Goal: Information Seeking & Learning: Learn about a topic

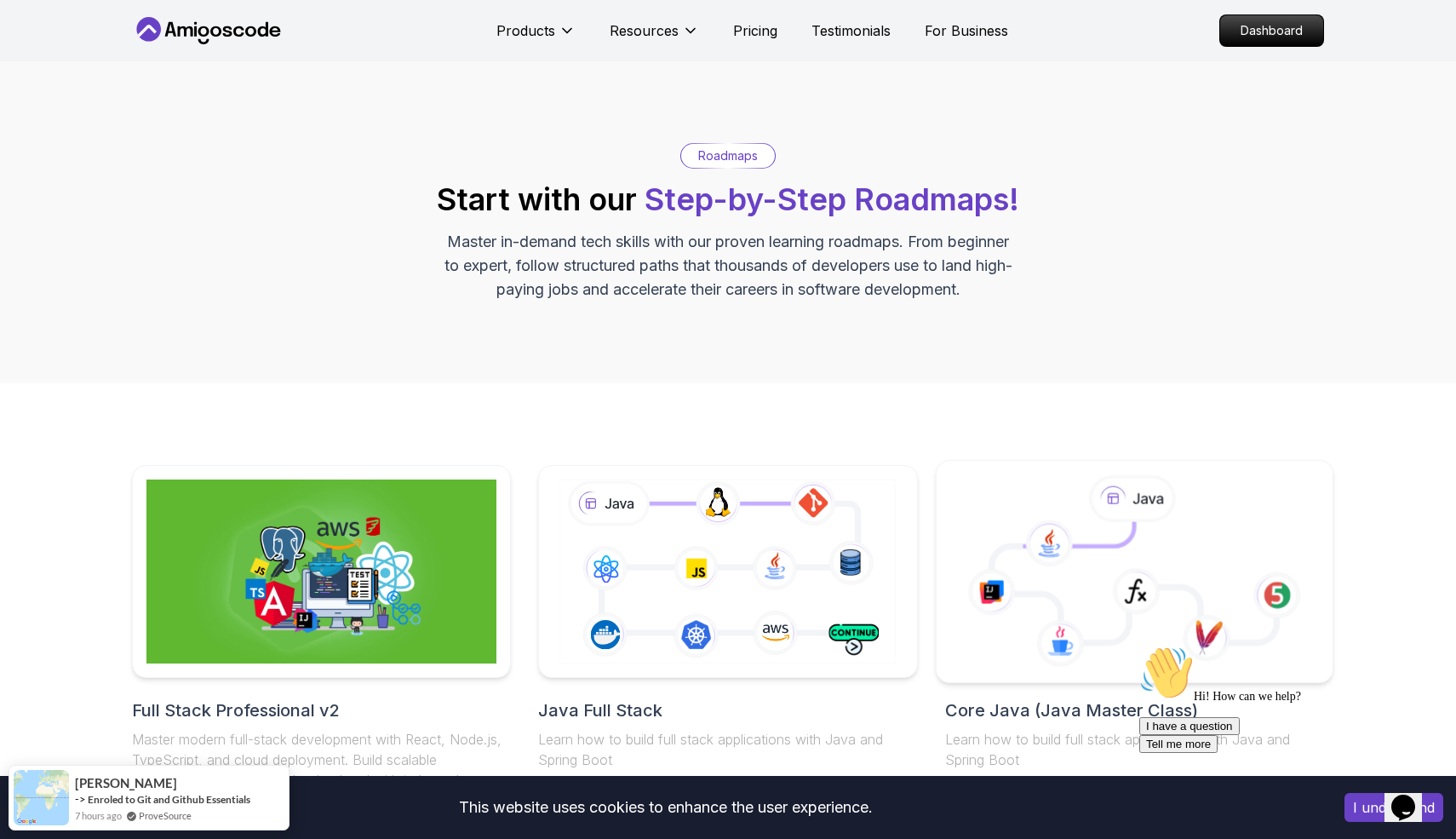
click at [1011, 608] on icon at bounding box center [991, 593] width 48 height 47
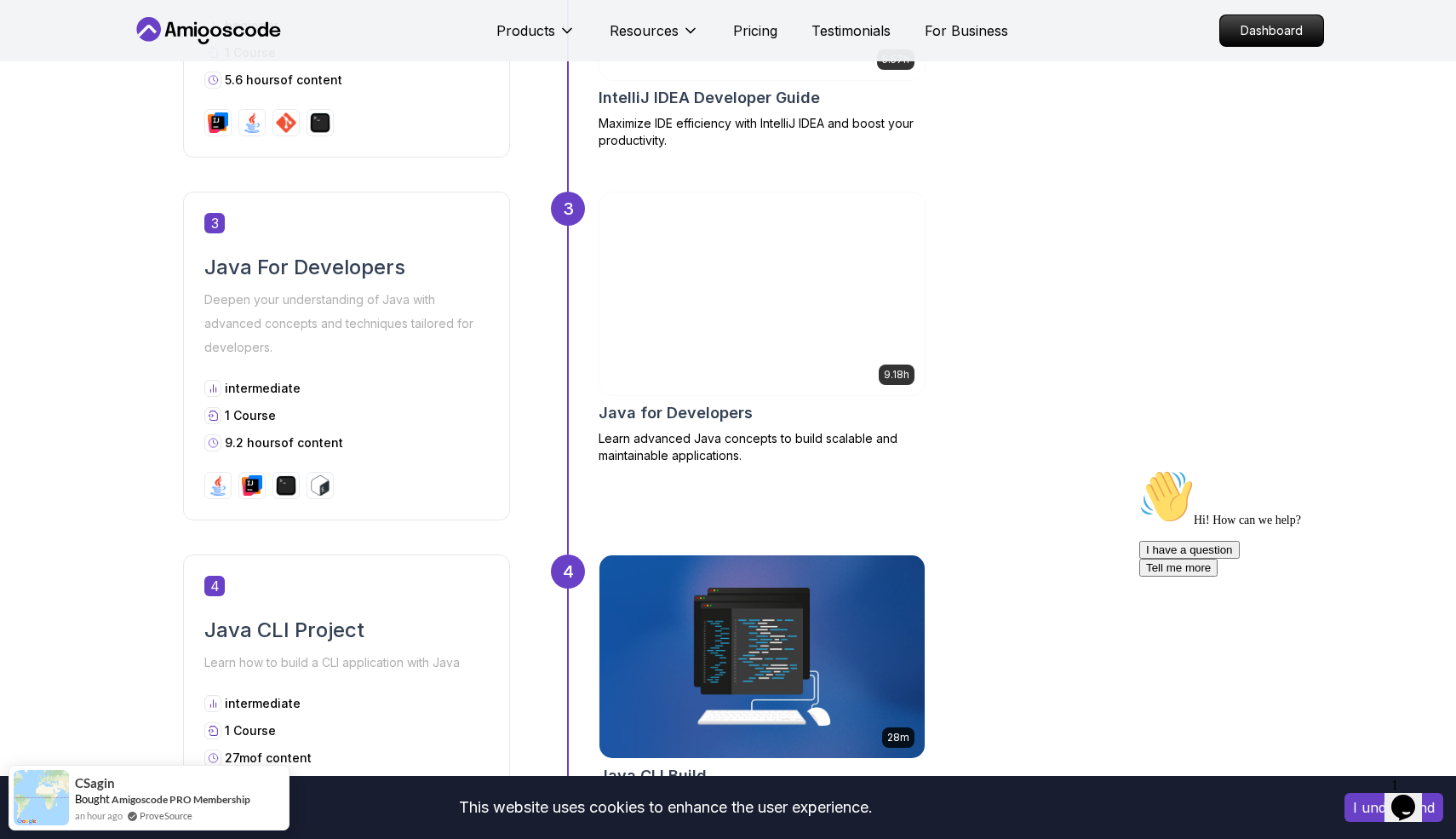
scroll to position [1316, 0]
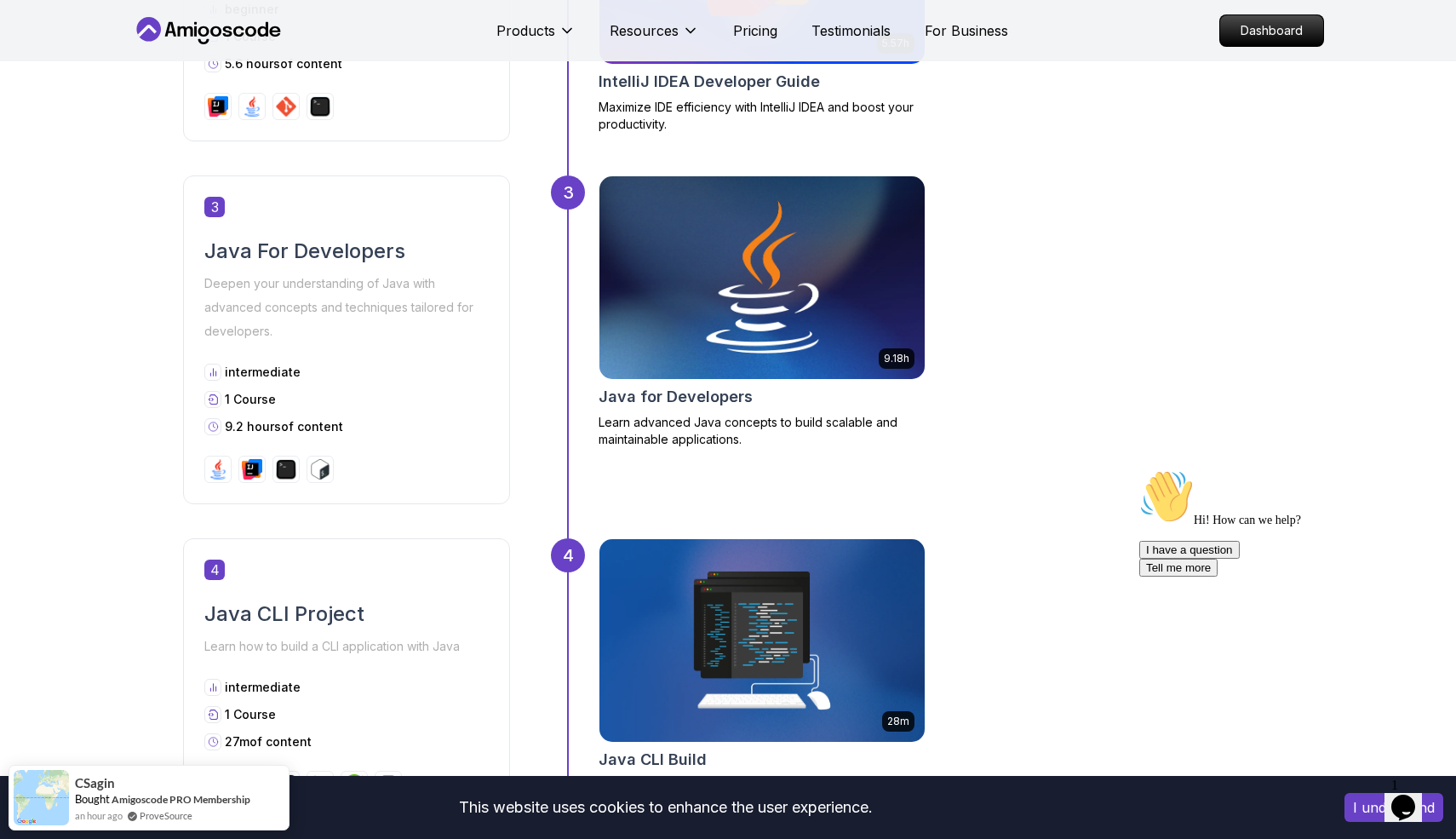
click at [744, 251] on img at bounding box center [762, 278] width 341 height 213
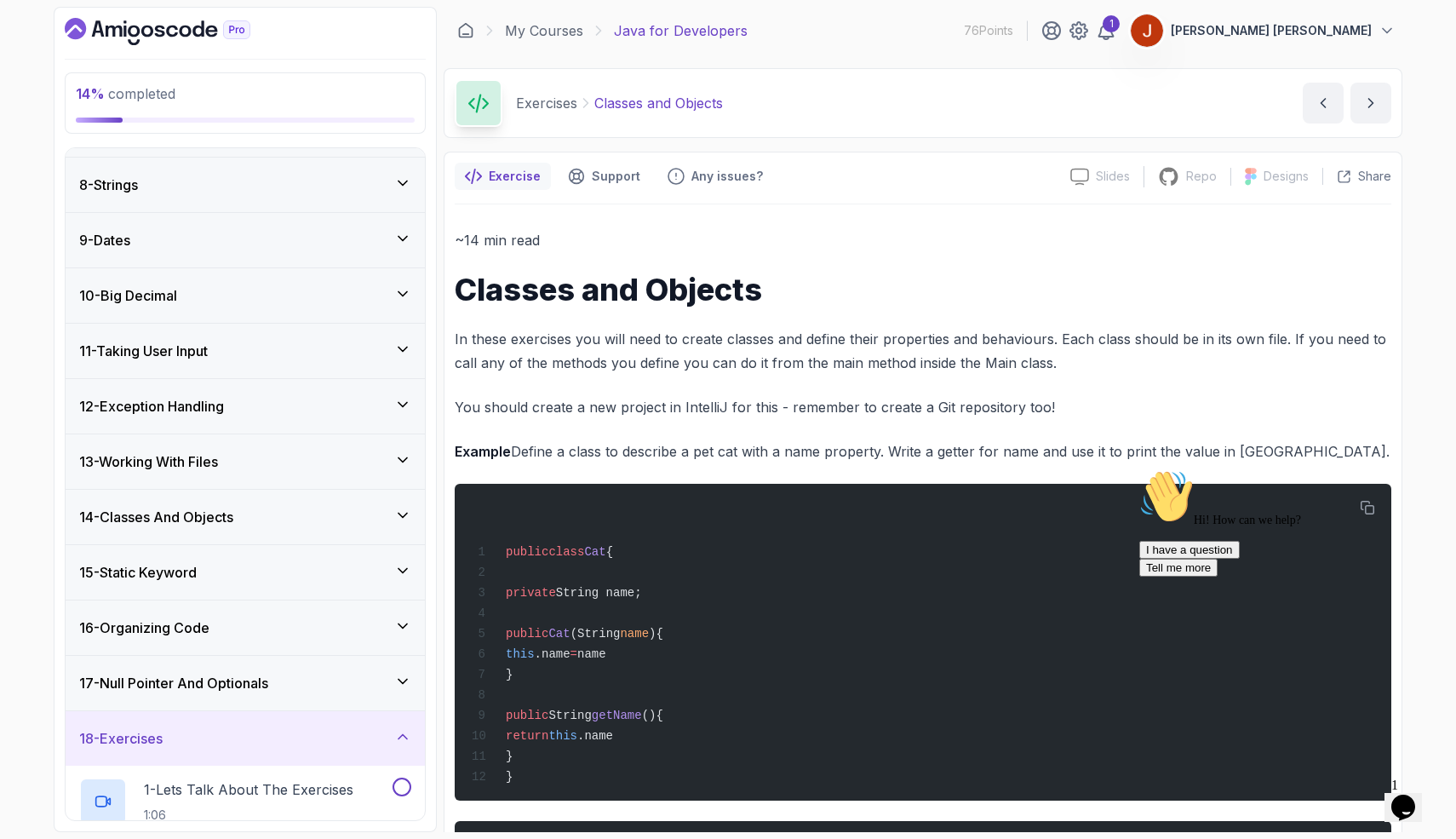
scroll to position [413, 0]
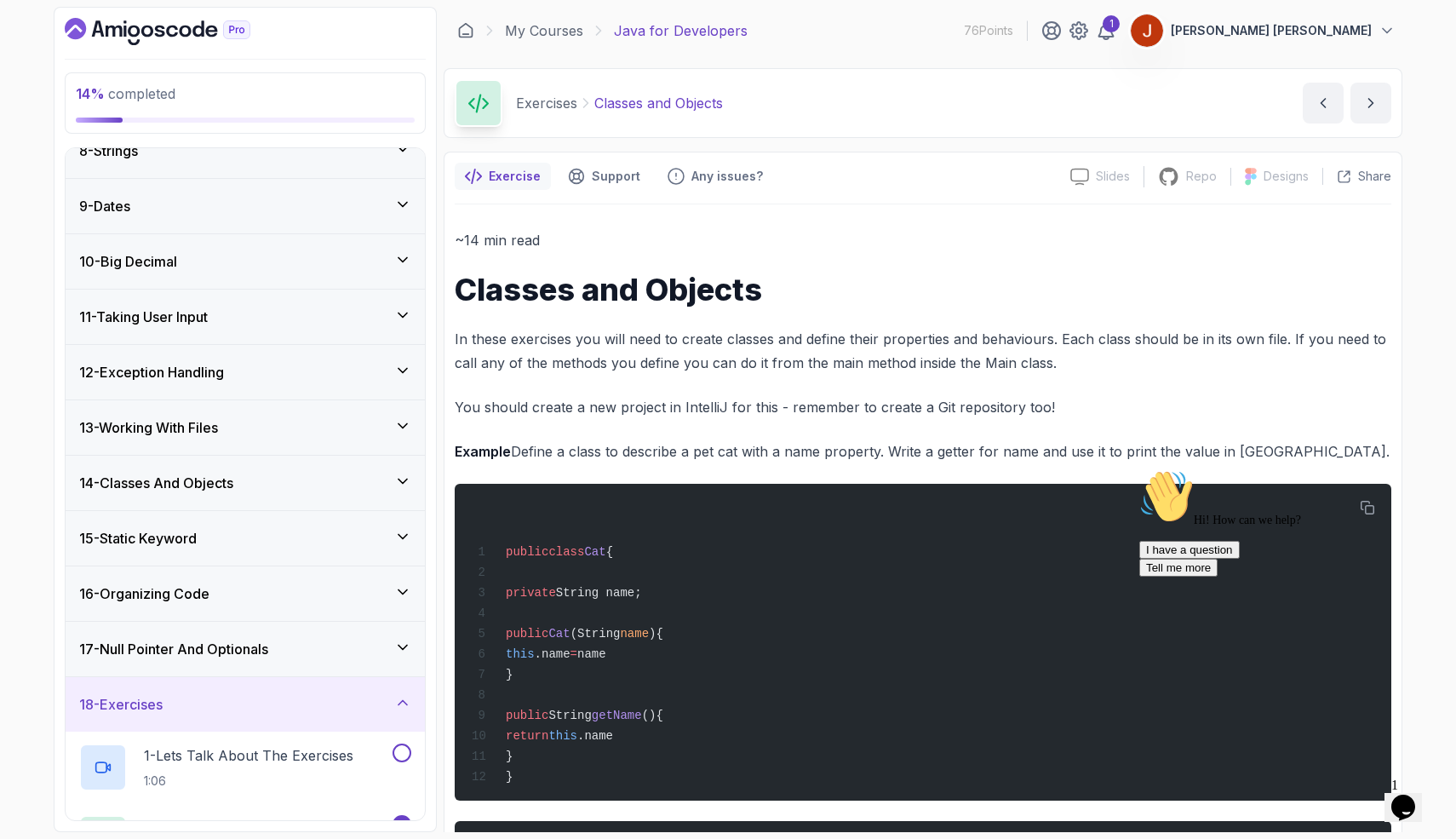
click at [240, 431] on div "13 - Working With Files" at bounding box center [245, 427] width 332 height 21
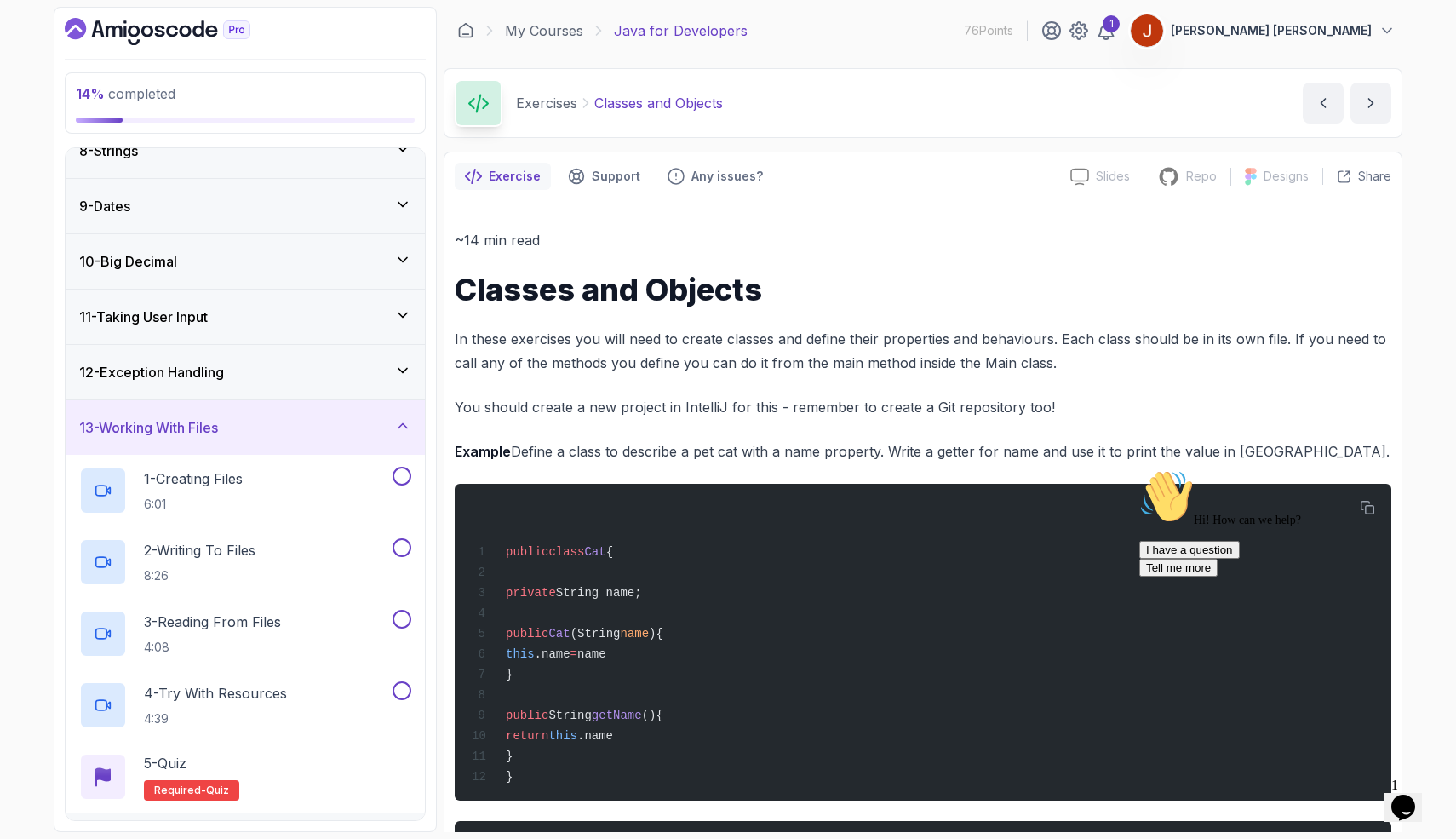
click at [240, 431] on div "13 - Working With Files" at bounding box center [245, 427] width 332 height 21
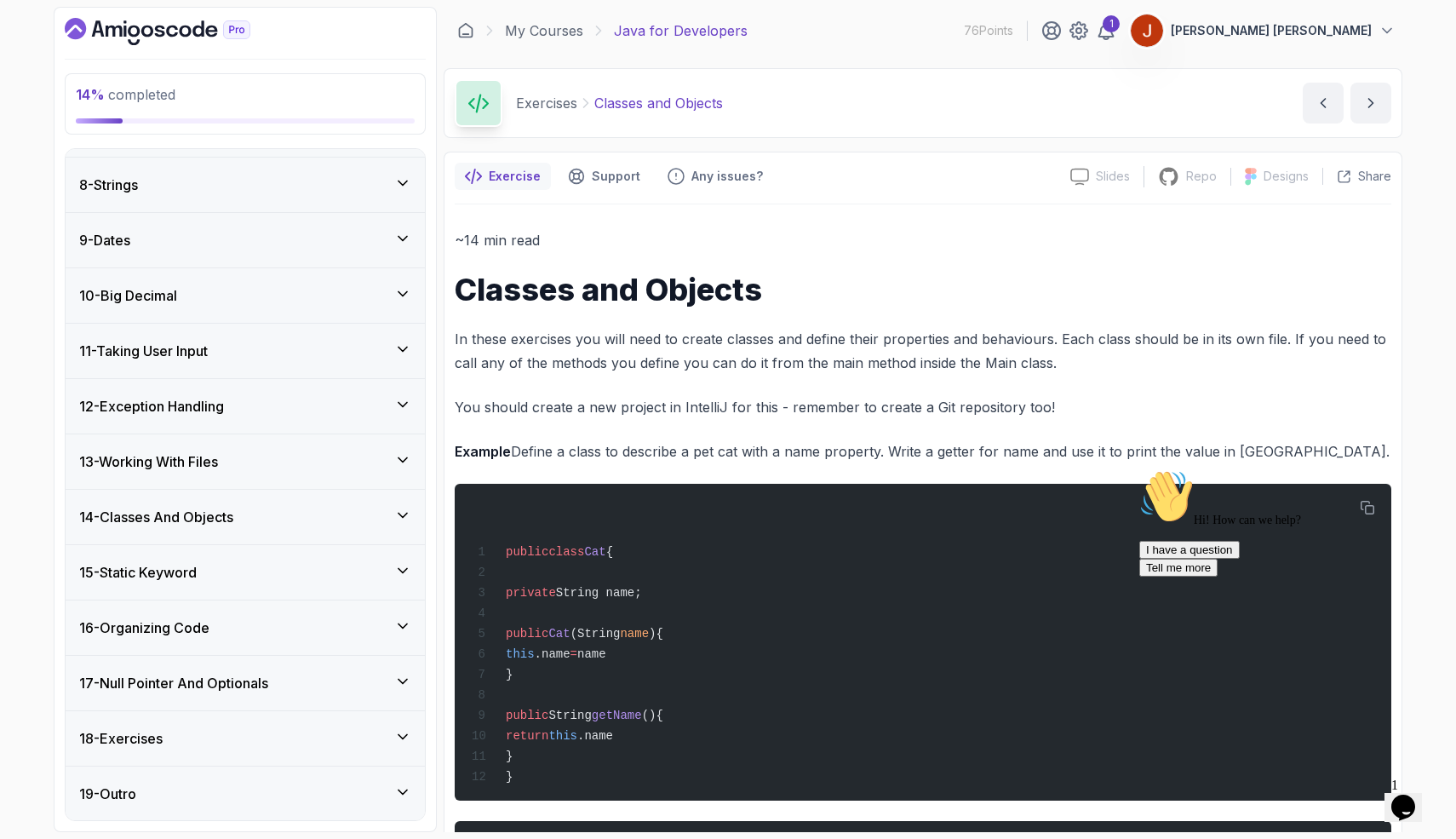
scroll to position [0, 0]
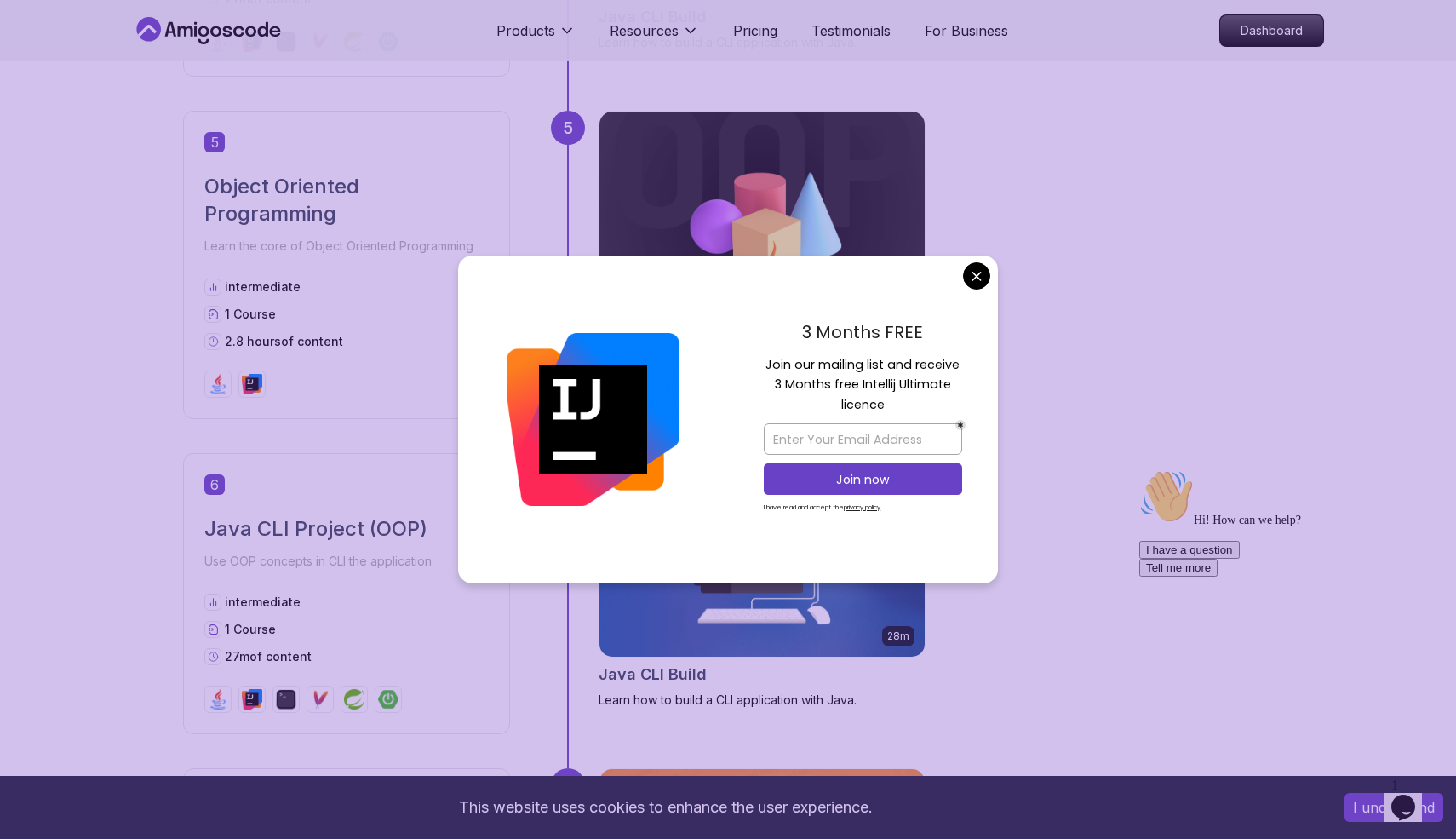
scroll to position [2062, 0]
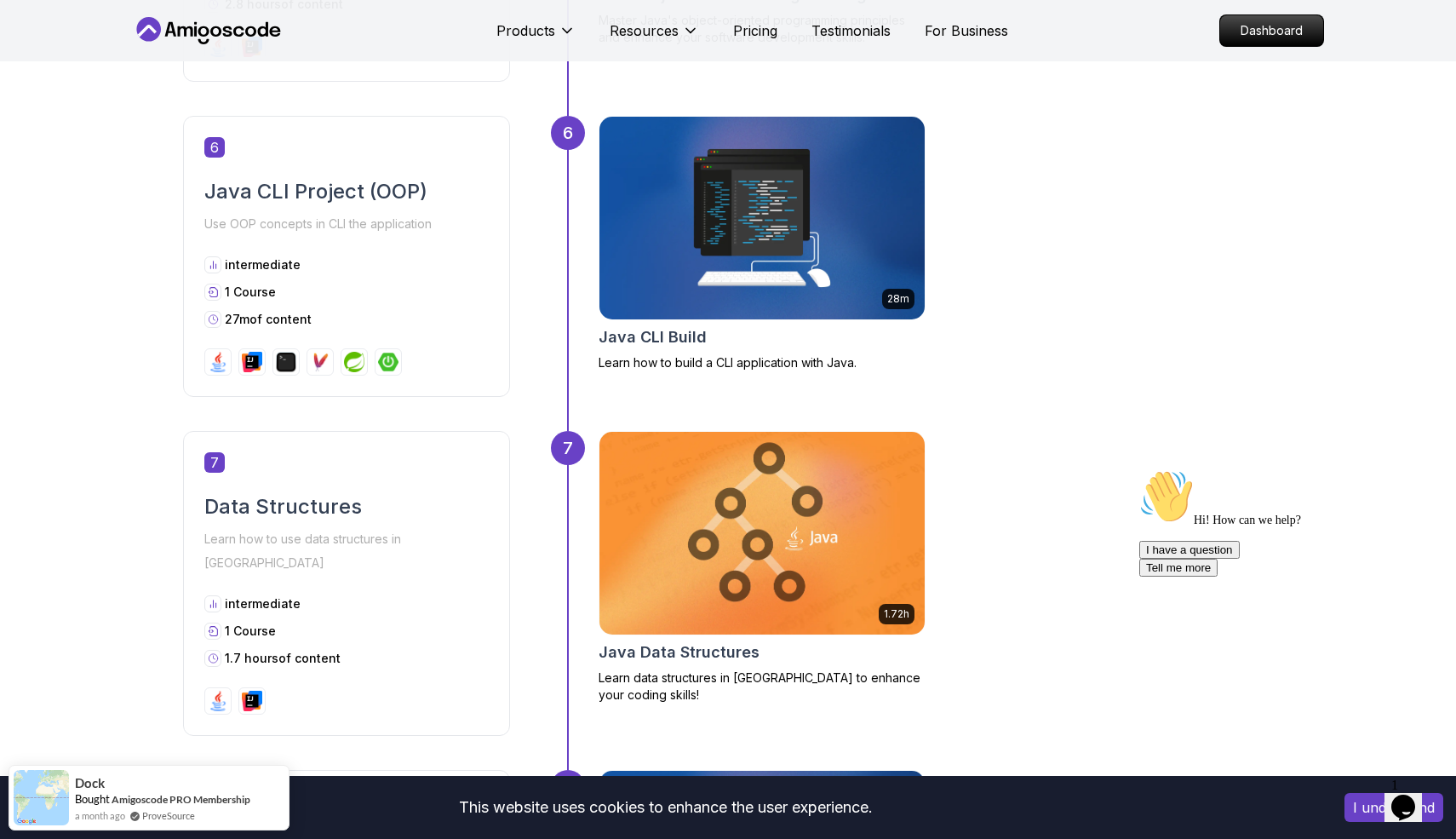
scroll to position [2397, 0]
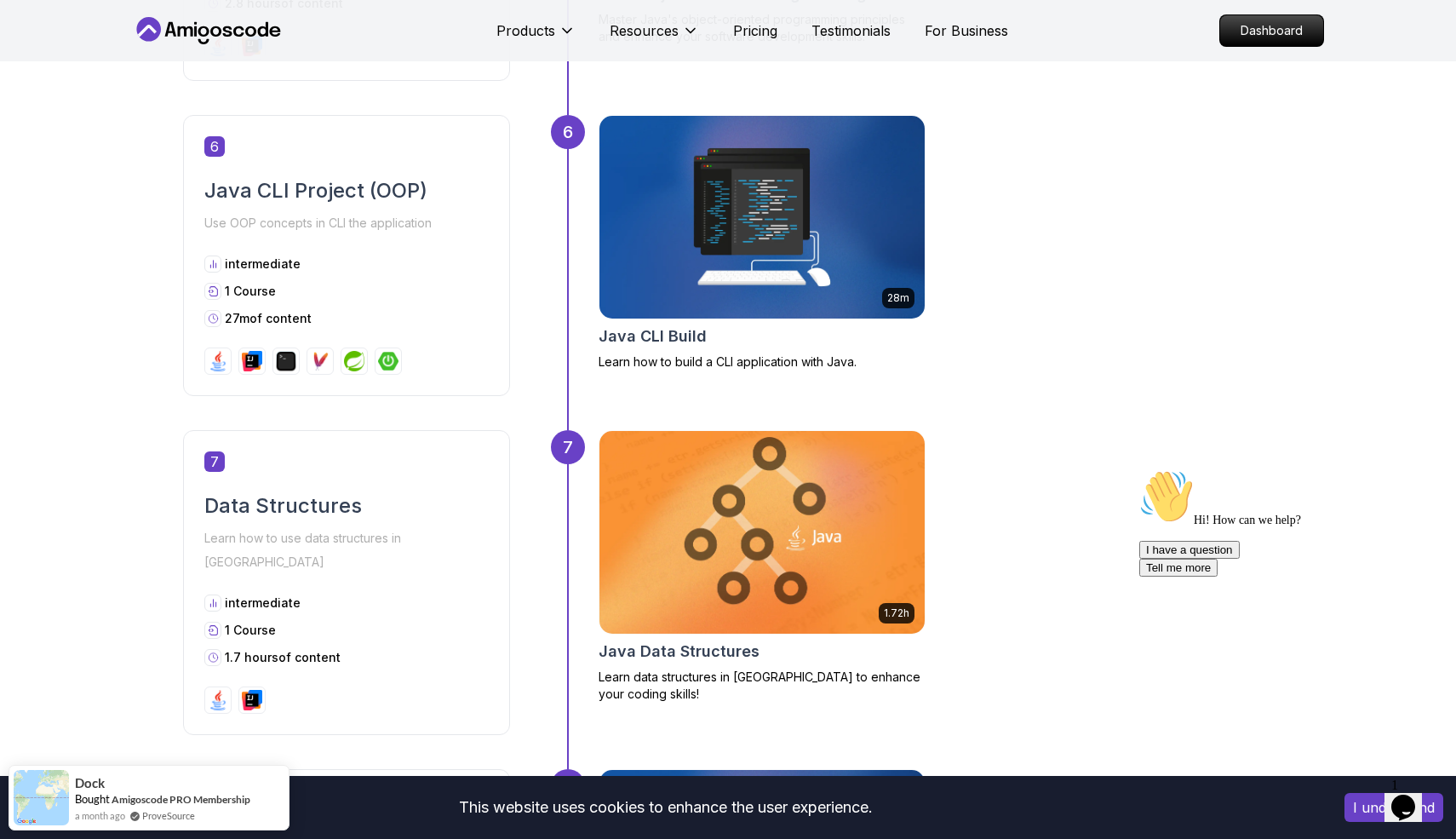
click at [758, 563] on img at bounding box center [762, 532] width 341 height 213
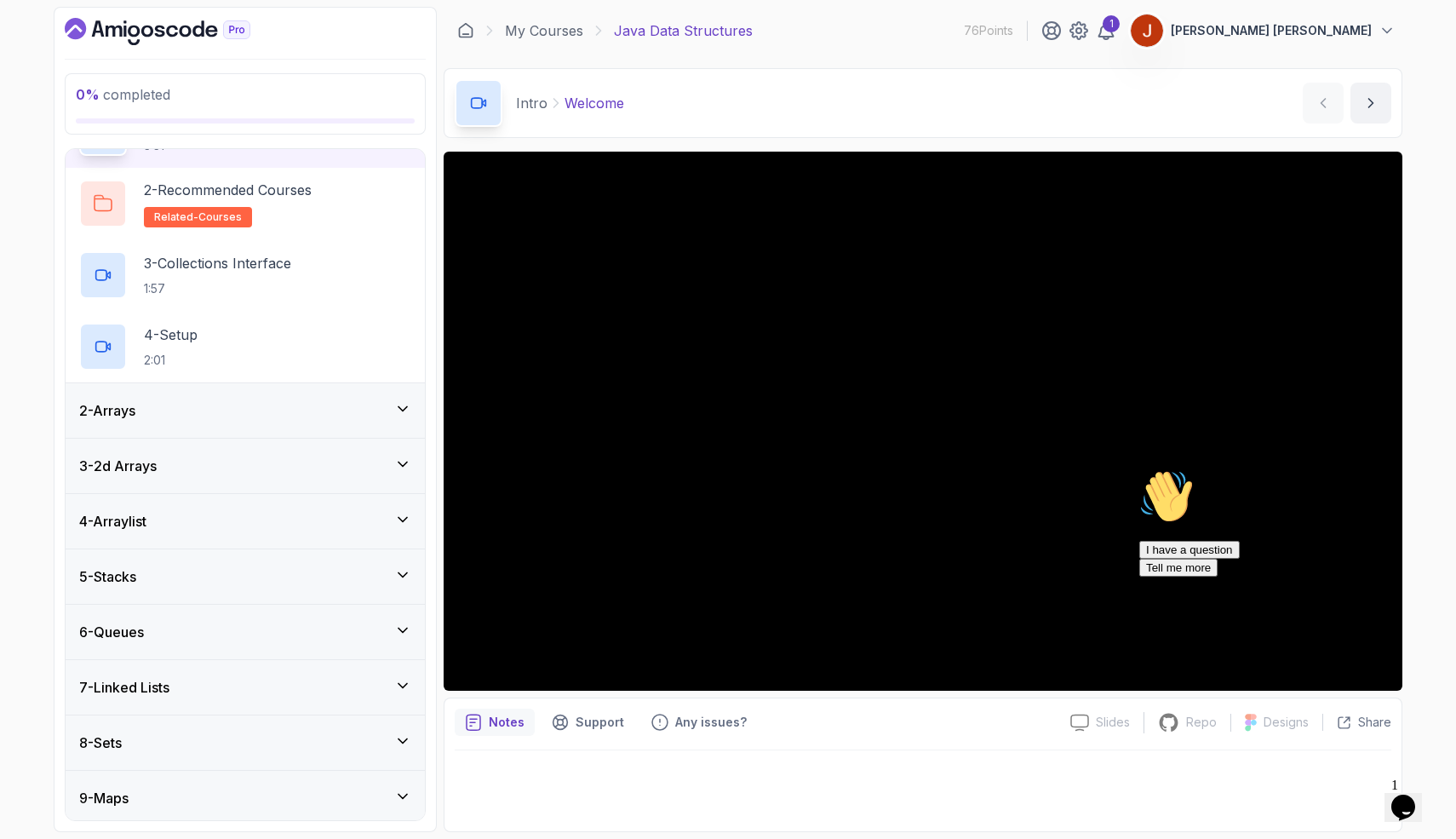
scroll to position [168, 0]
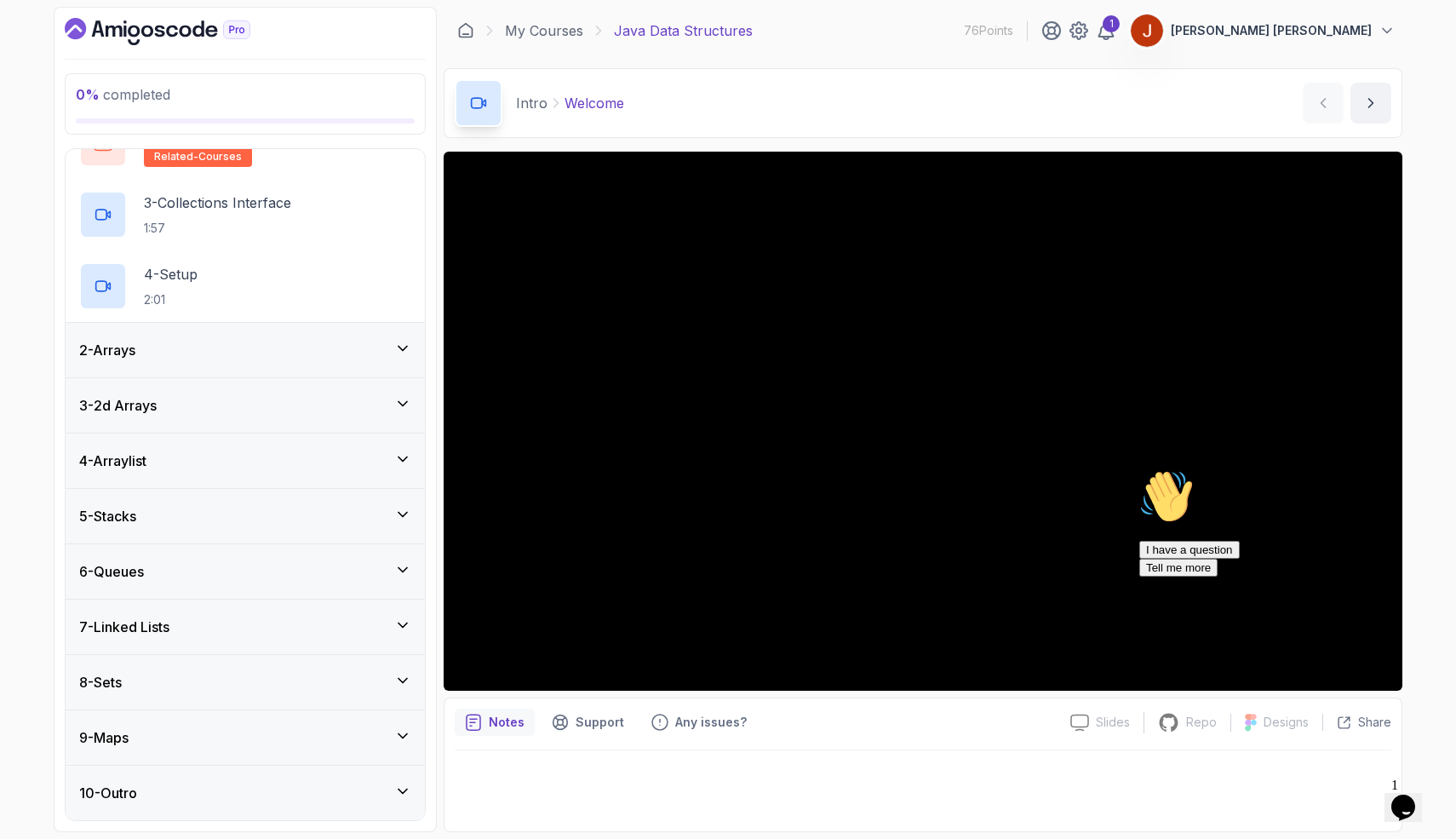
click at [1421, 577] on div "Hi! How can we help? I have a question Tell me more" at bounding box center [1293, 523] width 307 height 107
click at [1140, 469] on icon "Chat attention grabber" at bounding box center [1140, 469] width 0 height 0
click at [235, 593] on div "6 - Queues" at bounding box center [244, 571] width 359 height 54
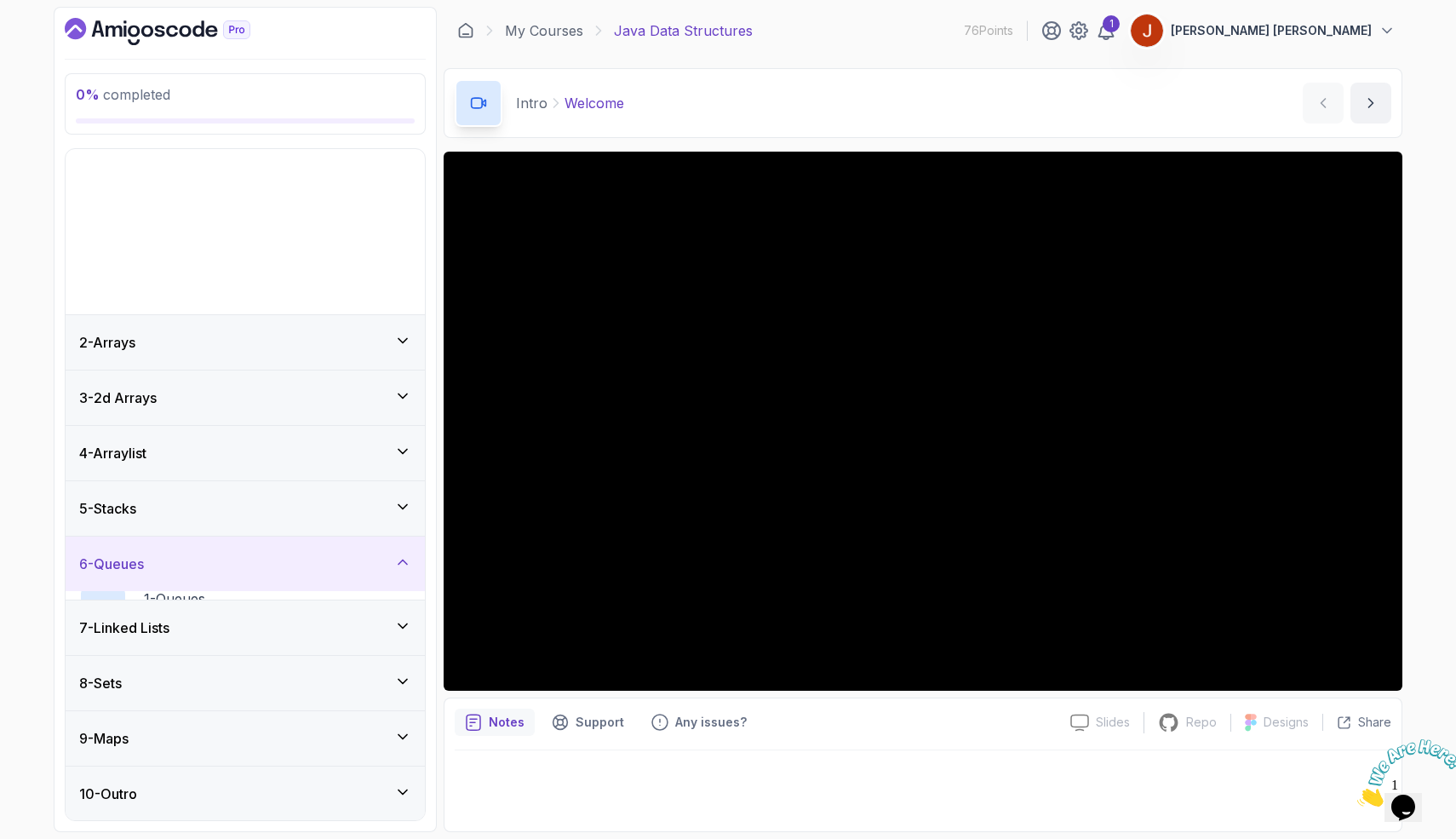
scroll to position [0, 0]
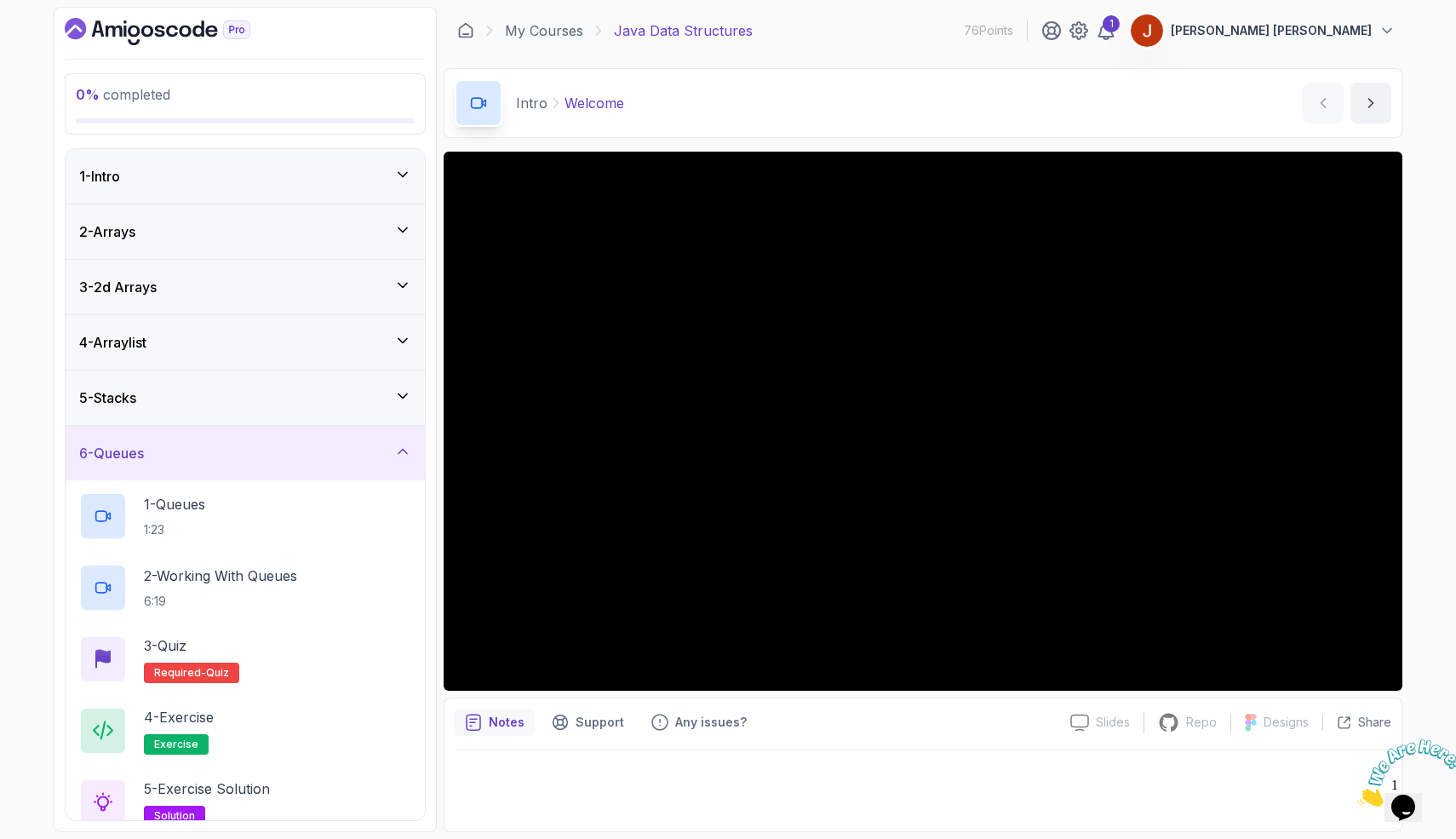
click at [278, 344] on div "4 - Arraylist" at bounding box center [245, 343] width 332 height 21
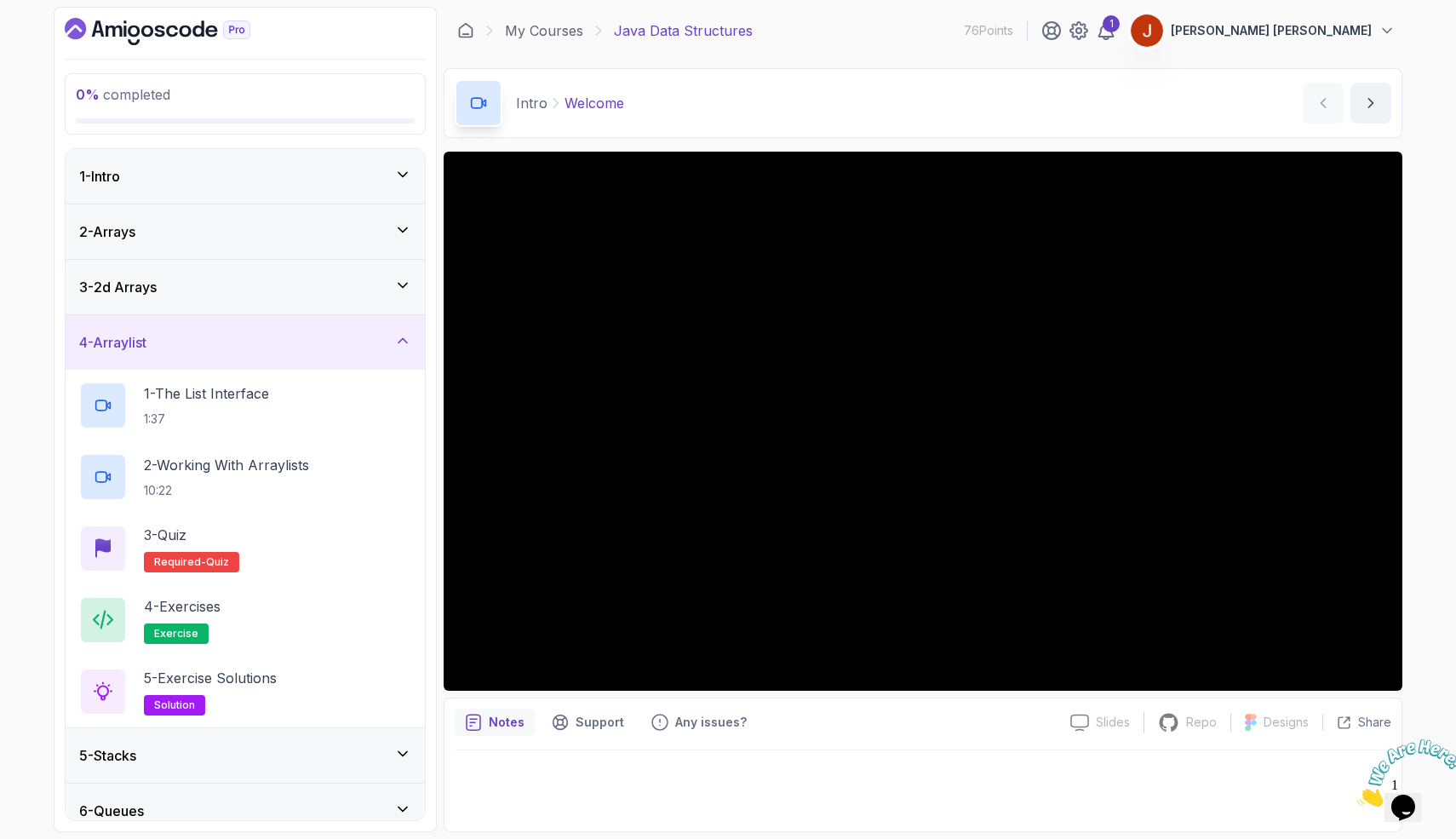
click at [364, 194] on div "1 - Intro" at bounding box center [244, 176] width 359 height 54
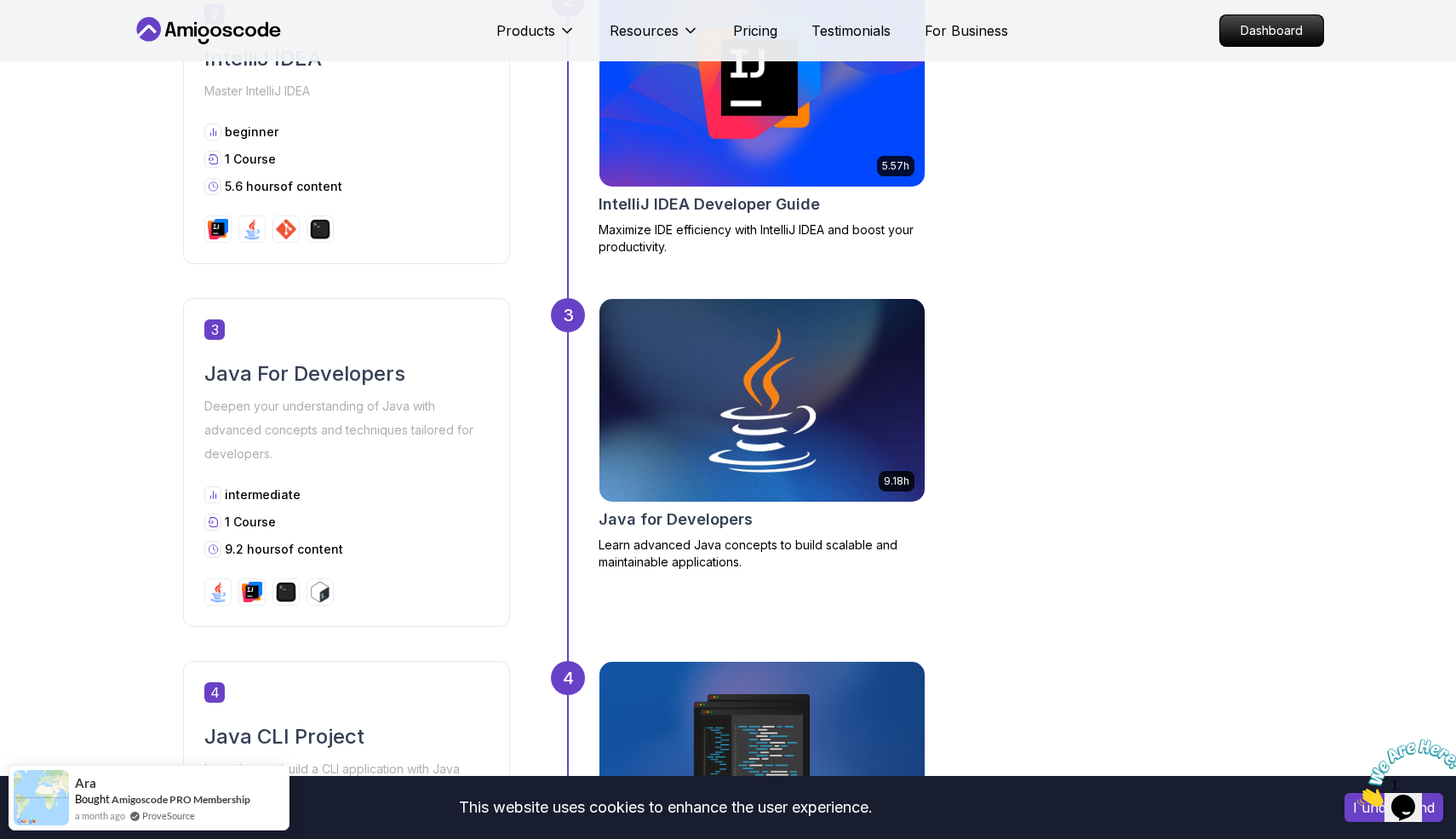
scroll to position [1183, 0]
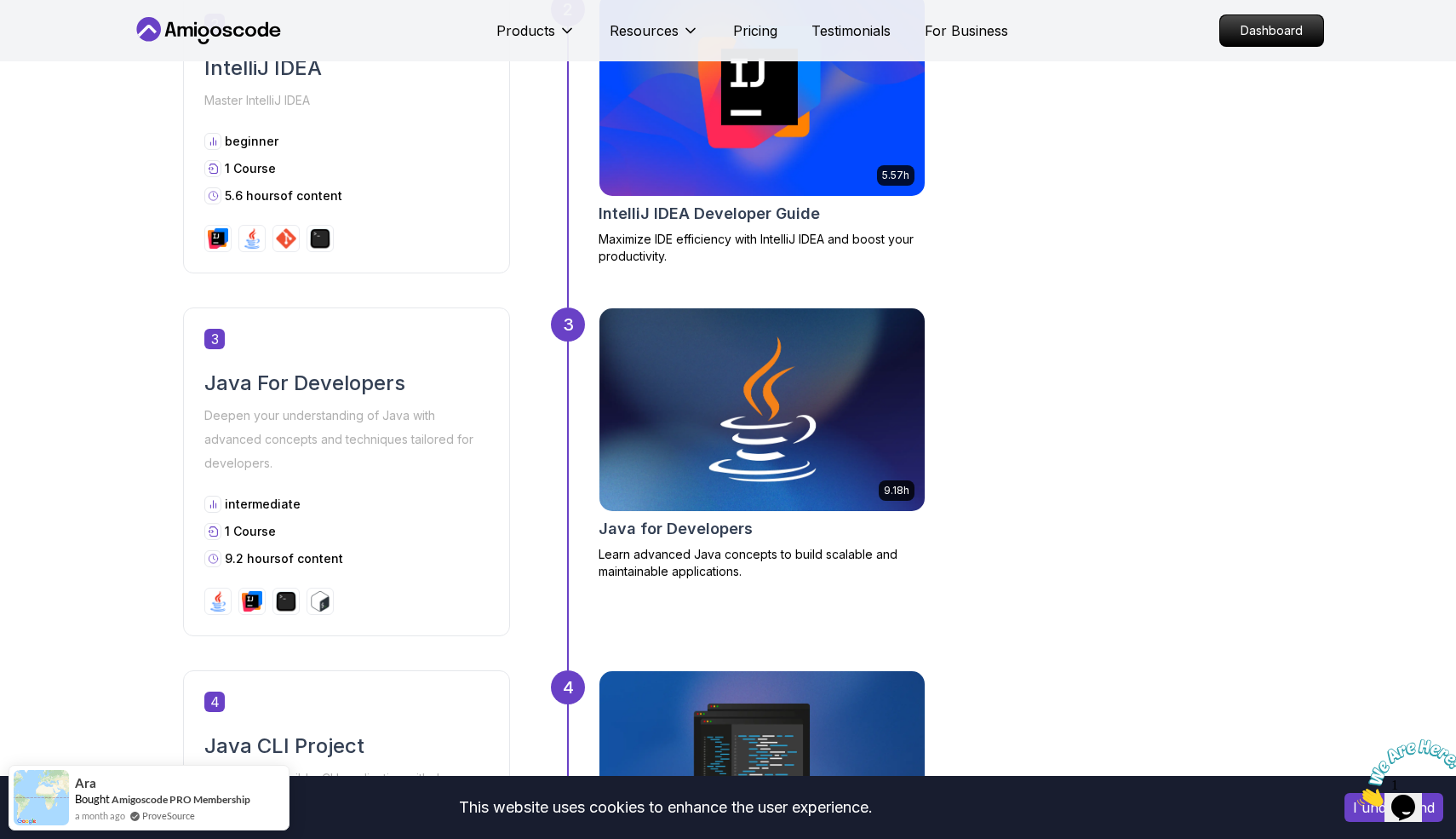
click at [903, 481] on div "9.18h" at bounding box center [896, 491] width 35 height 21
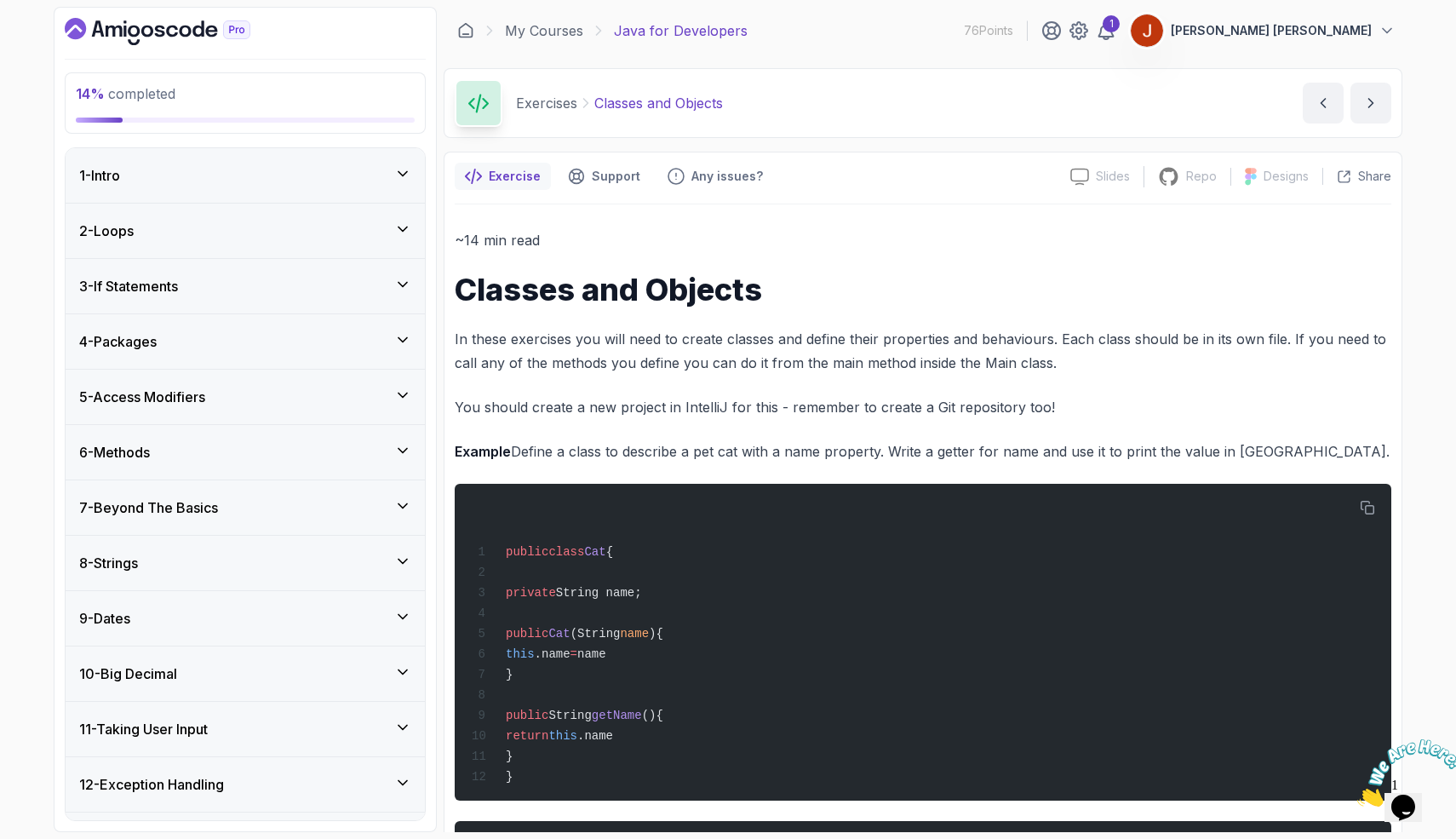
click at [313, 274] on div "3 - If Statements" at bounding box center [244, 287] width 359 height 54
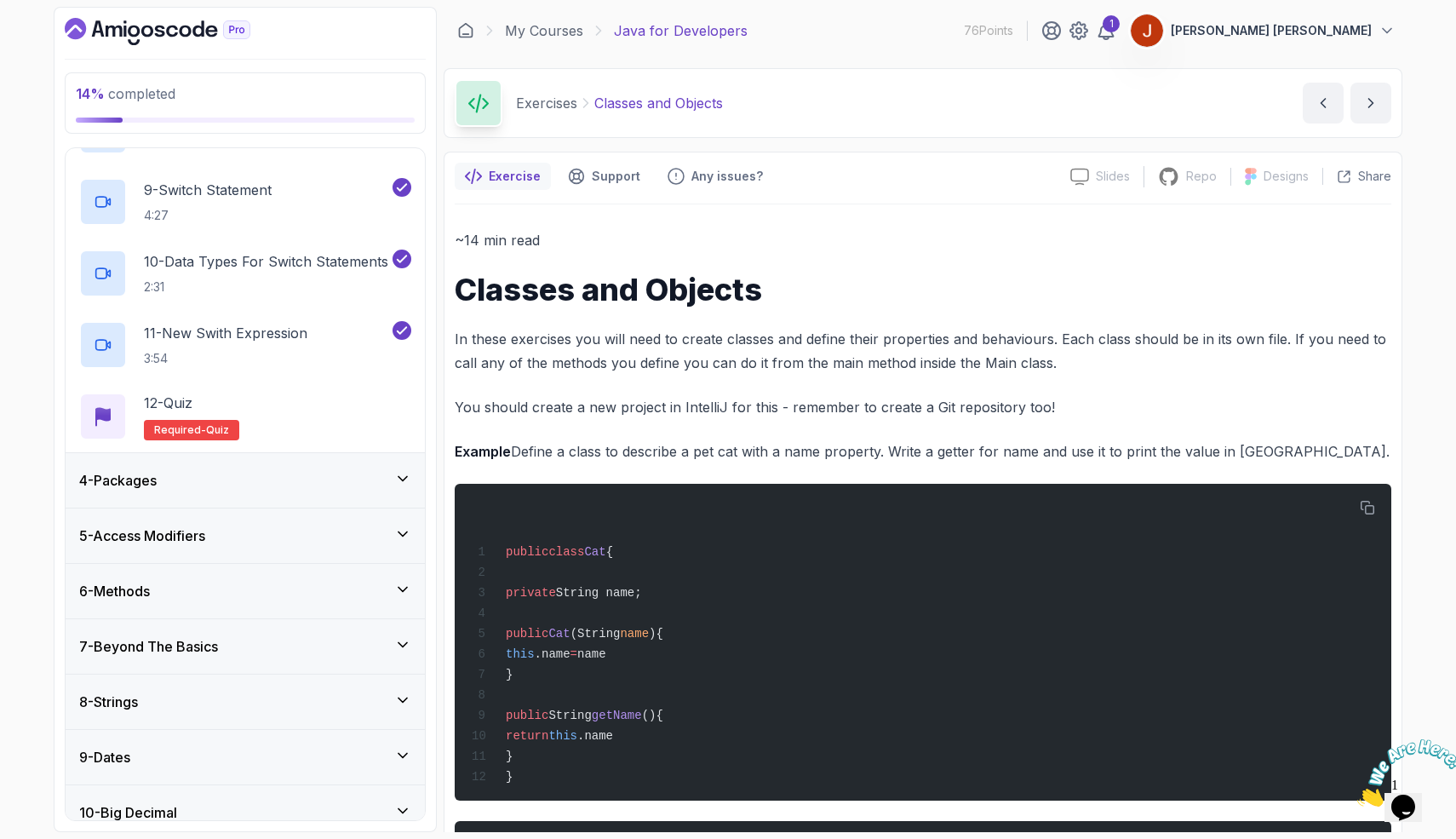
scroll to position [720, 0]
click at [237, 434] on div "12 - Quiz Required- quiz" at bounding box center [245, 415] width 332 height 48
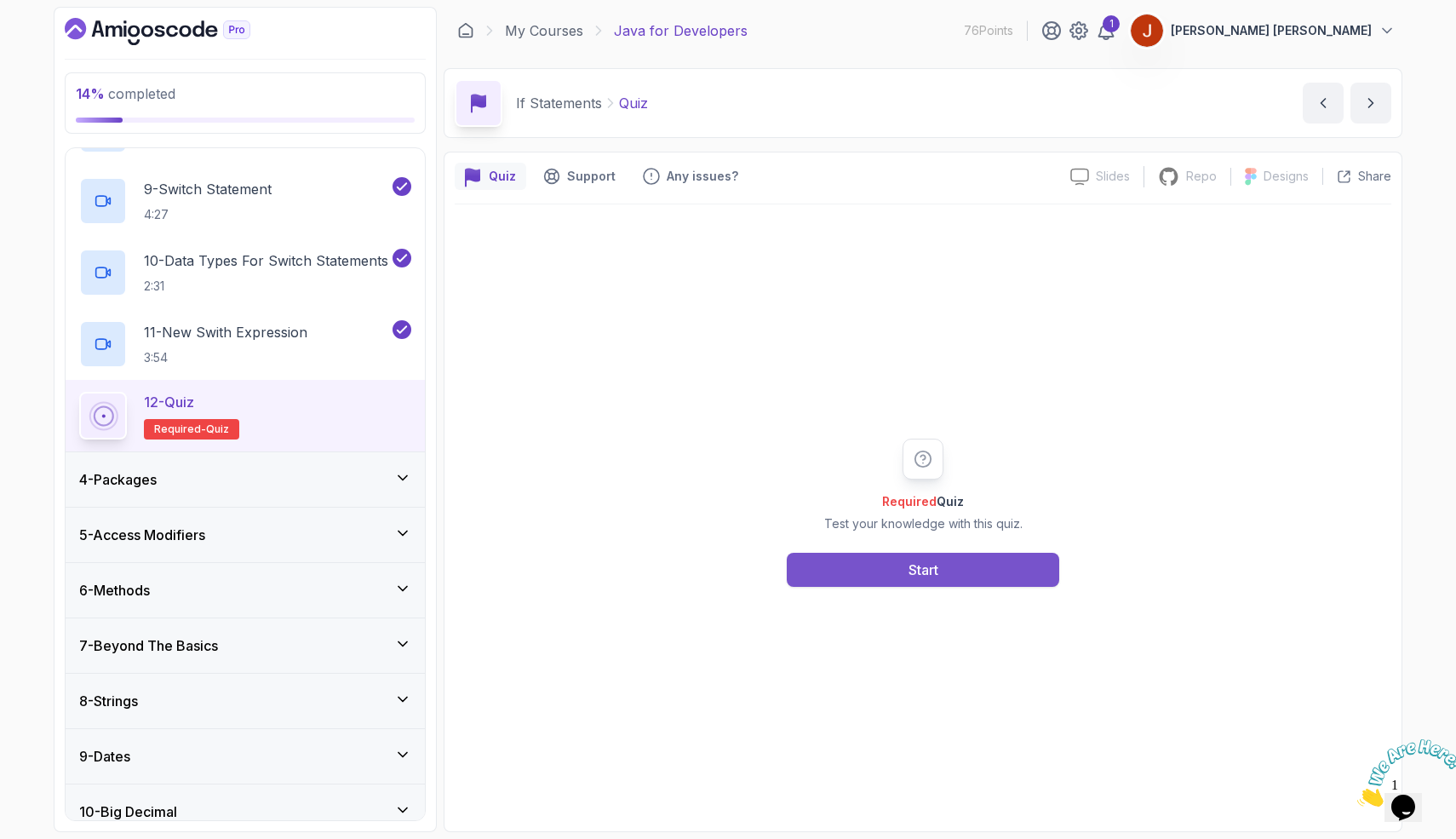
click at [879, 579] on button "Start" at bounding box center [923, 570] width 272 height 35
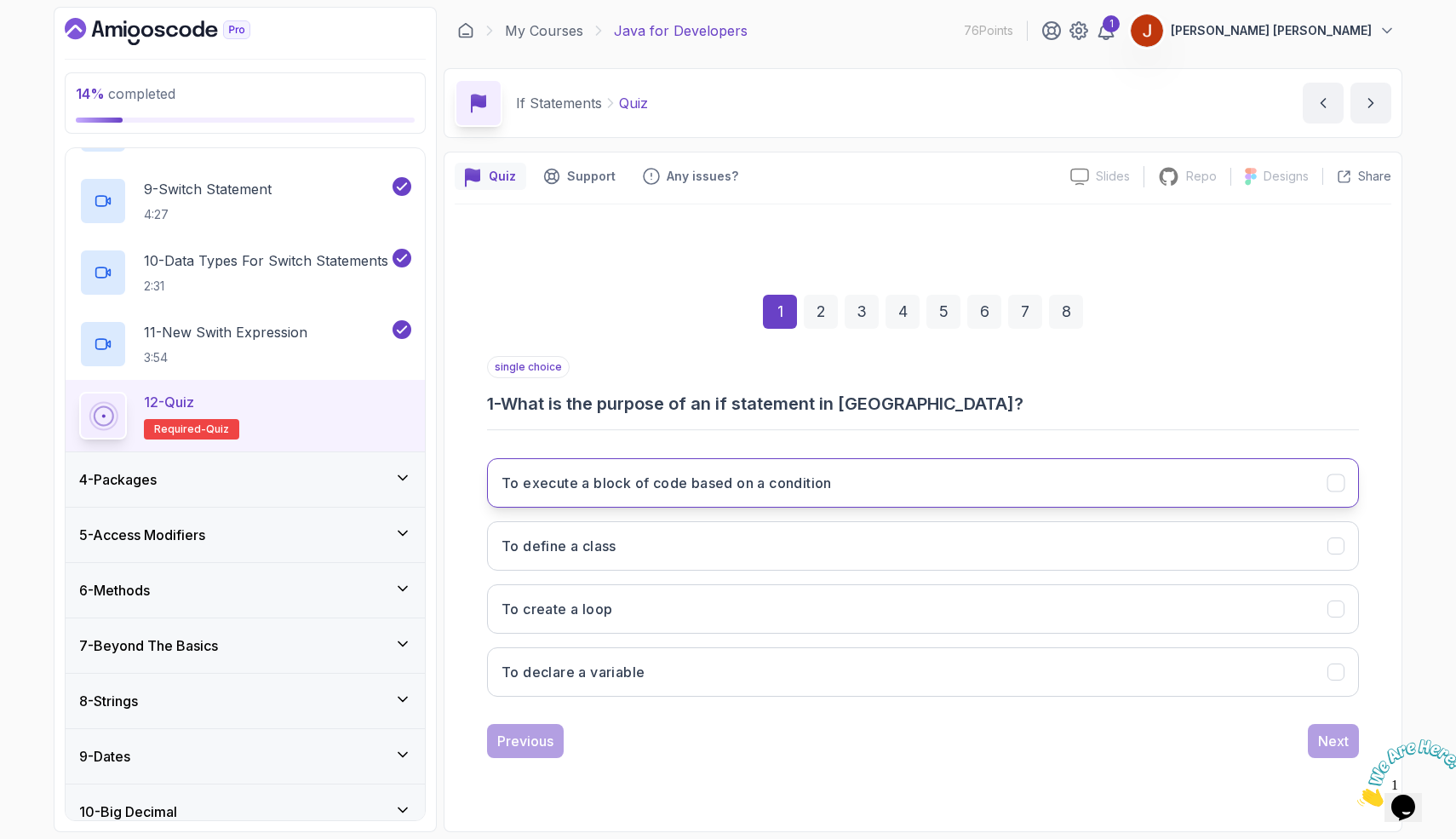
click at [668, 487] on h3 "To execute a block of code based on a condition" at bounding box center [667, 483] width 330 height 21
click at [1315, 745] on button "Next" at bounding box center [1333, 741] width 51 height 35
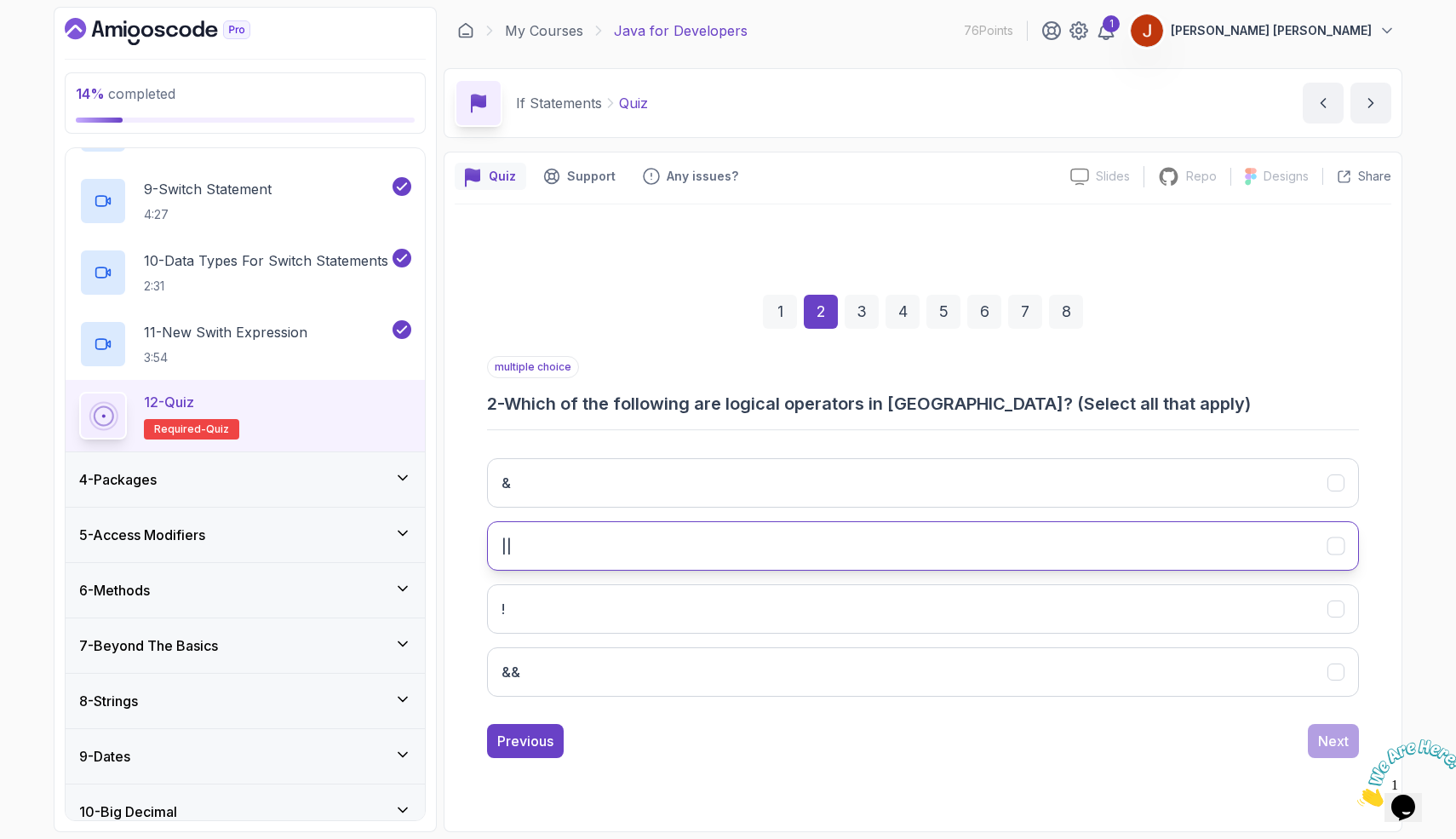
click at [551, 542] on button "||" at bounding box center [922, 546] width 872 height 49
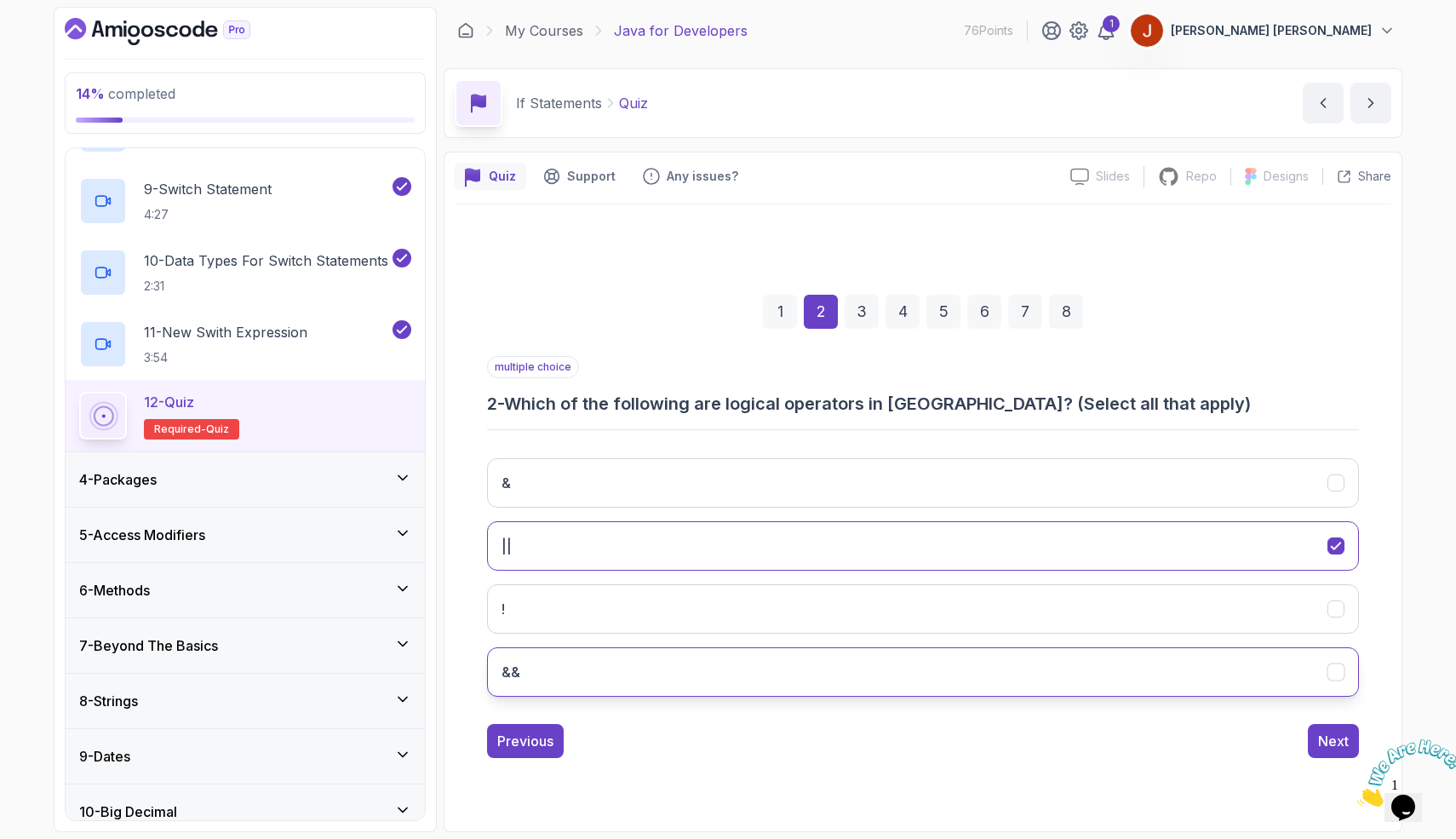
click at [507, 669] on h3 "&&" at bounding box center [511, 672] width 20 height 21
click at [1333, 743] on div "Next" at bounding box center [1333, 741] width 31 height 21
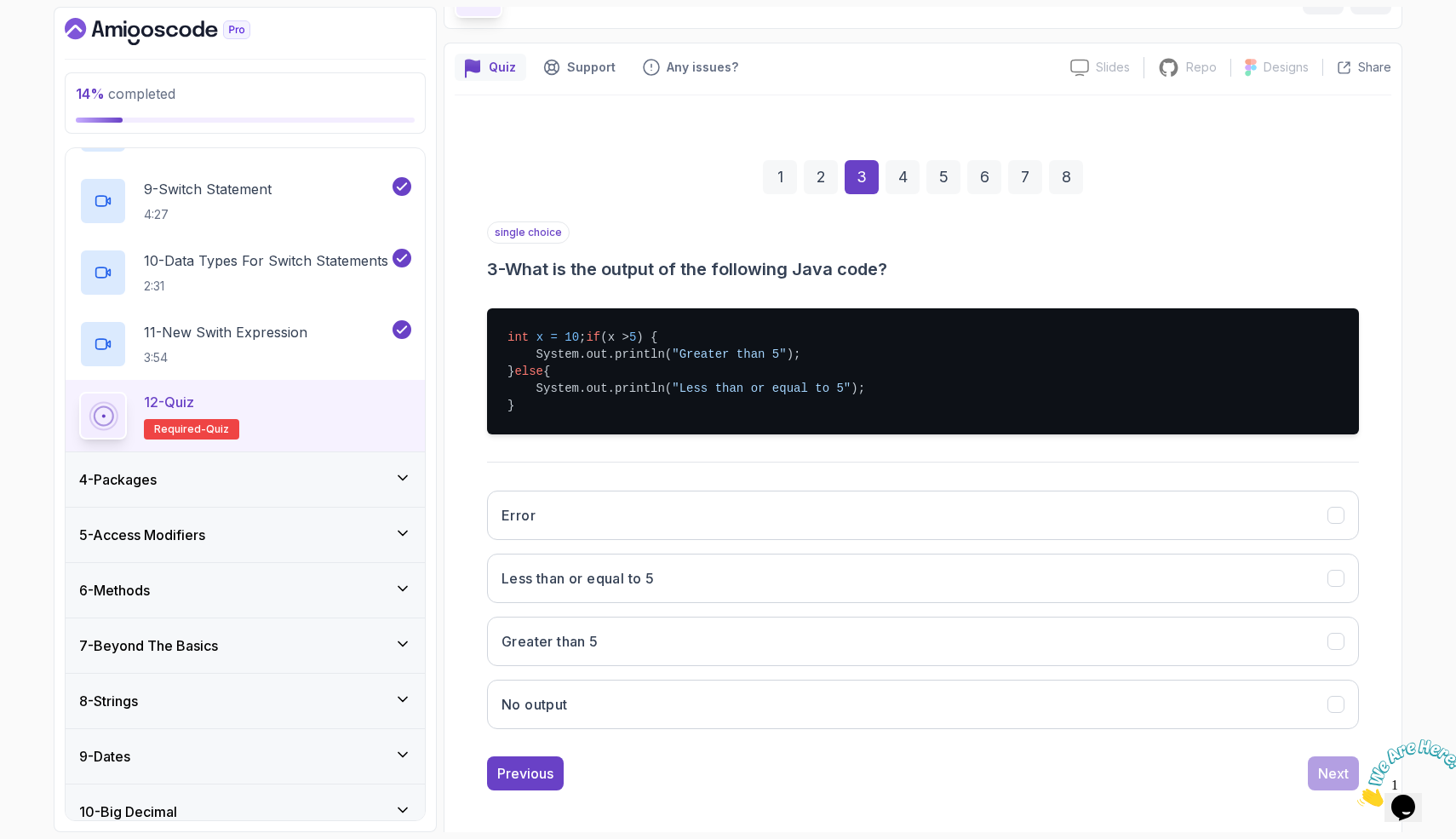
scroll to position [133, 0]
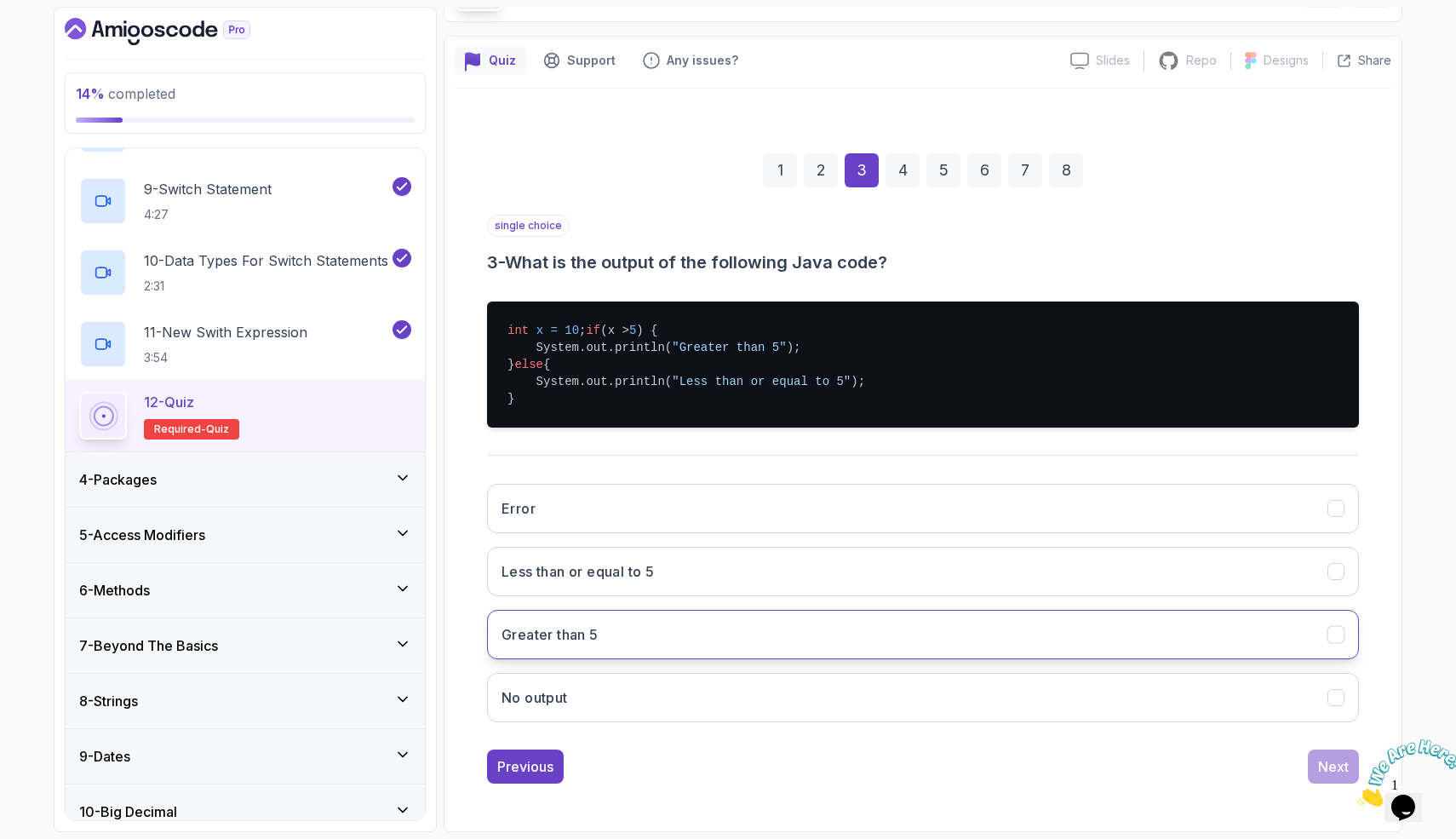
click at [793, 654] on button "Greater than 5" at bounding box center [922, 635] width 872 height 49
click at [1334, 779] on button "Next" at bounding box center [1333, 766] width 51 height 35
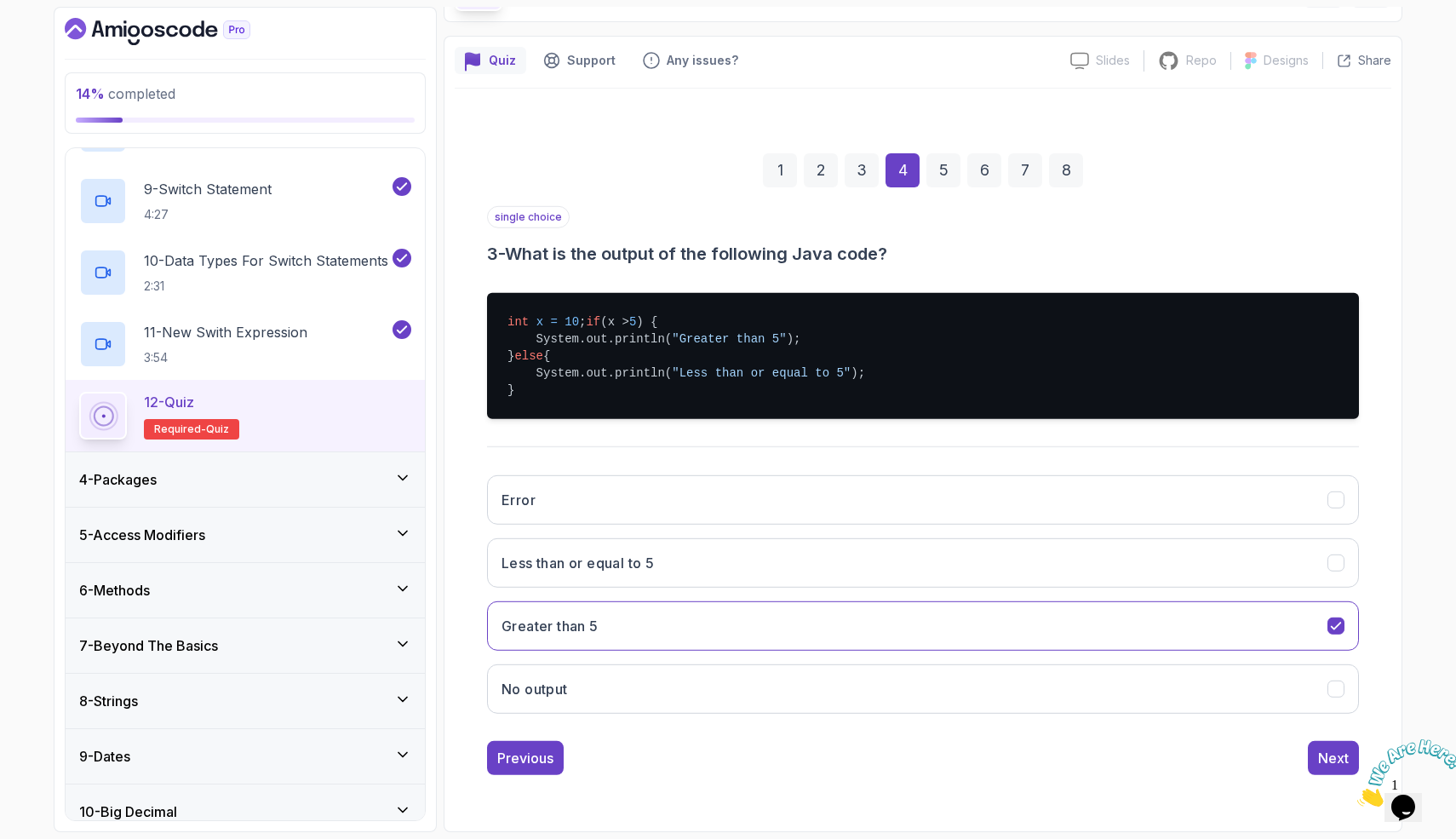
scroll to position [0, 0]
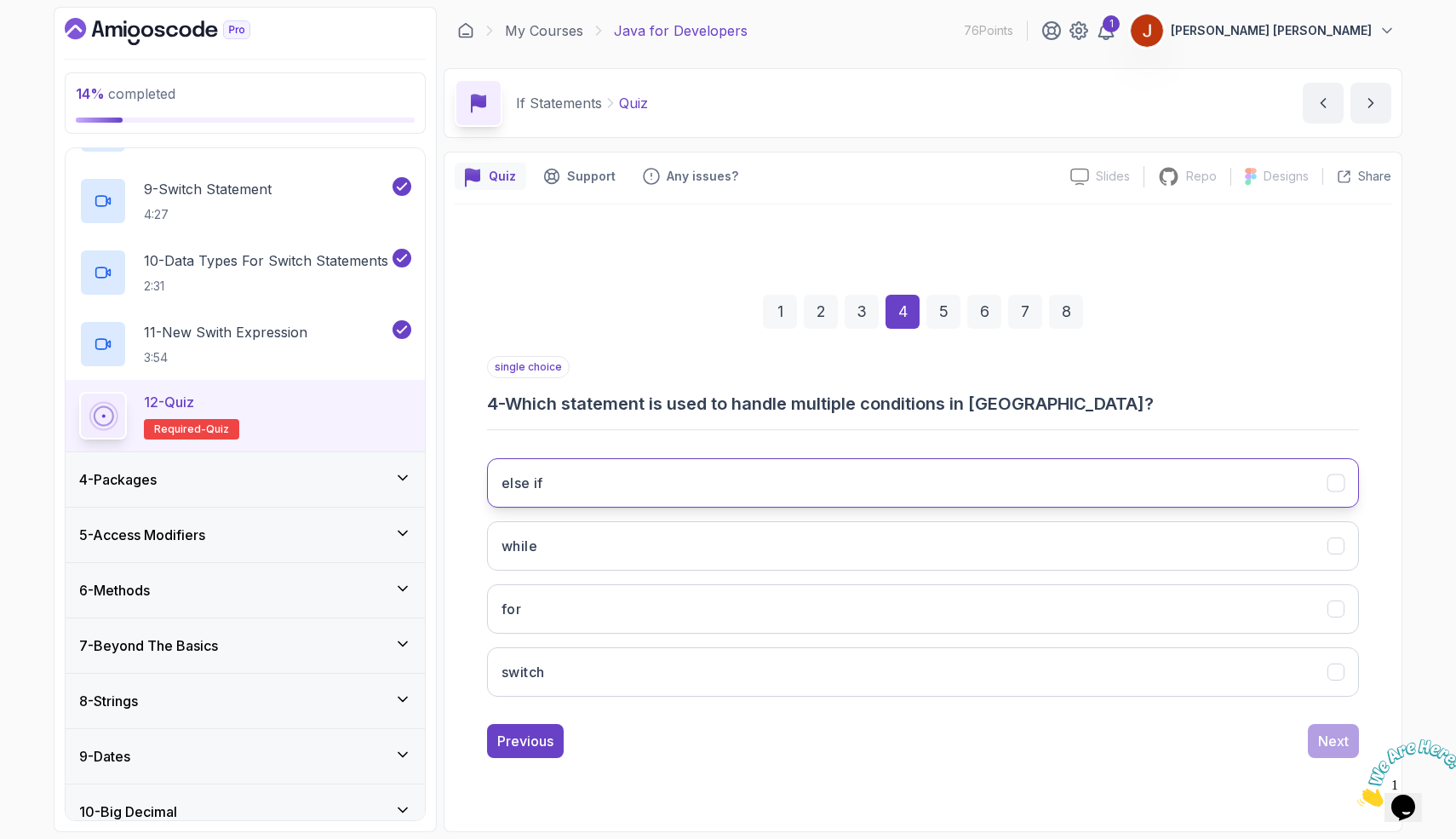
click at [846, 469] on button "else if" at bounding box center [922, 482] width 872 height 49
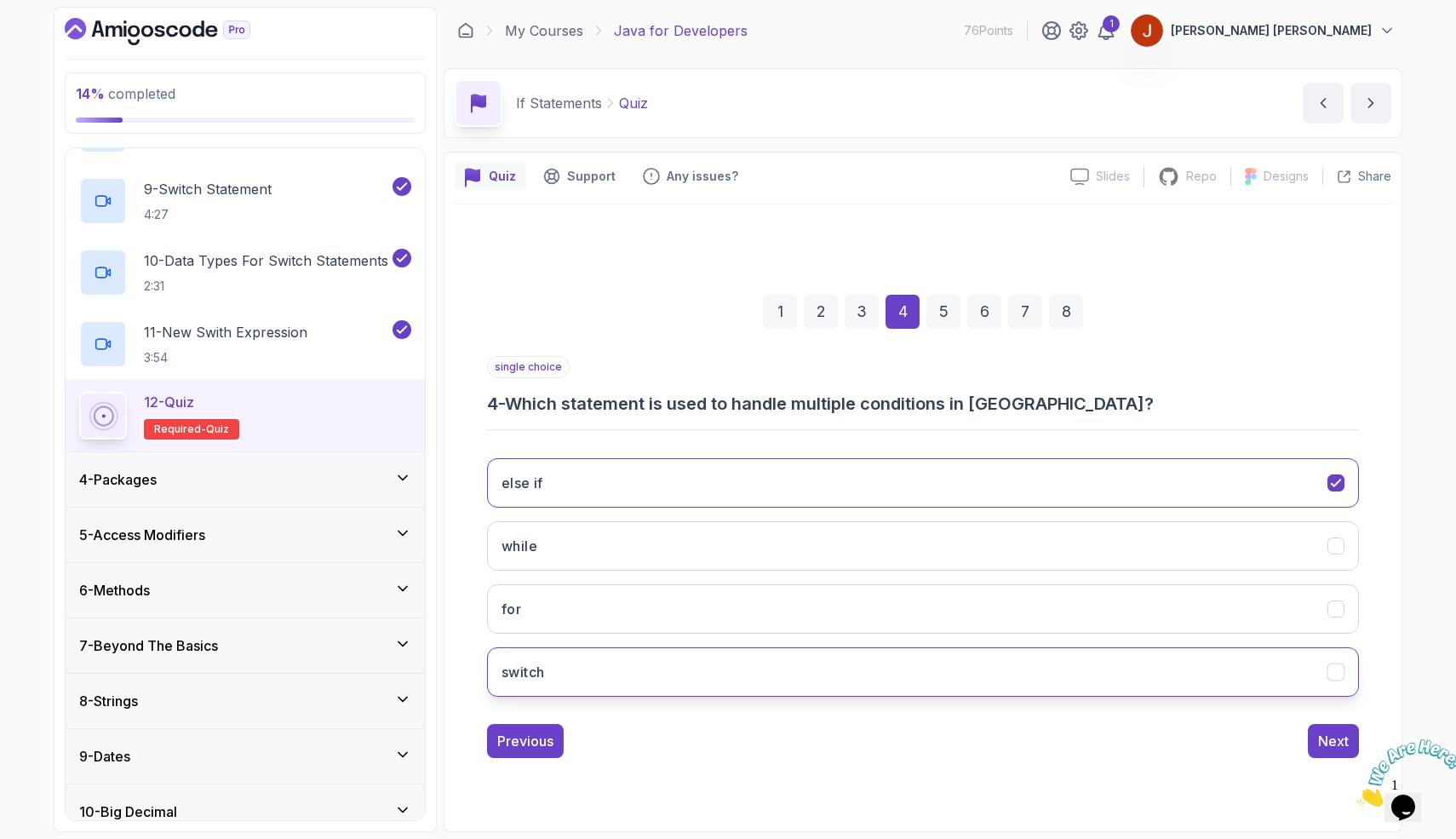
click at [915, 678] on button "switch" at bounding box center [922, 672] width 872 height 49
click at [1326, 749] on div "Next" at bounding box center [1333, 741] width 31 height 21
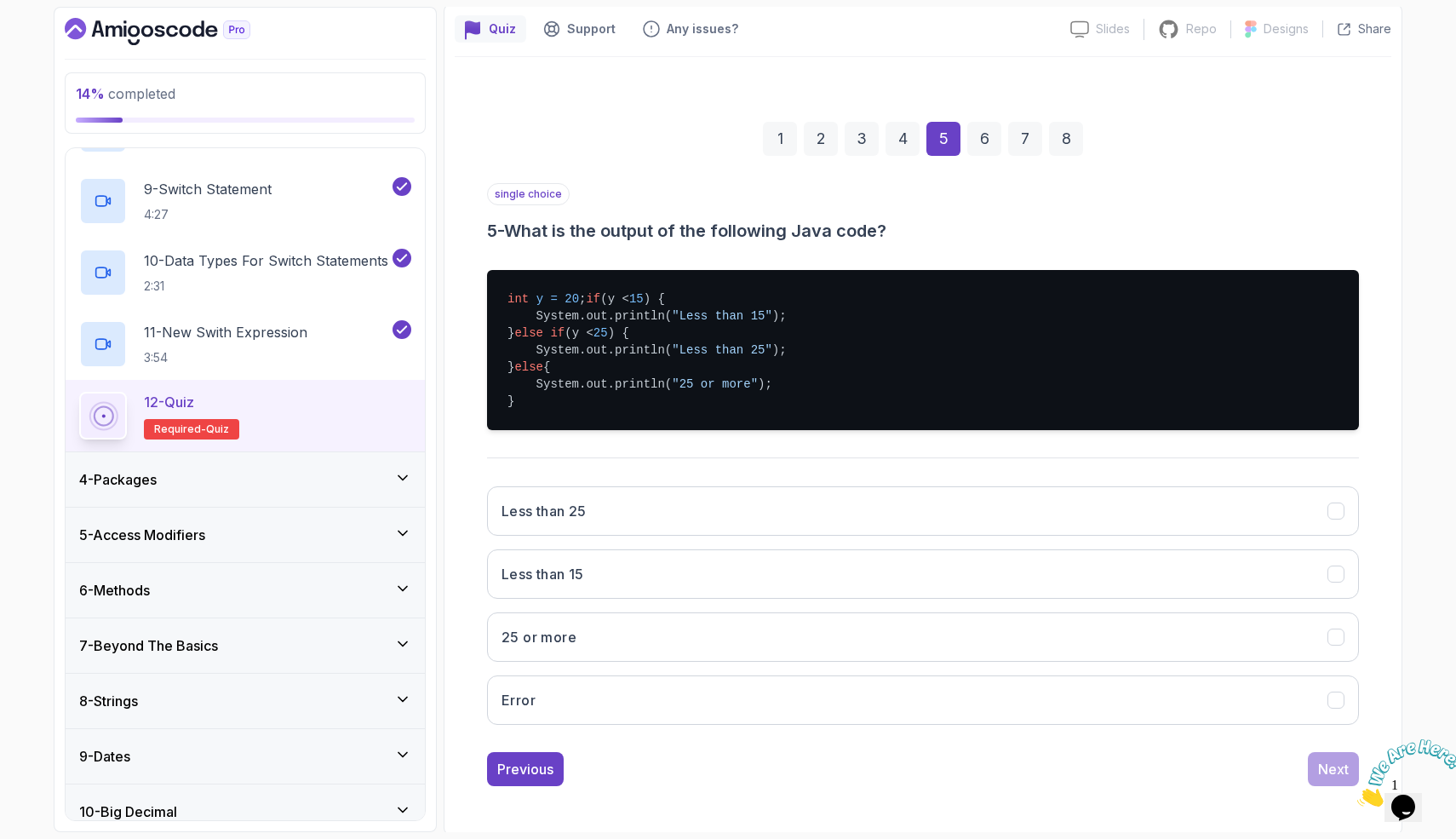
scroll to position [167, 0]
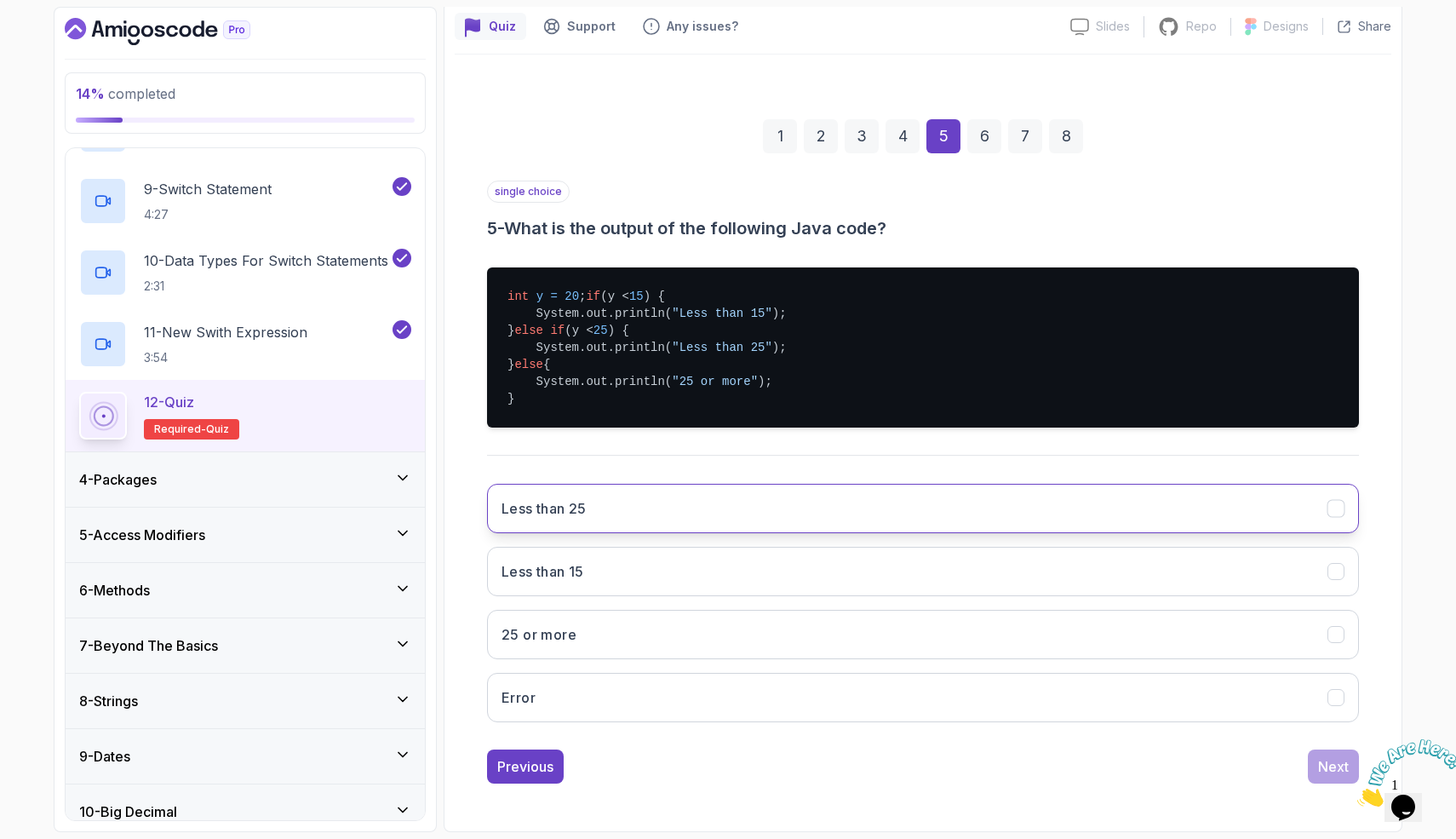
click at [650, 507] on button "Less than 25" at bounding box center [922, 509] width 872 height 49
click at [1334, 753] on button "Next" at bounding box center [1333, 766] width 51 height 35
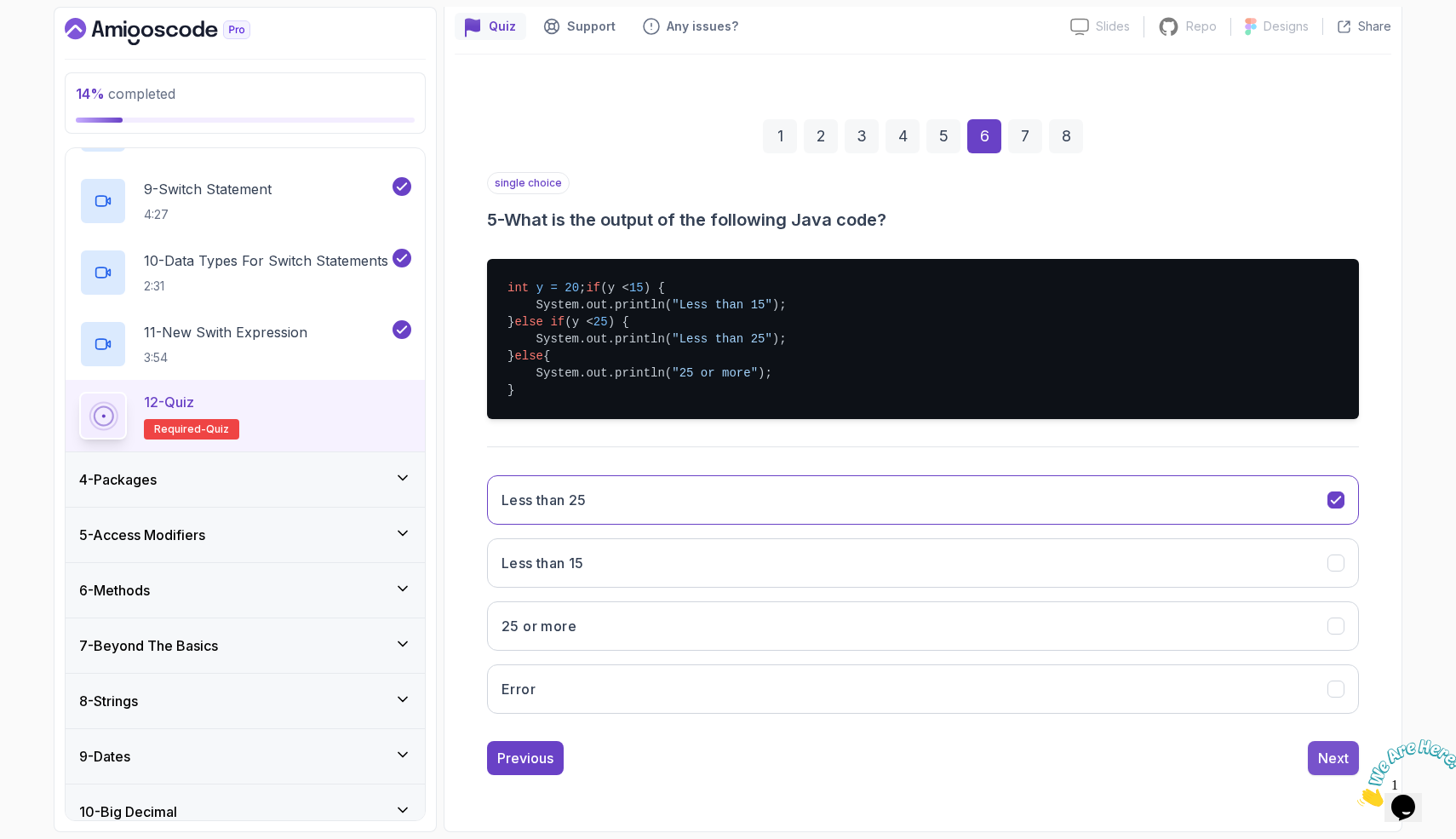
scroll to position [0, 0]
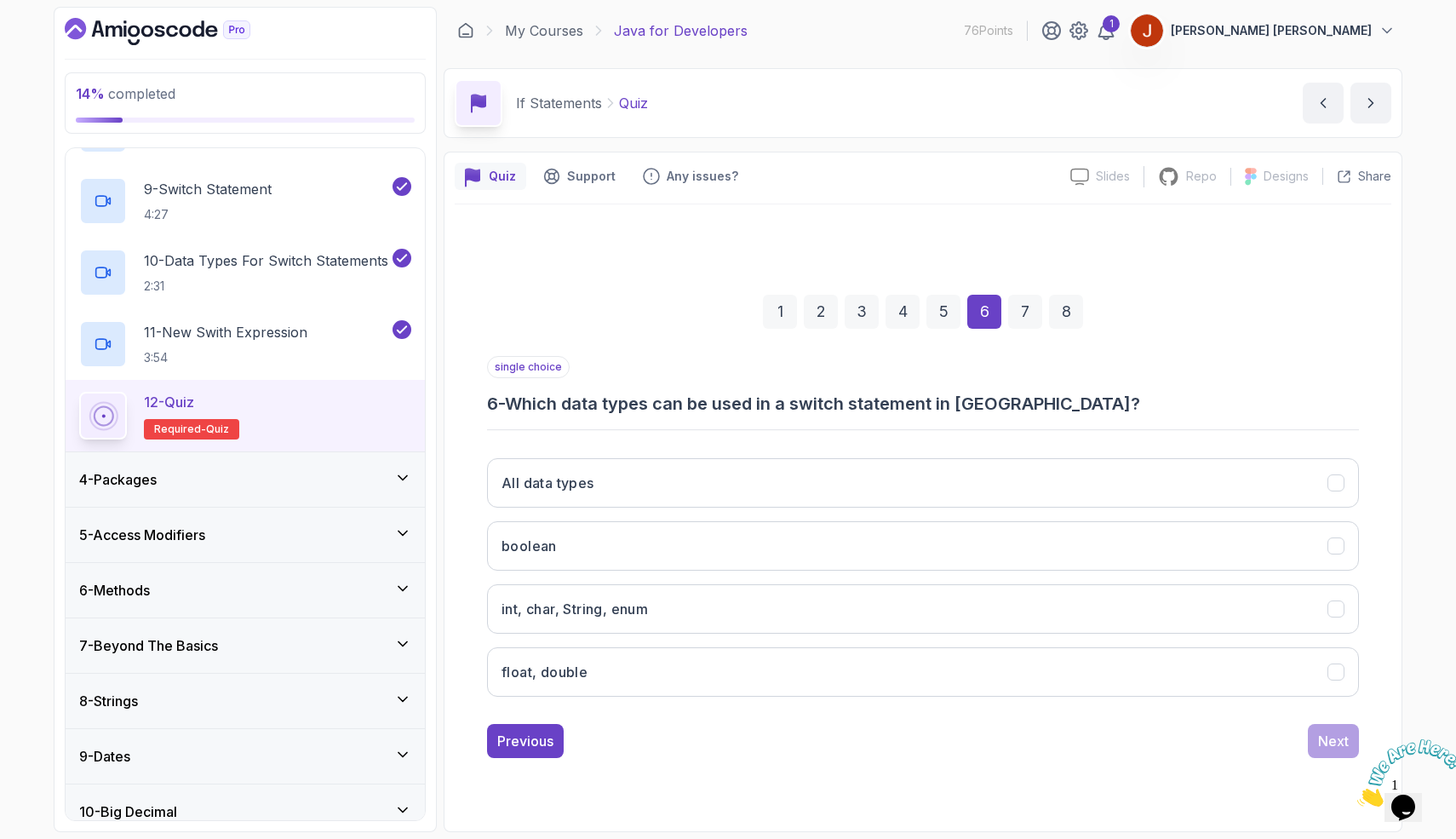
click at [603, 454] on div "All data types boolean int, char, String, enum float, double" at bounding box center [922, 578] width 872 height 266
click at [603, 483] on button "All data types" at bounding box center [922, 482] width 872 height 49
click at [1316, 753] on button "Next" at bounding box center [1333, 741] width 51 height 35
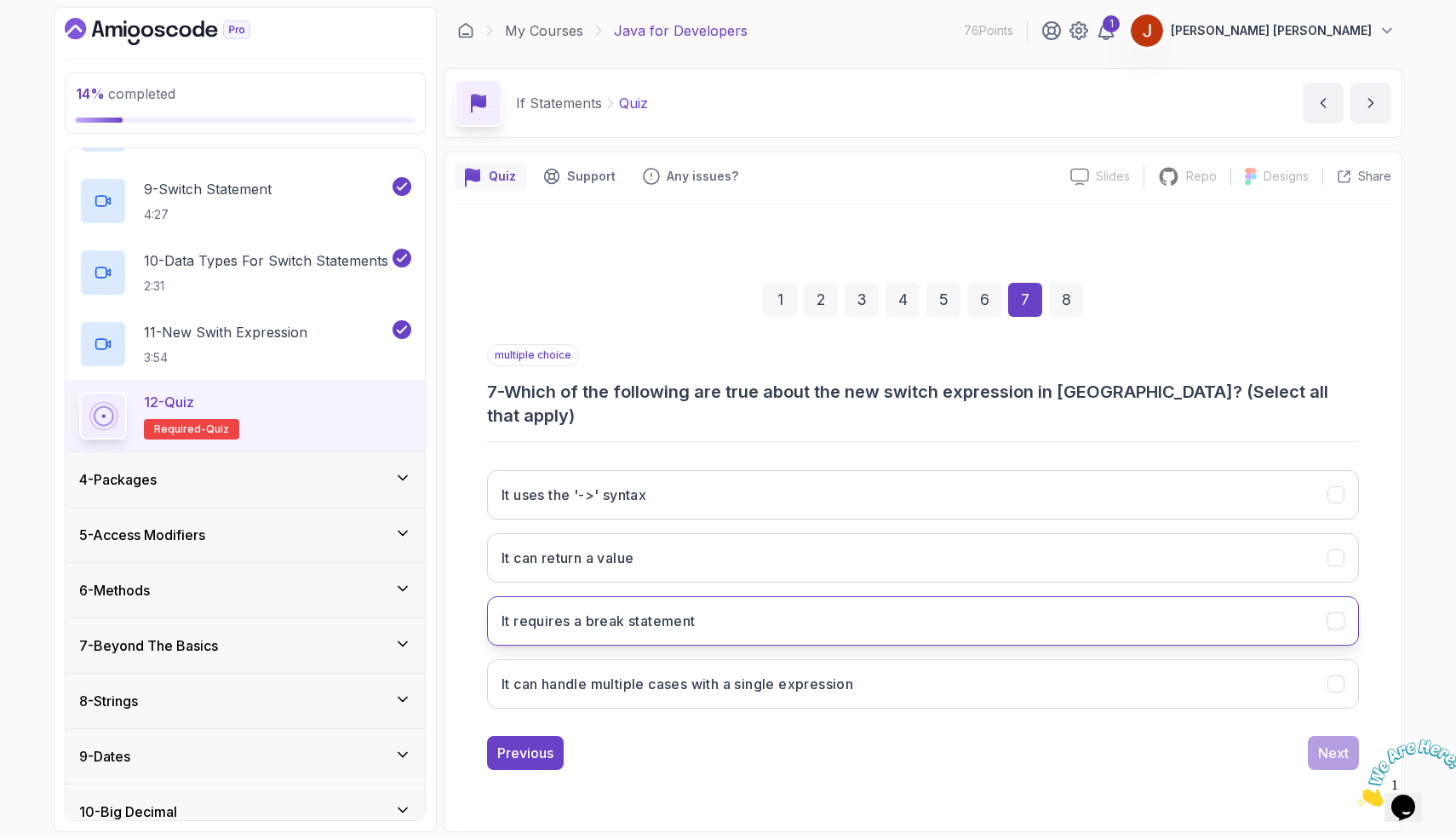
click at [931, 600] on button "It requires a break statement" at bounding box center [922, 621] width 872 height 49
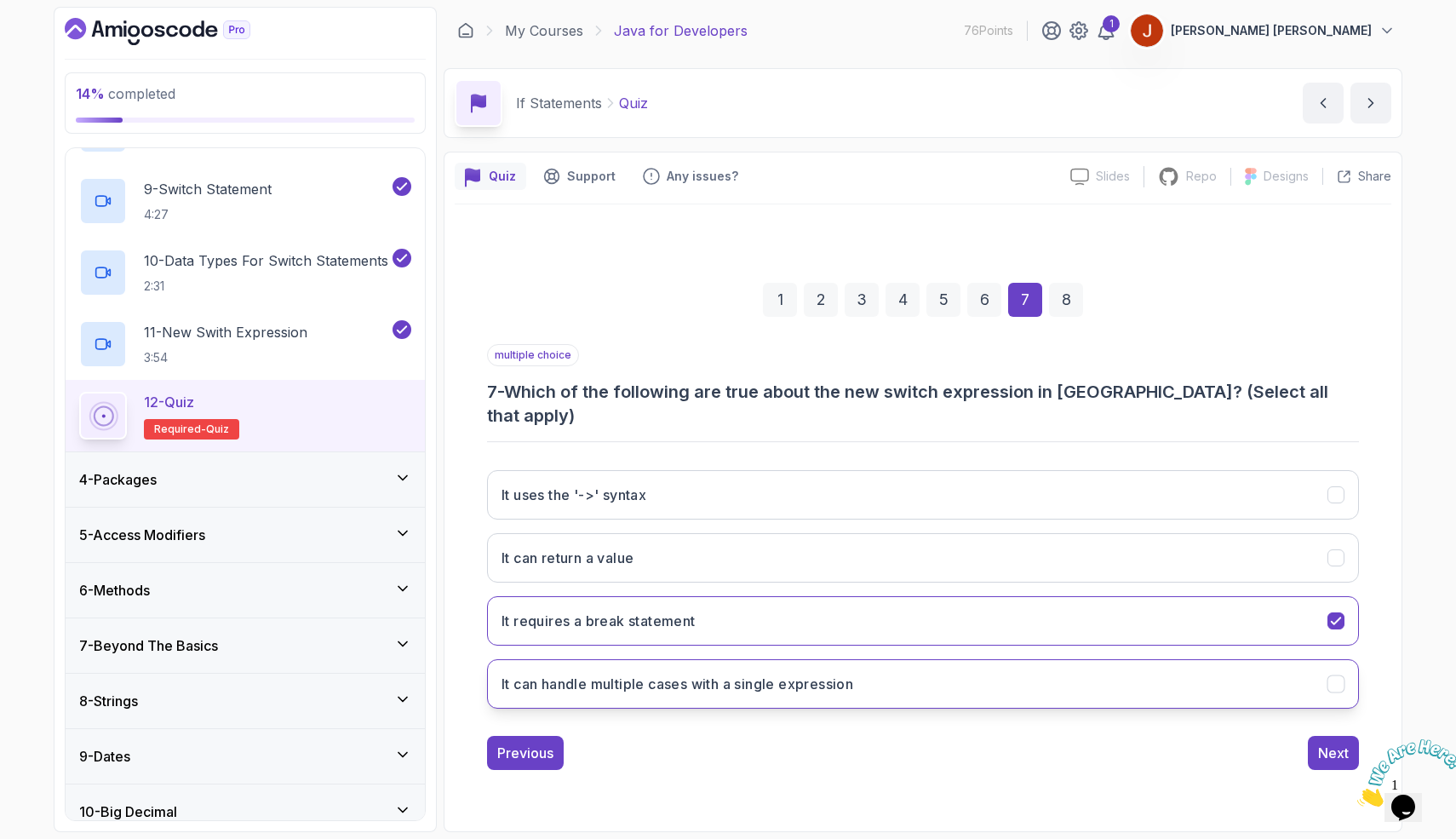
click at [847, 679] on h3 "It can handle multiple cases with a single expression" at bounding box center [677, 684] width 352 height 21
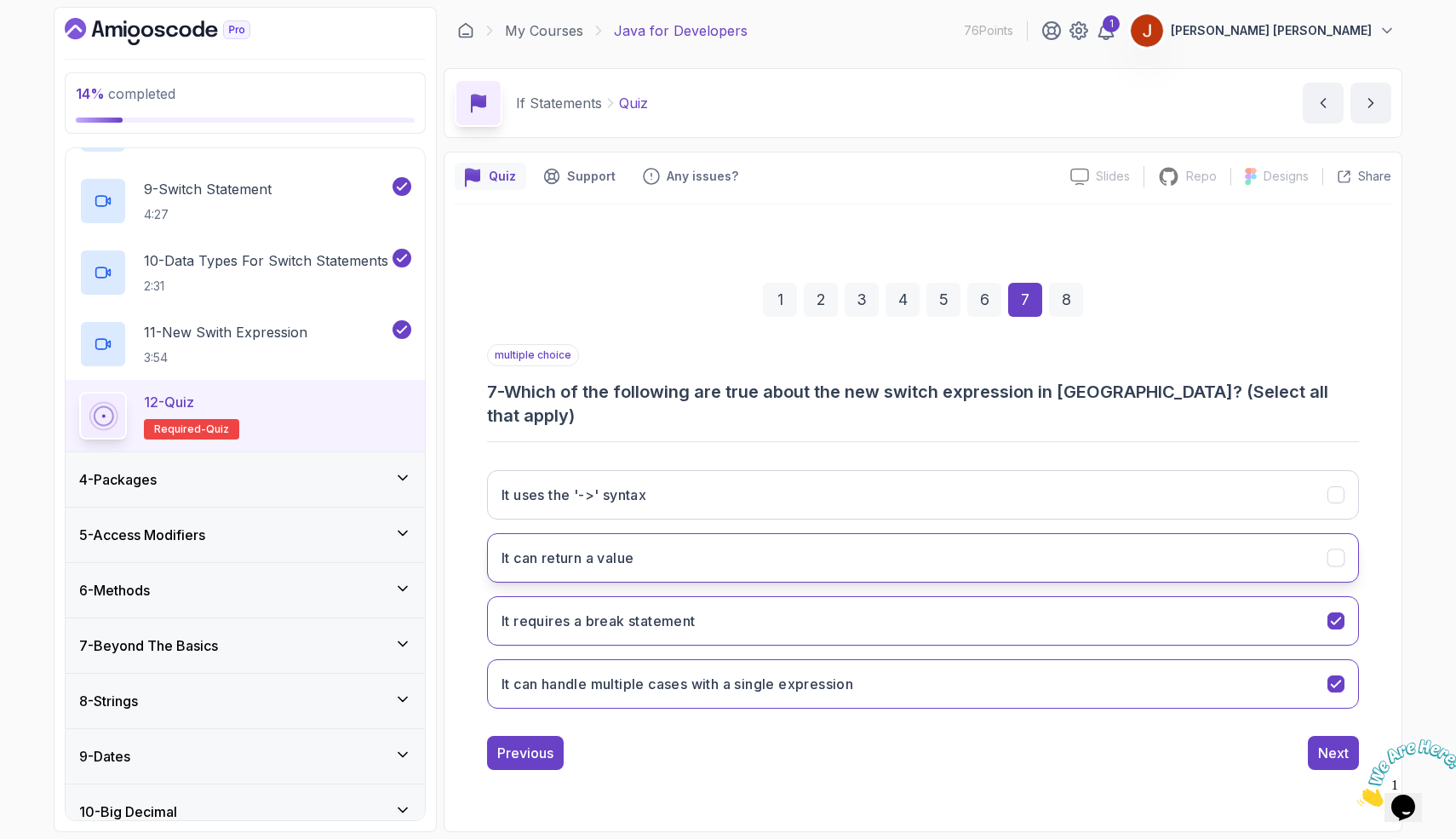
click at [714, 534] on button "It can return a value" at bounding box center [922, 558] width 872 height 49
click at [1343, 743] on div "Next" at bounding box center [1333, 753] width 31 height 21
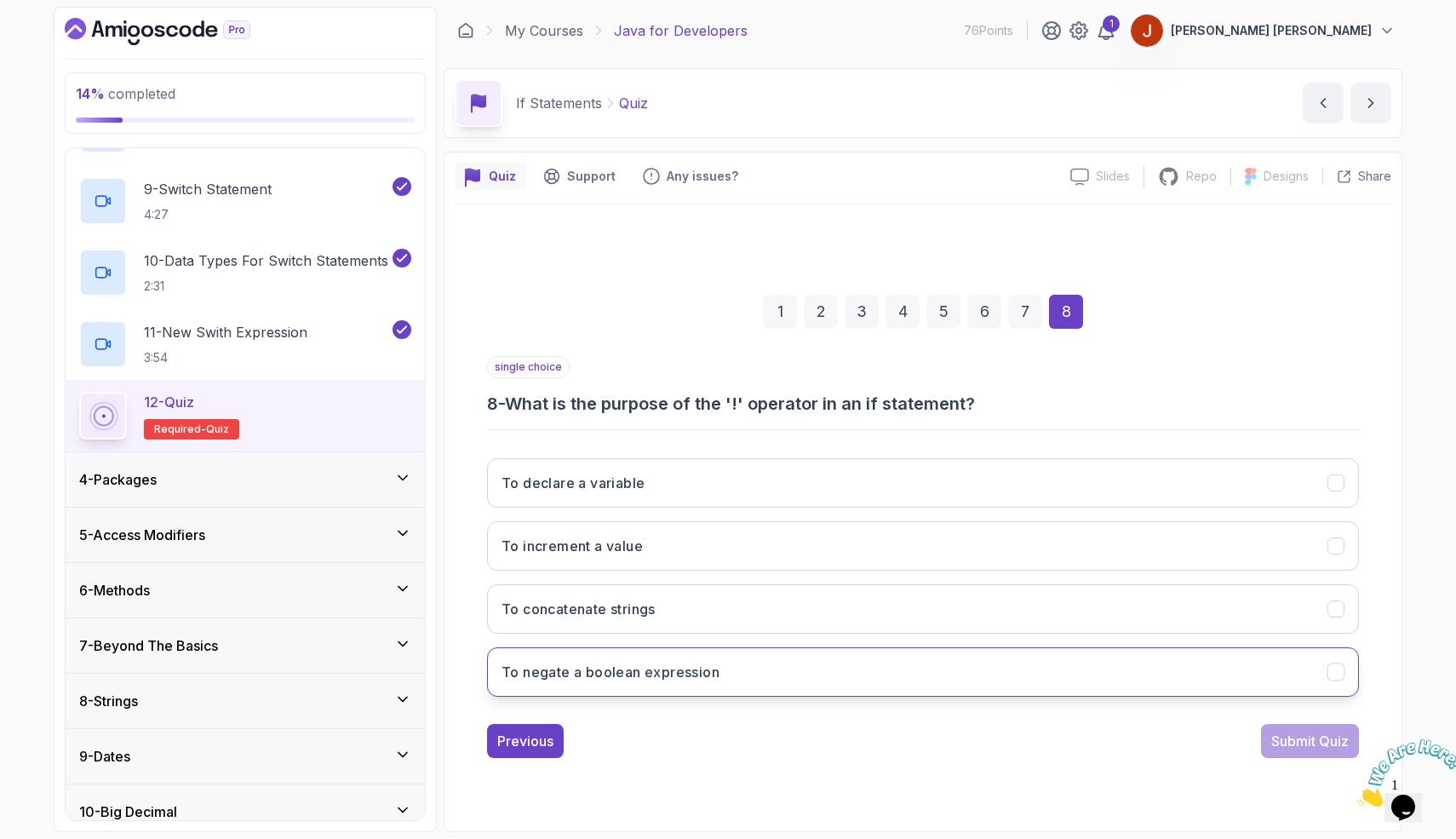
click at [867, 670] on button "To negate a boolean expression" at bounding box center [922, 672] width 872 height 49
click at [1331, 734] on div "Submit Quiz" at bounding box center [1310, 741] width 77 height 21
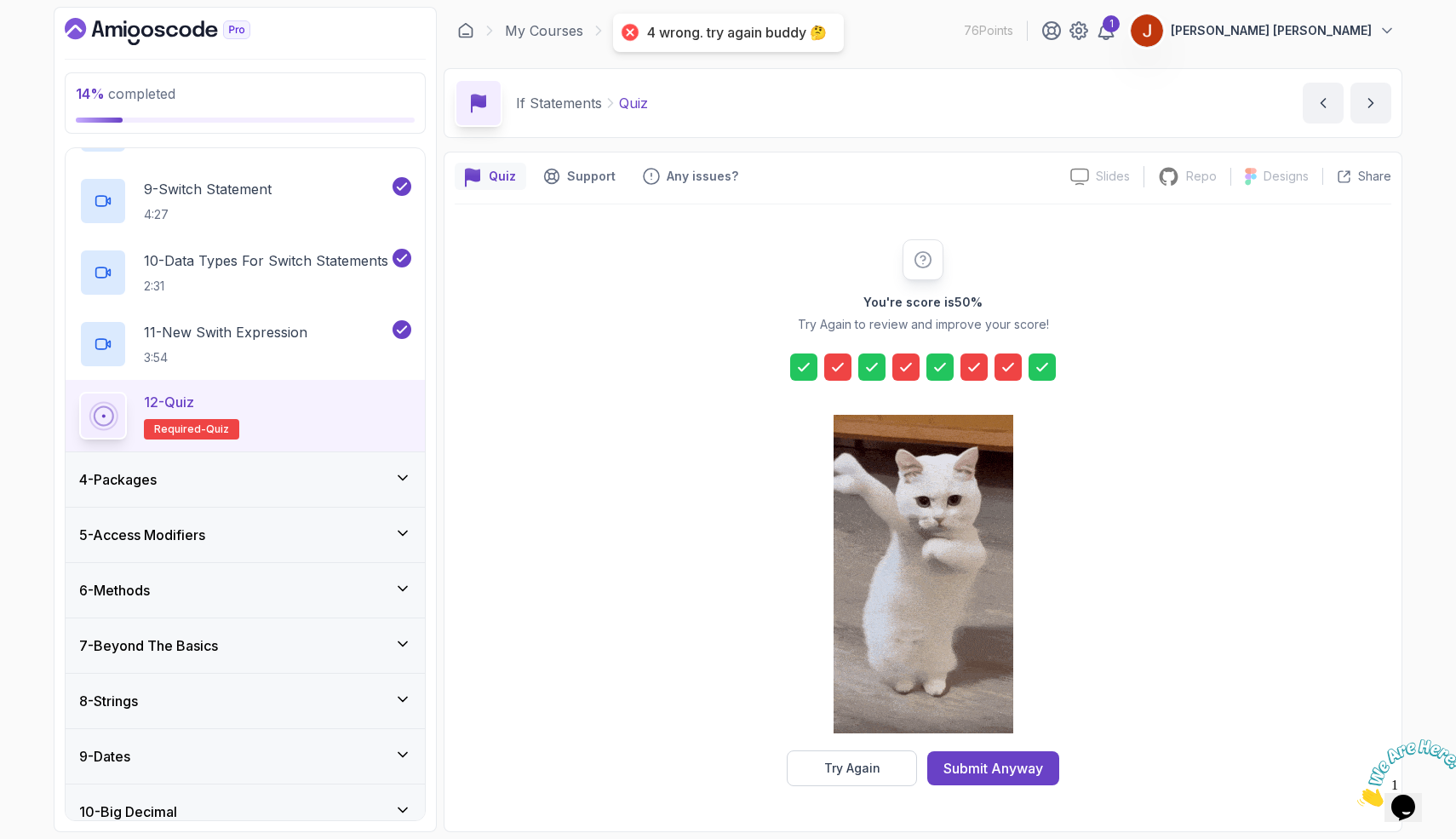
click at [909, 370] on icon at bounding box center [906, 367] width 17 height 17
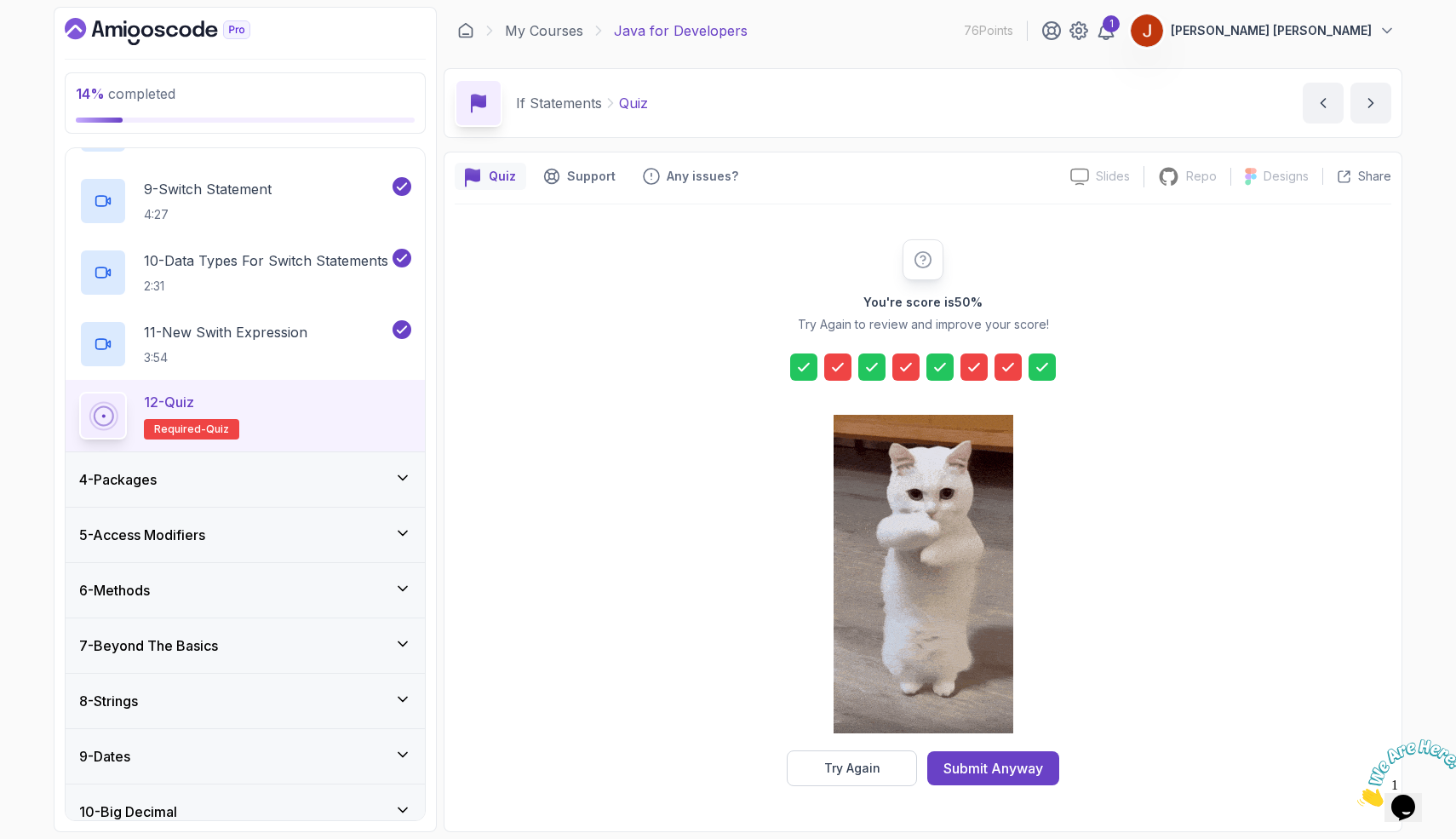
click at [829, 366] on icon at bounding box center [838, 367] width 17 height 17
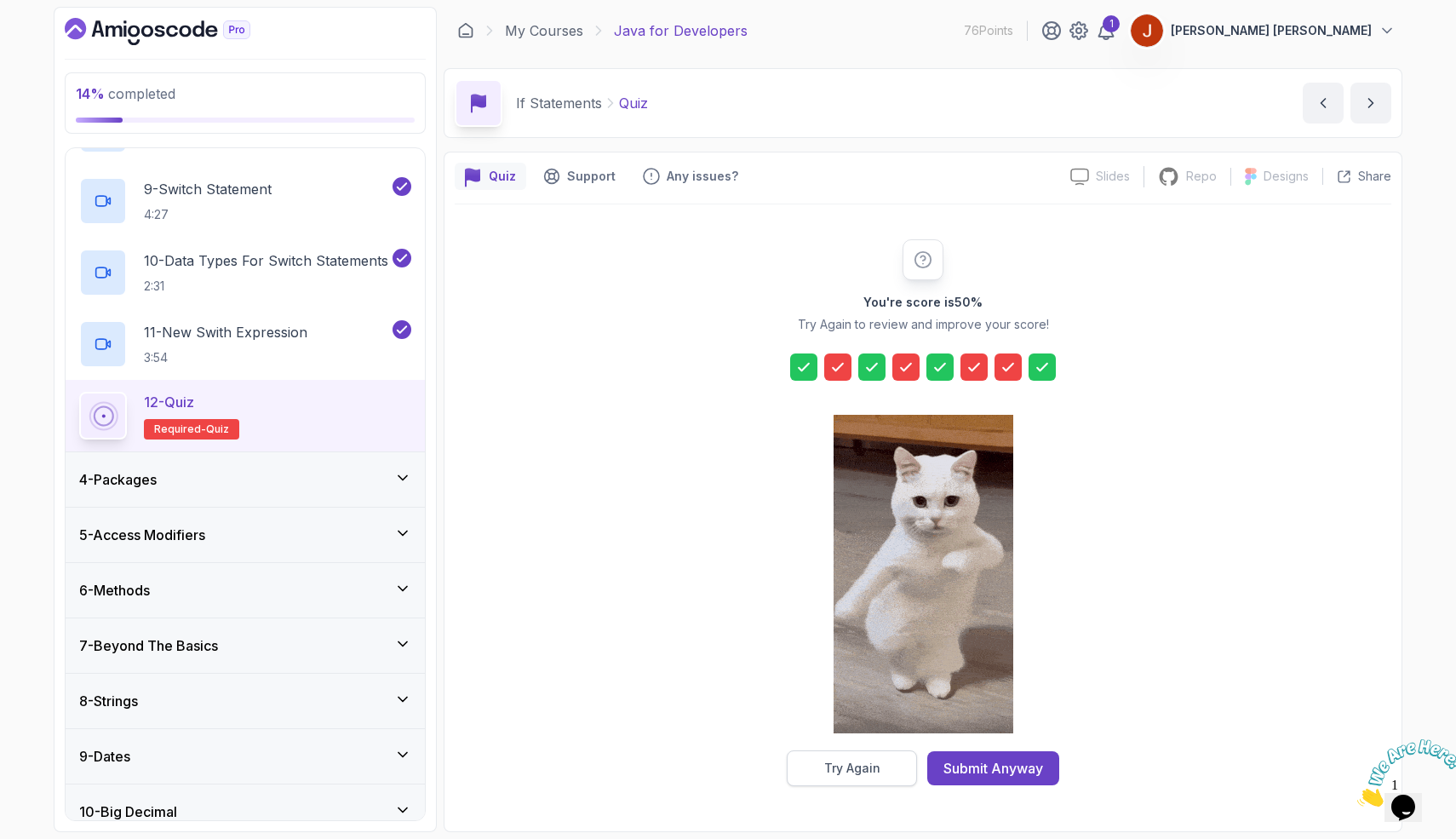
click at [815, 762] on button "Try Again" at bounding box center [853, 768] width 131 height 35
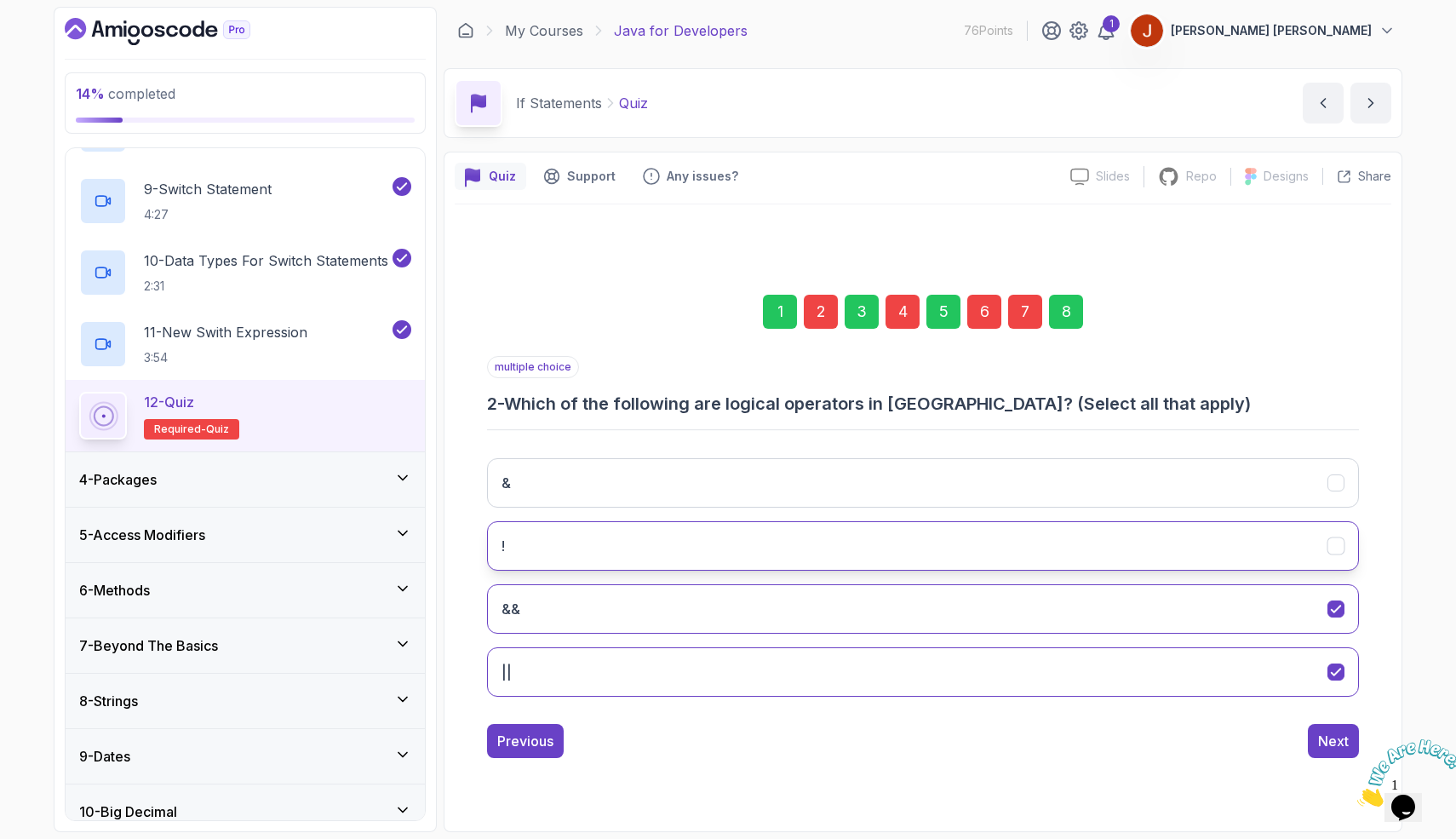
click at [784, 542] on button "!" at bounding box center [922, 546] width 872 height 49
click at [782, 543] on button "!" at bounding box center [922, 546] width 872 height 49
click at [504, 734] on div "Previous" at bounding box center [525, 741] width 56 height 21
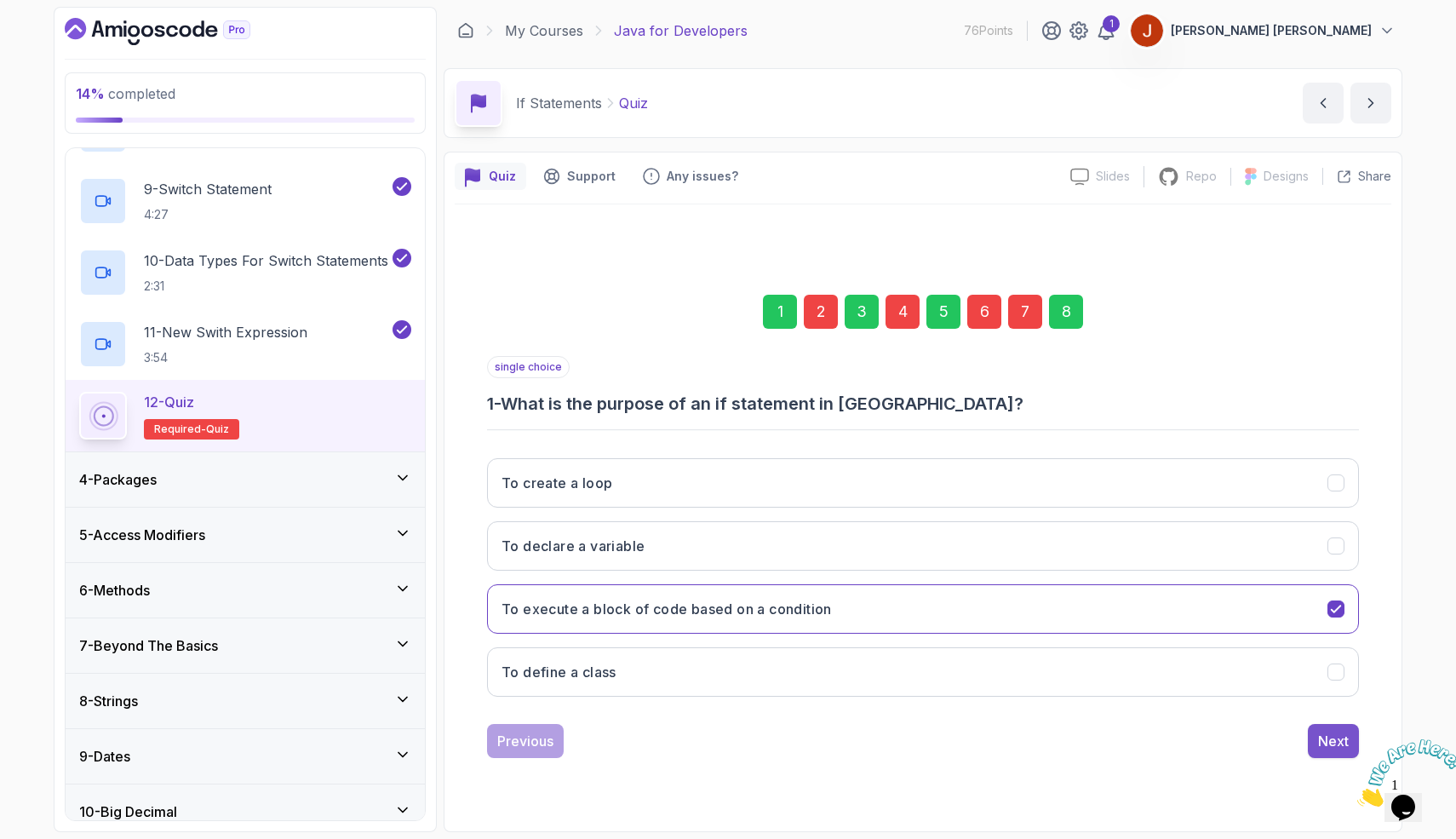
click at [1320, 735] on div "Next" at bounding box center [1333, 741] width 31 height 21
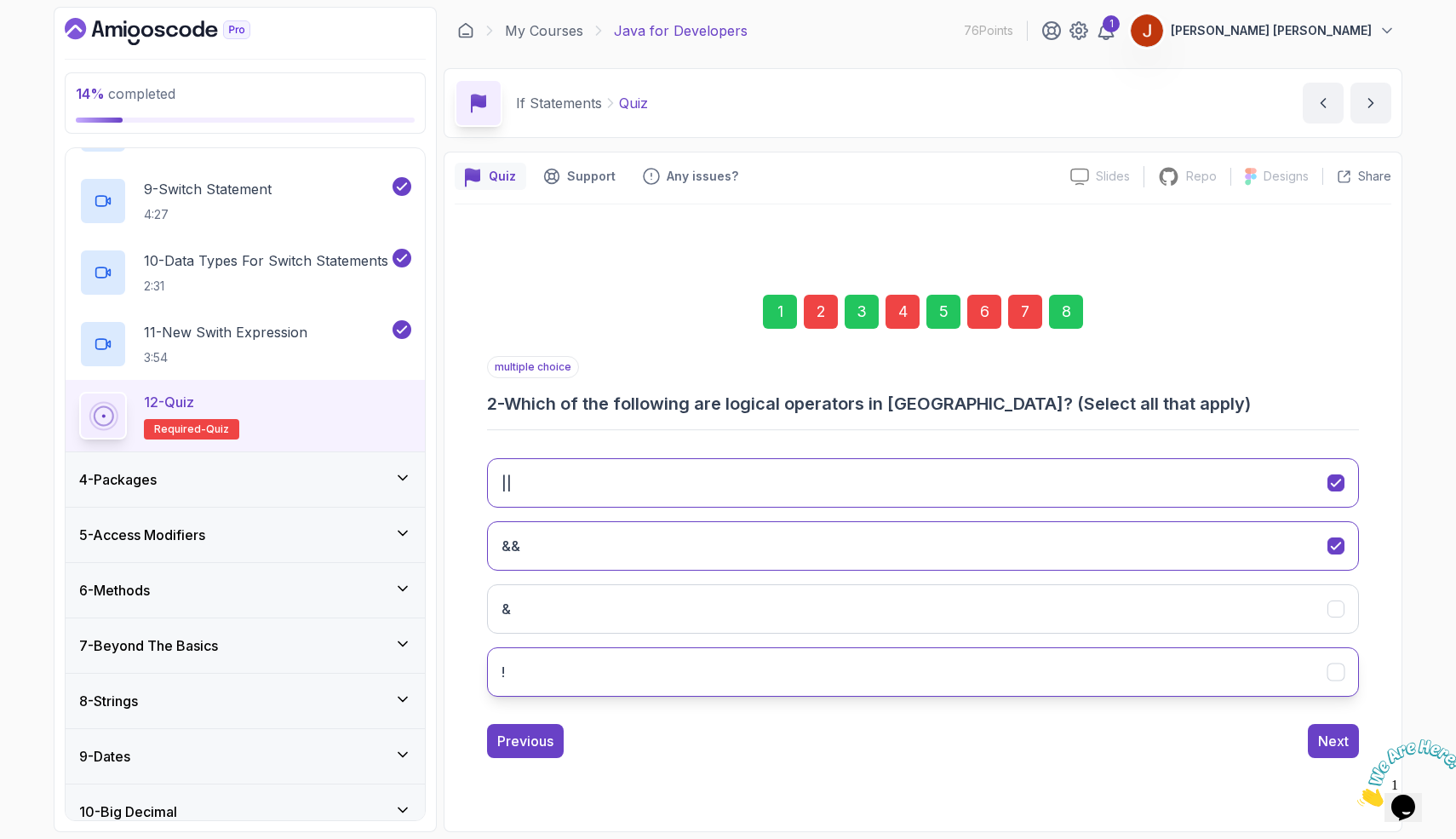
click at [526, 673] on button "!" at bounding box center [922, 672] width 872 height 49
click at [1316, 735] on button "Next" at bounding box center [1333, 741] width 51 height 35
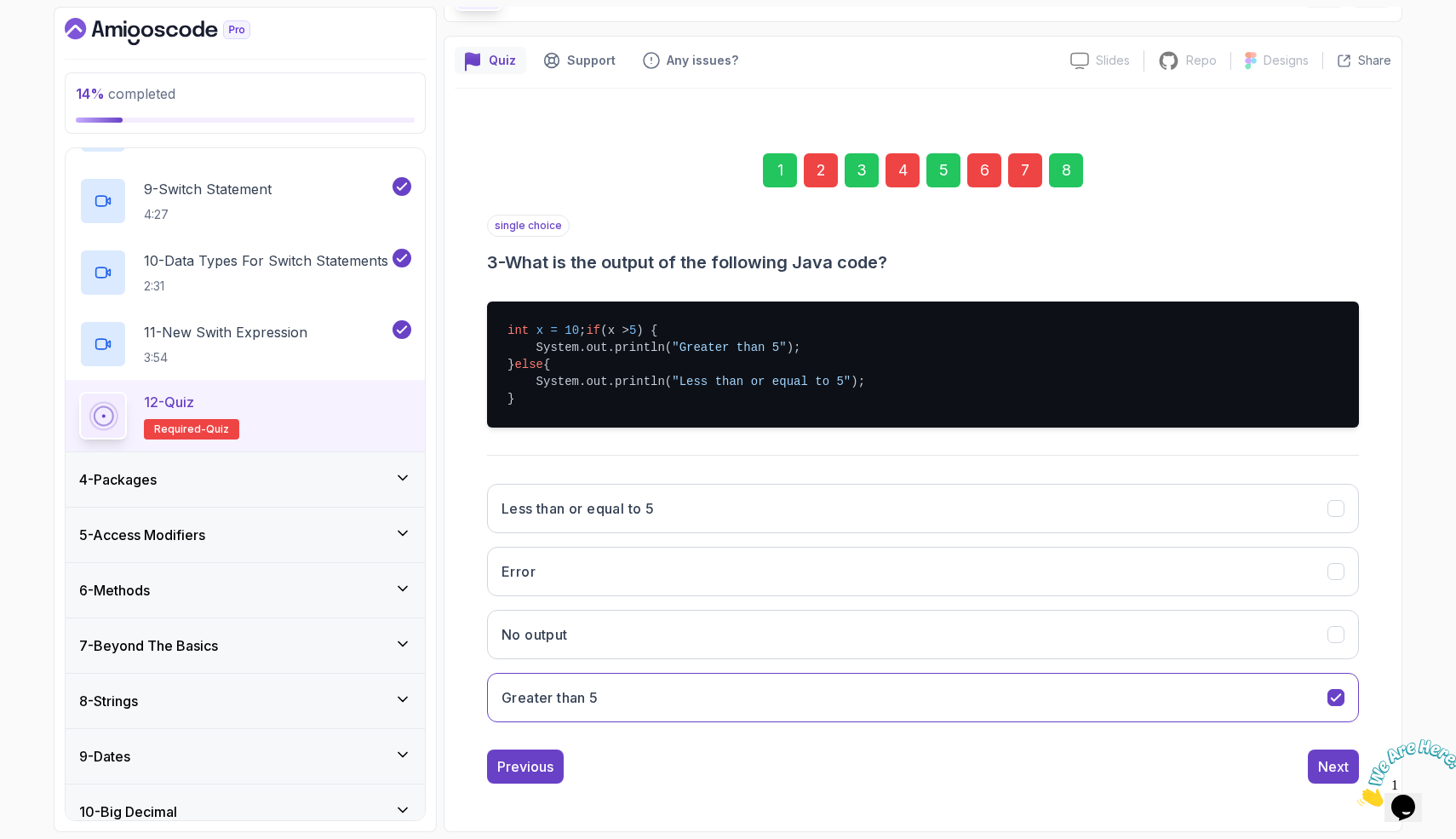
scroll to position [133, 0]
click at [1324, 777] on button "Next" at bounding box center [1333, 766] width 51 height 35
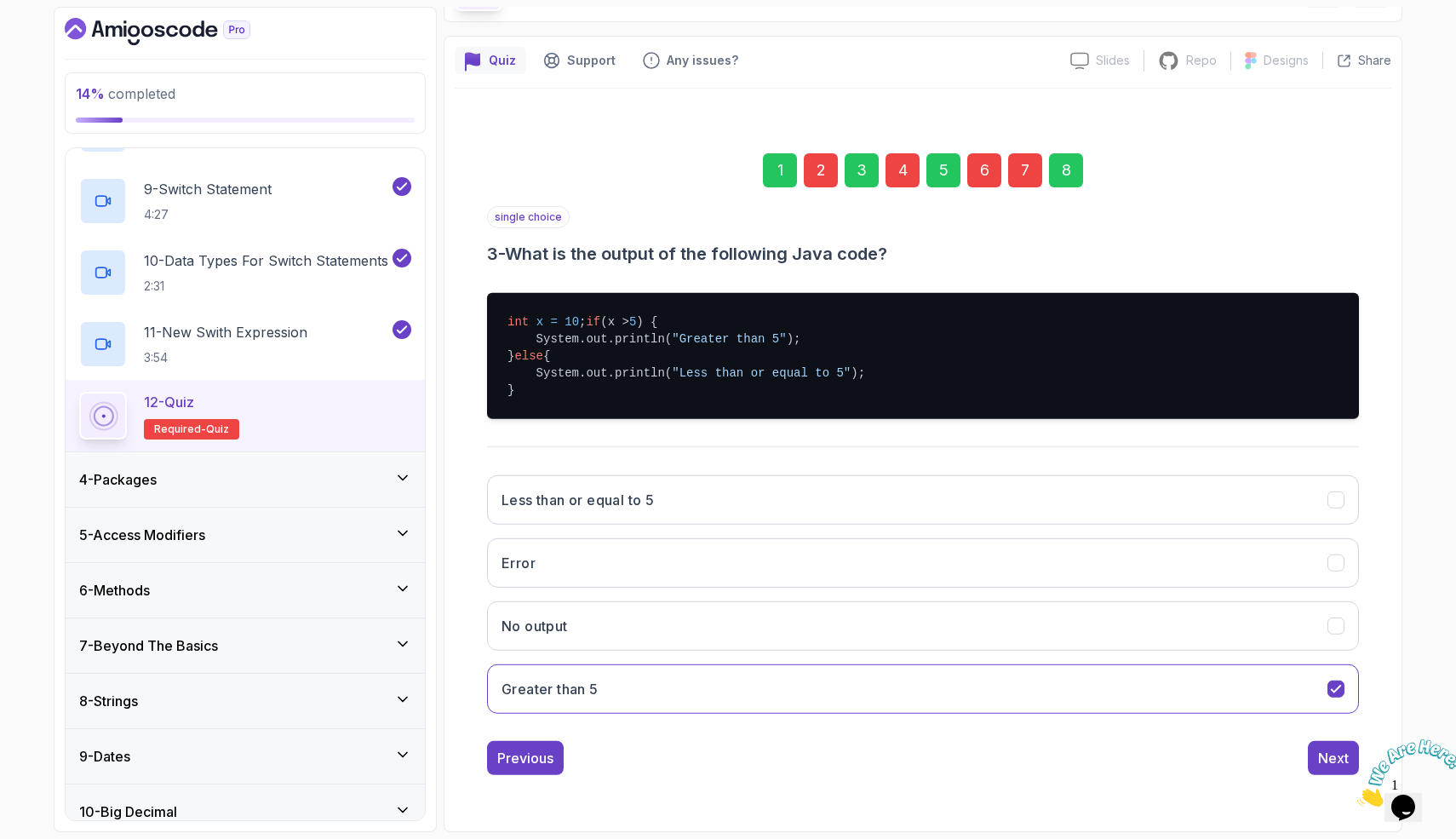
scroll to position [0, 0]
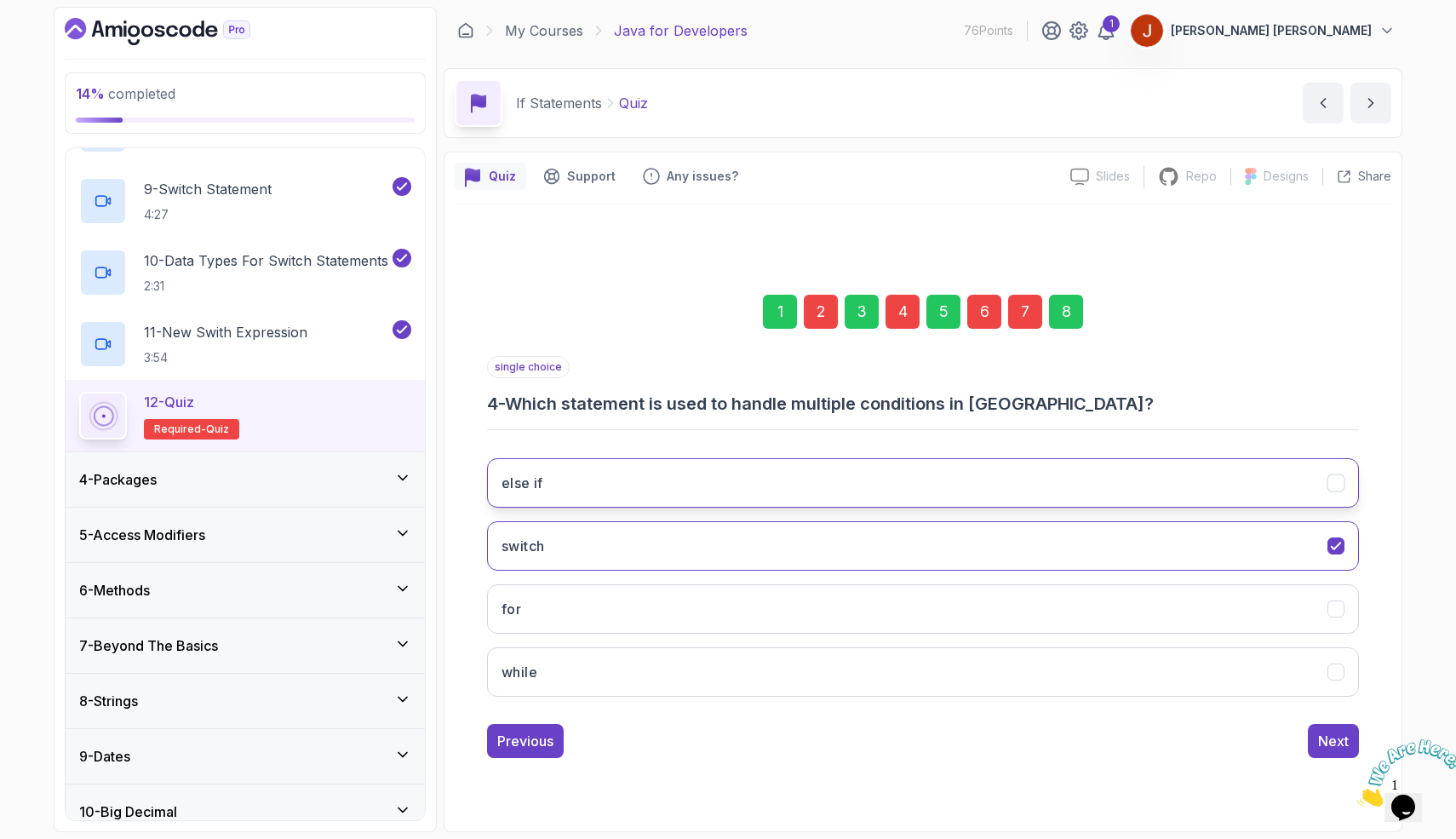
click at [1061, 483] on button "else if" at bounding box center [922, 482] width 872 height 49
click at [1326, 733] on div "Next" at bounding box center [1333, 741] width 31 height 21
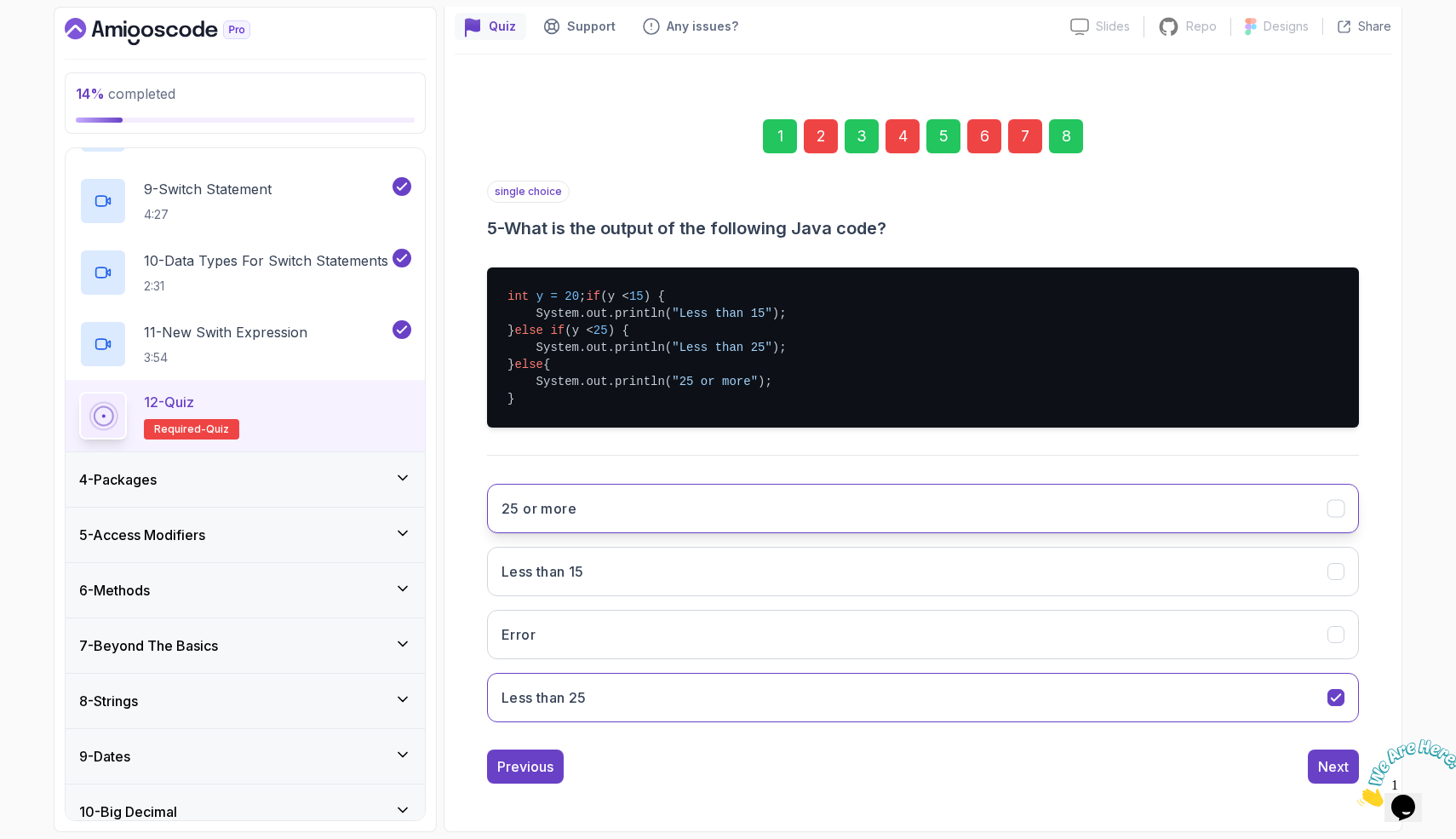
scroll to position [154, 0]
click at [1321, 777] on div "Next" at bounding box center [1333, 767] width 31 height 21
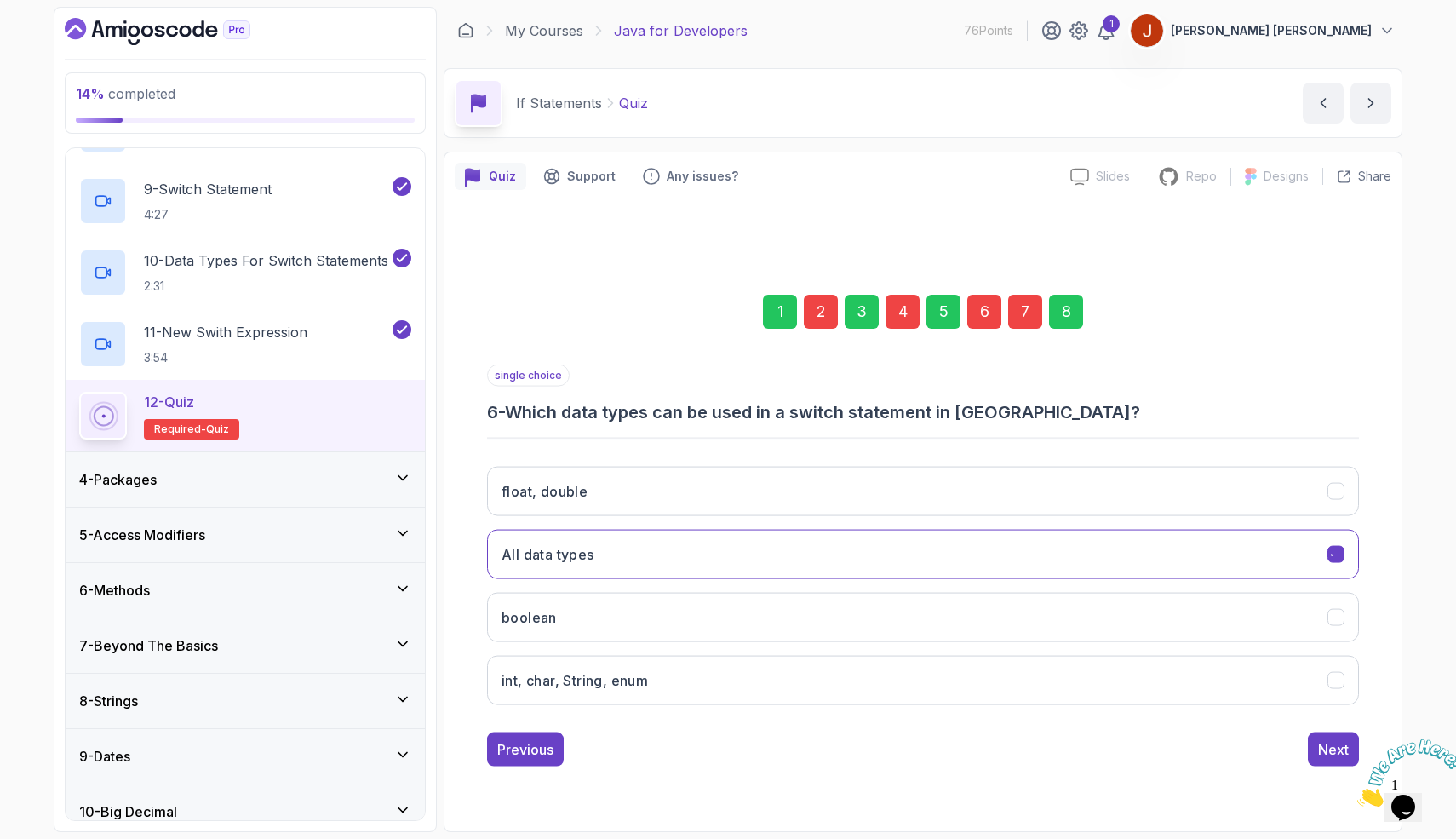
scroll to position [0, 0]
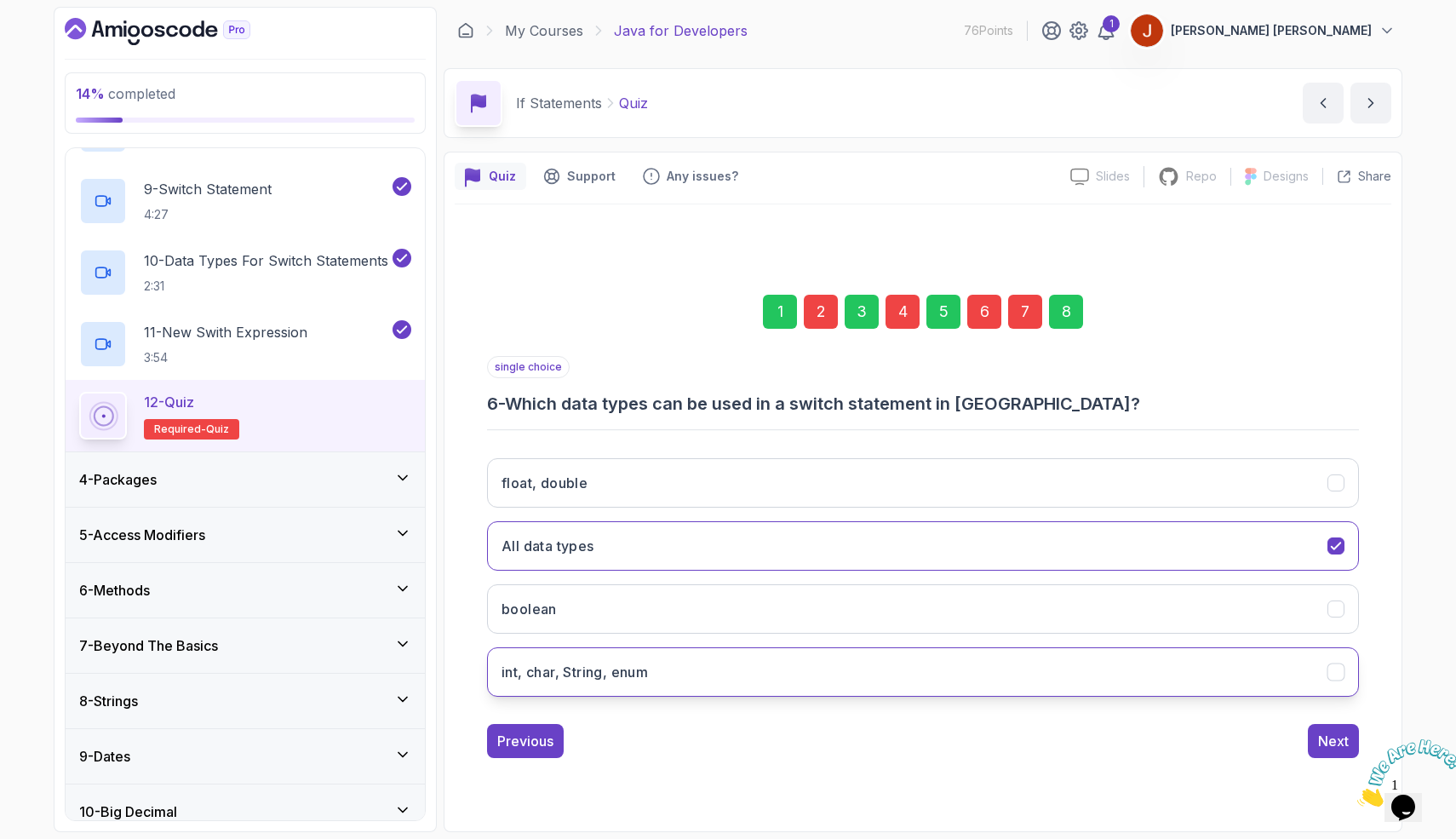
click at [776, 679] on button "int, char, String, enum" at bounding box center [922, 672] width 872 height 49
click at [1331, 735] on div "Next" at bounding box center [1333, 741] width 31 height 21
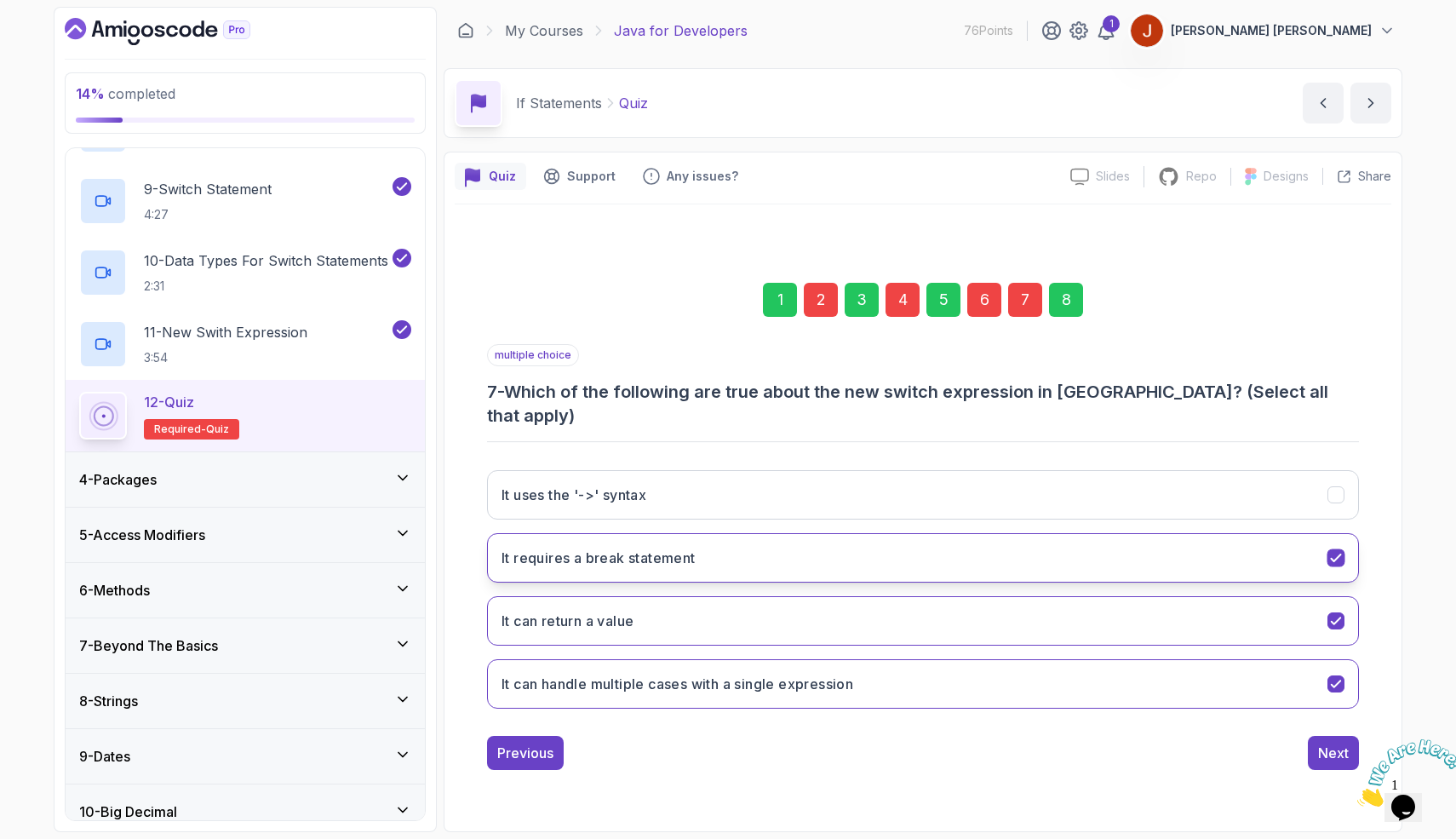
click at [860, 545] on button "It requires a break statement" at bounding box center [922, 558] width 872 height 49
click at [1333, 749] on div "Next" at bounding box center [1333, 753] width 31 height 21
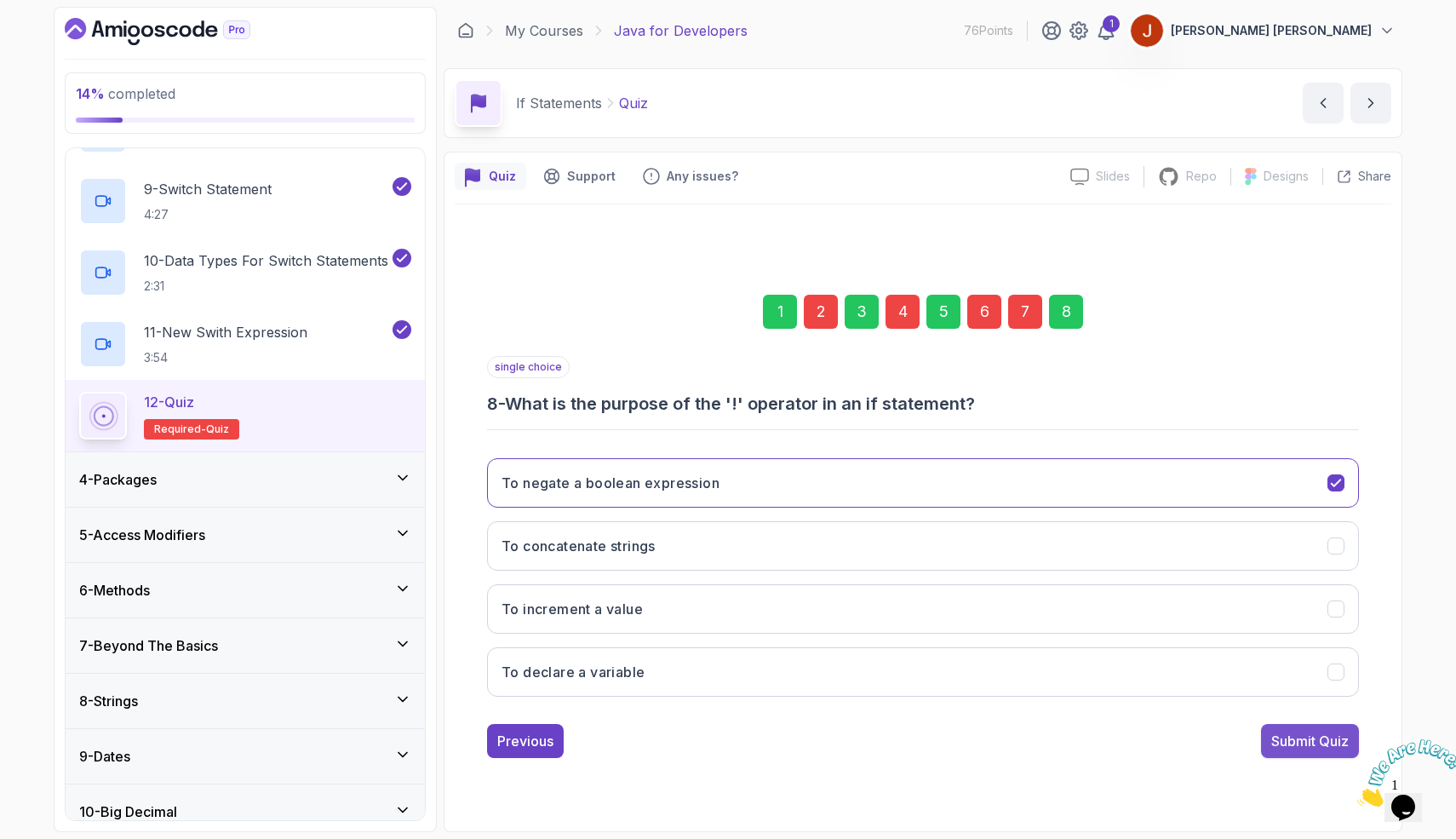
click at [1318, 738] on div "Submit Quiz" at bounding box center [1310, 741] width 77 height 21
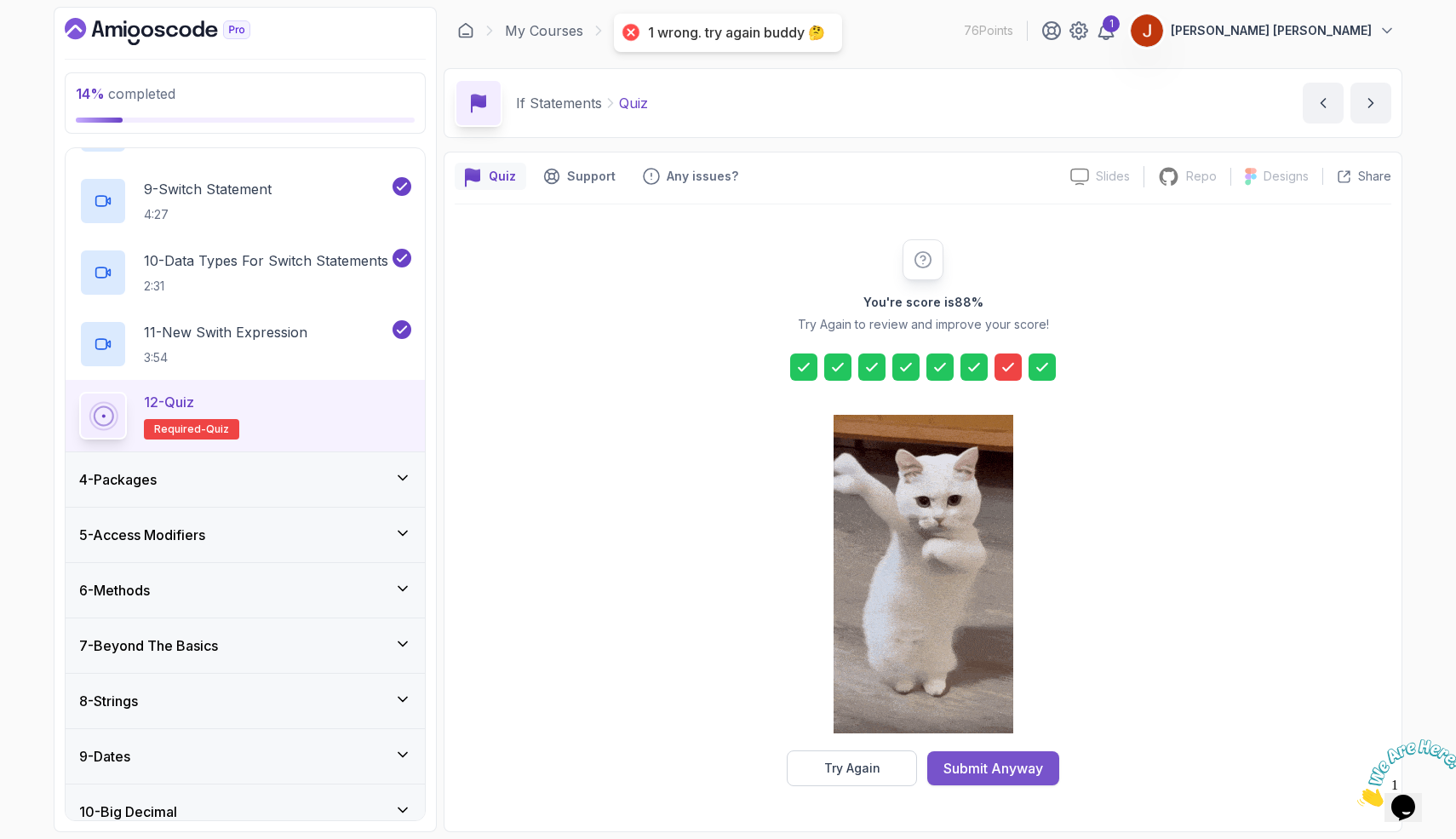
click at [992, 762] on div "Submit Anyway" at bounding box center [993, 769] width 100 height 21
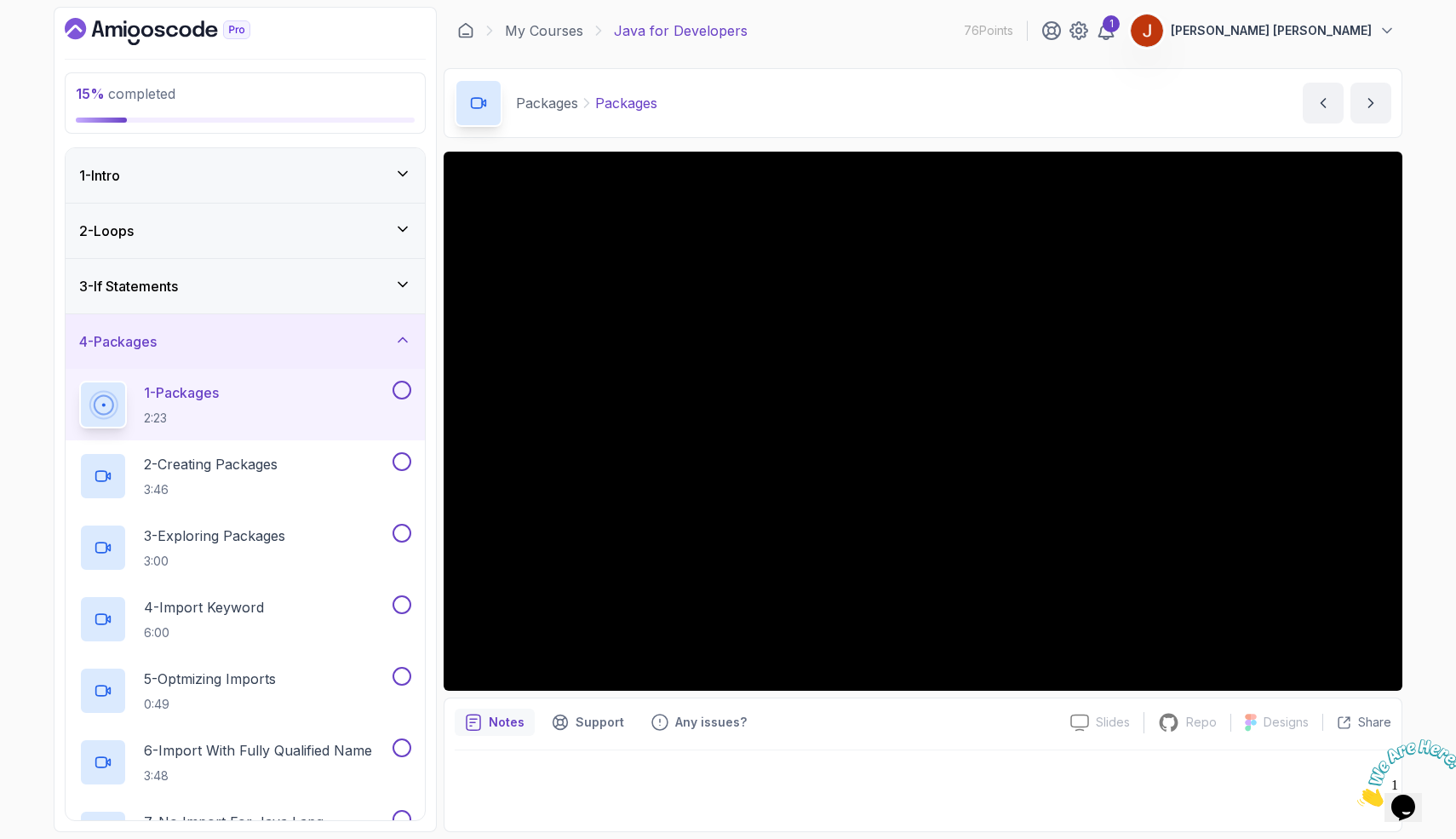
click at [297, 307] on div "3 - If Statements" at bounding box center [244, 287] width 359 height 54
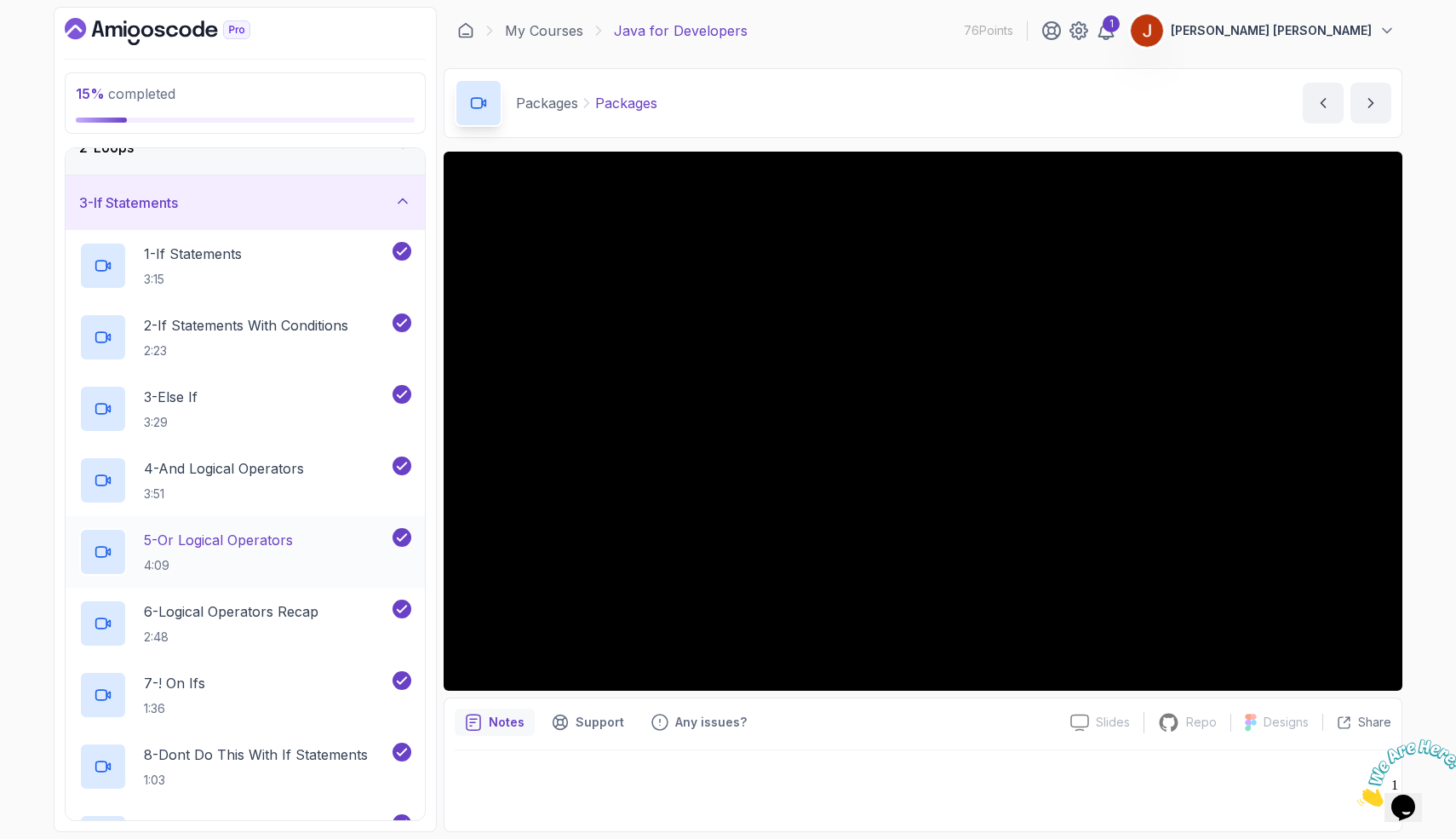
scroll to position [72, 0]
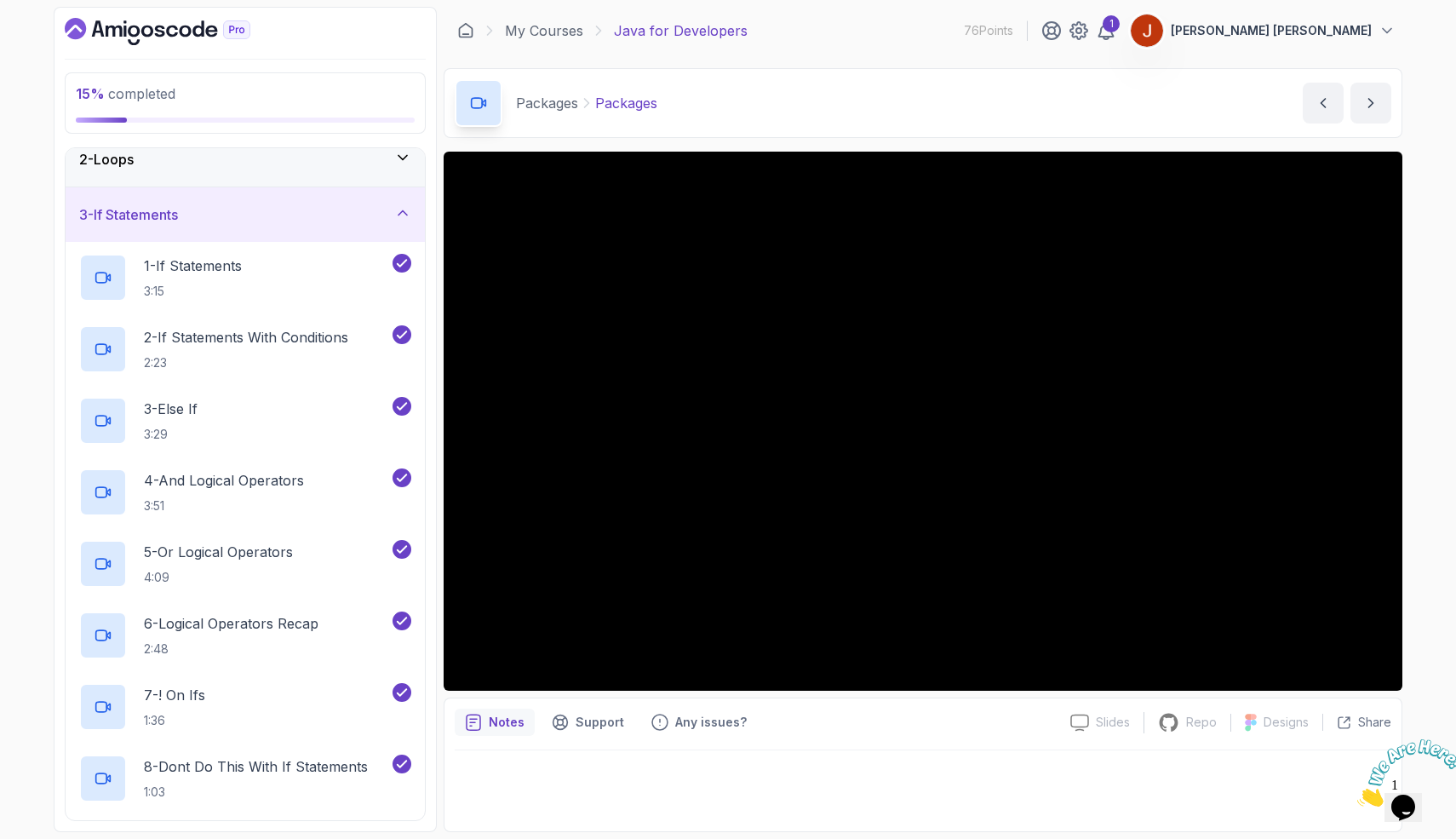
click at [310, 176] on div "2 - Loops" at bounding box center [244, 160] width 359 height 54
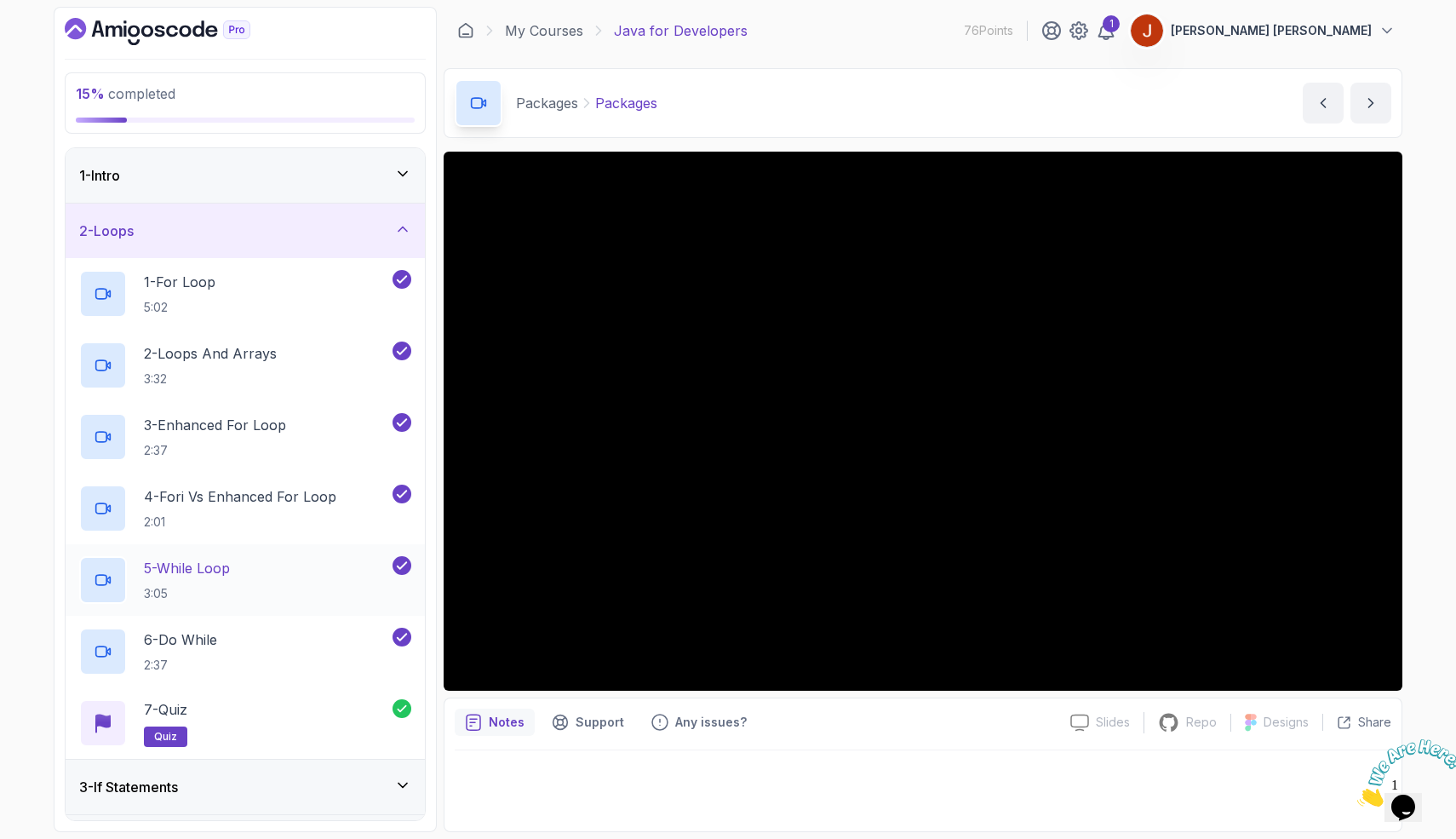
scroll to position [21, 0]
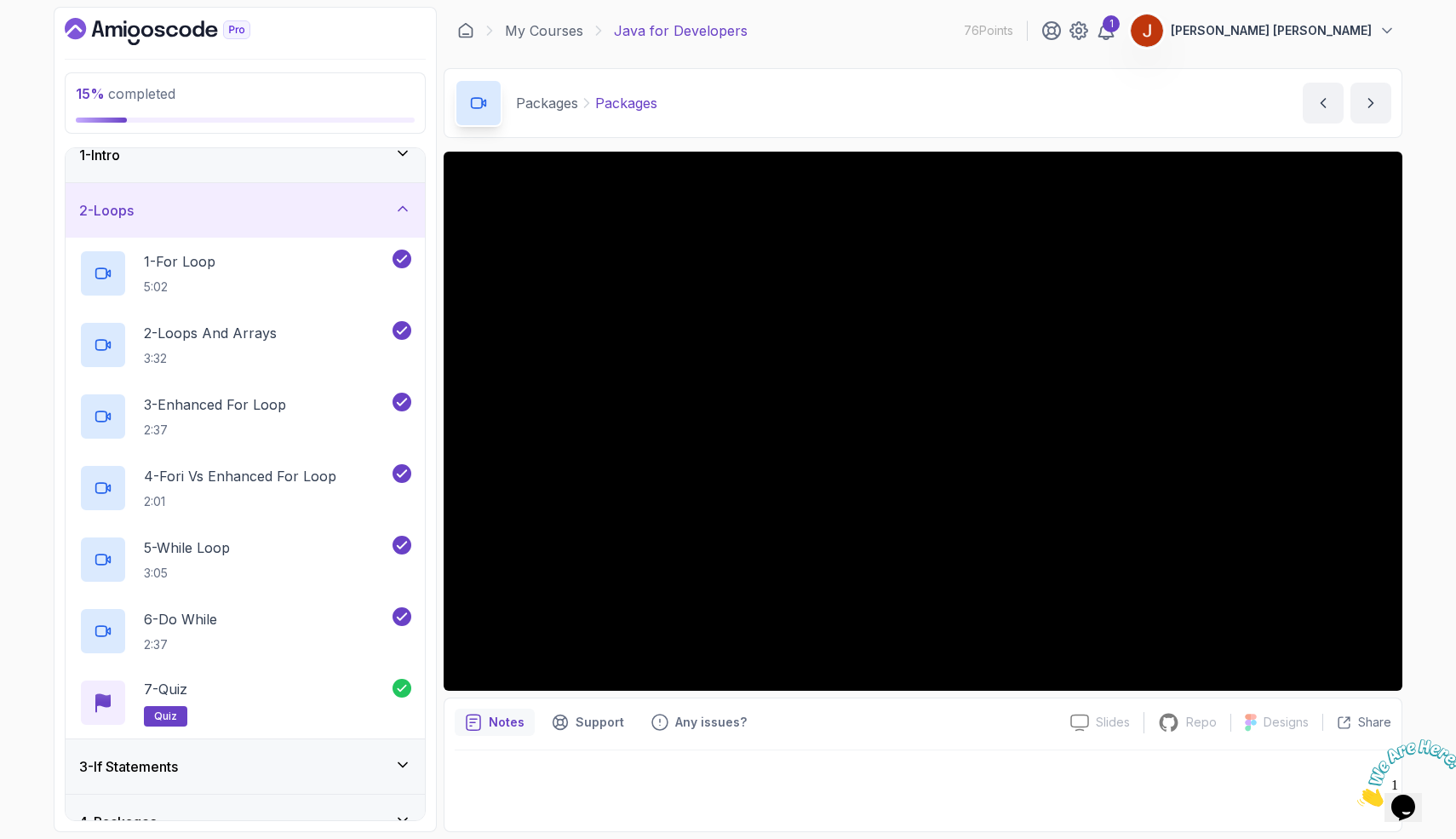
click at [328, 221] on div "2 - Loops" at bounding box center [244, 210] width 359 height 54
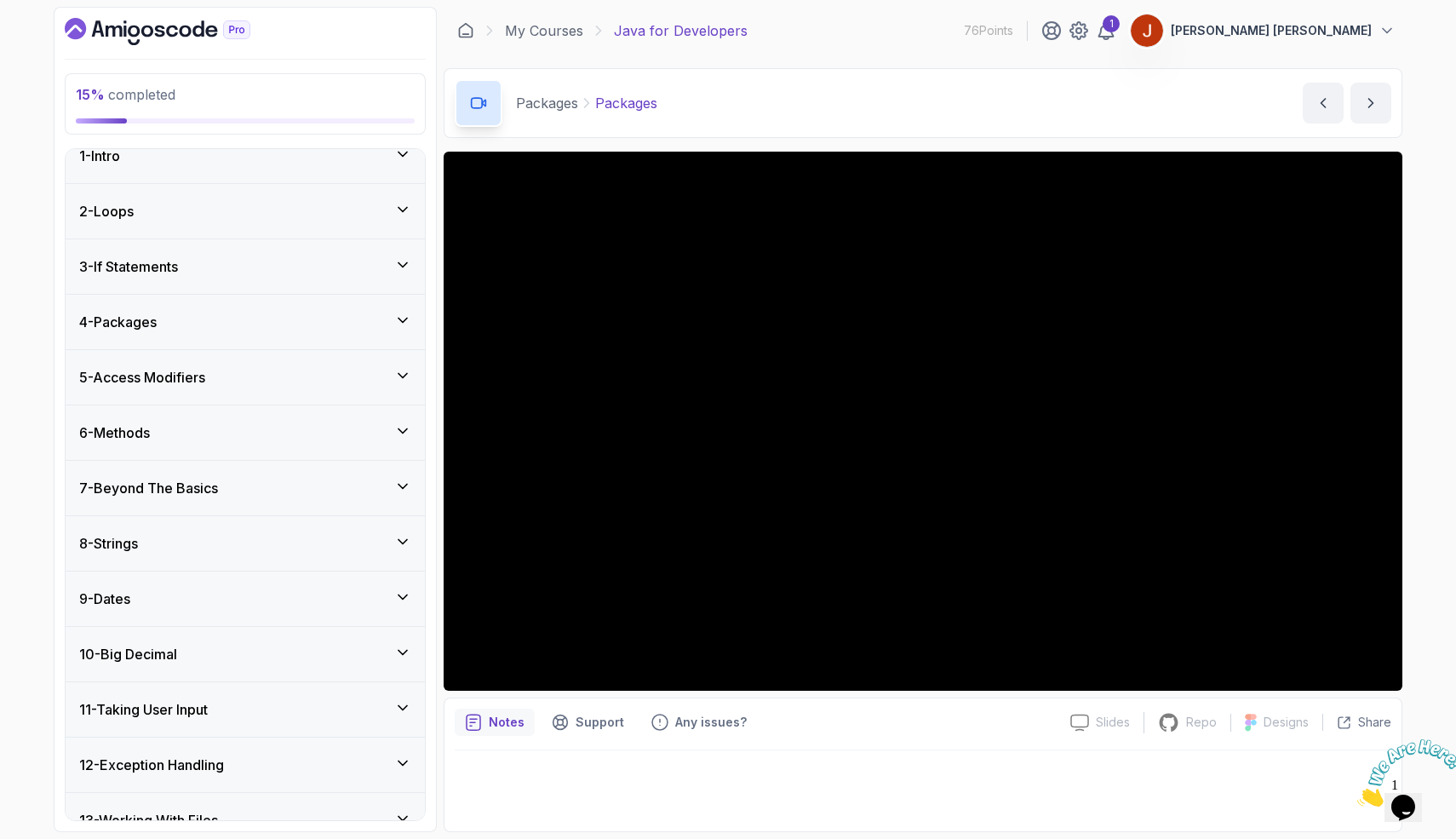
click at [328, 251] on div "3 - If Statements" at bounding box center [244, 267] width 359 height 54
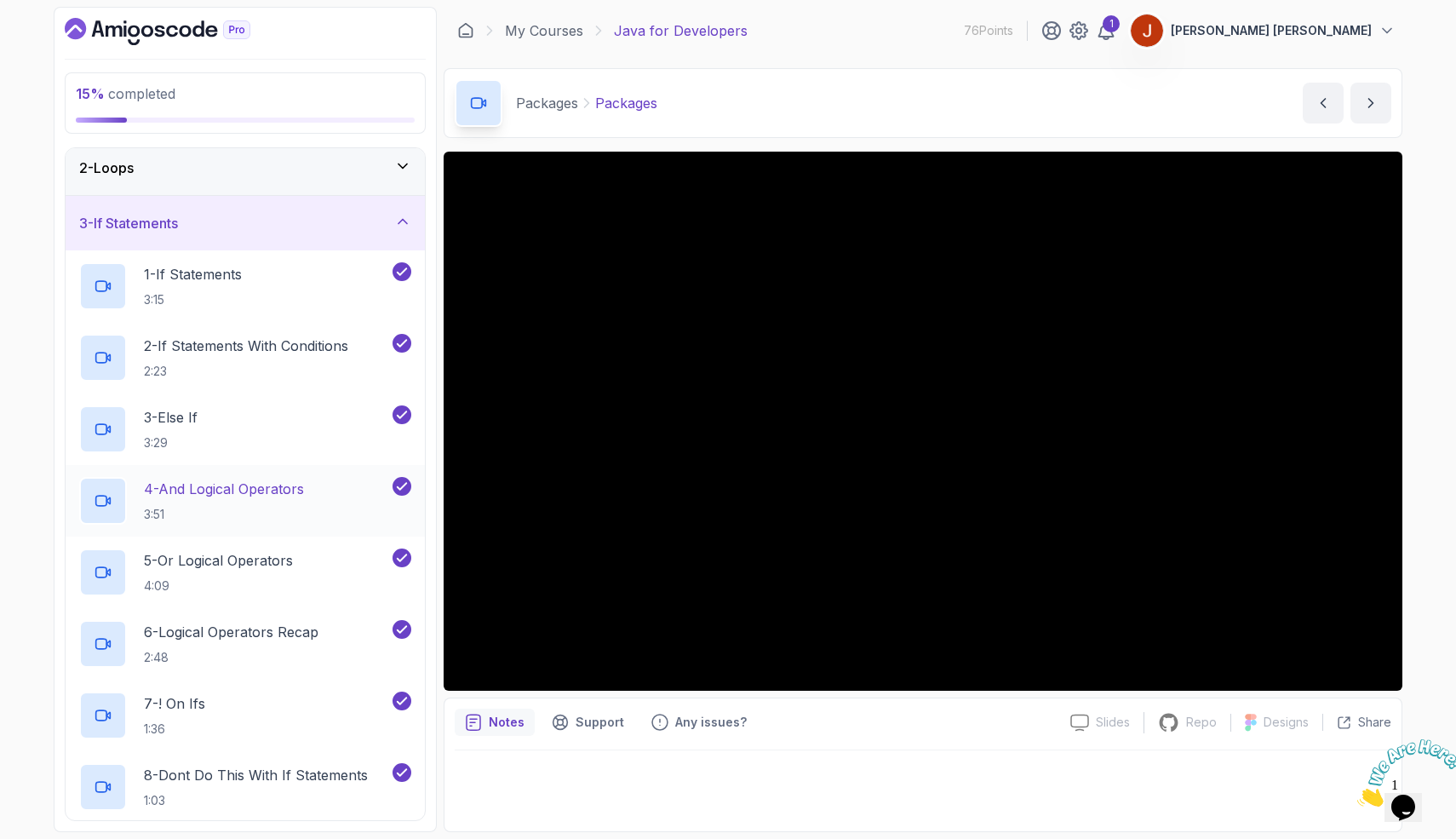
scroll to position [0, 0]
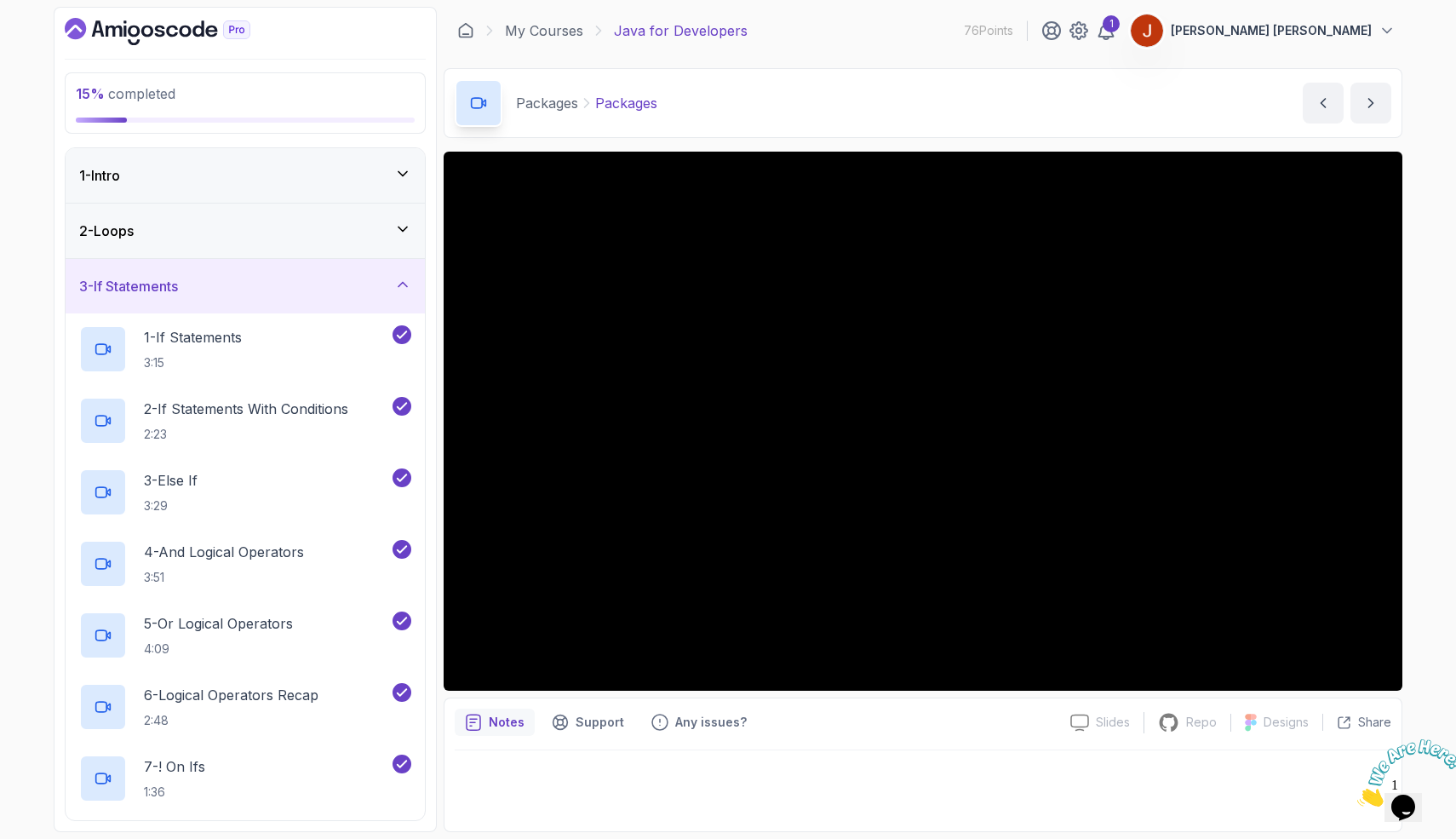
click at [368, 293] on div "3 - If Statements" at bounding box center [245, 287] width 332 height 21
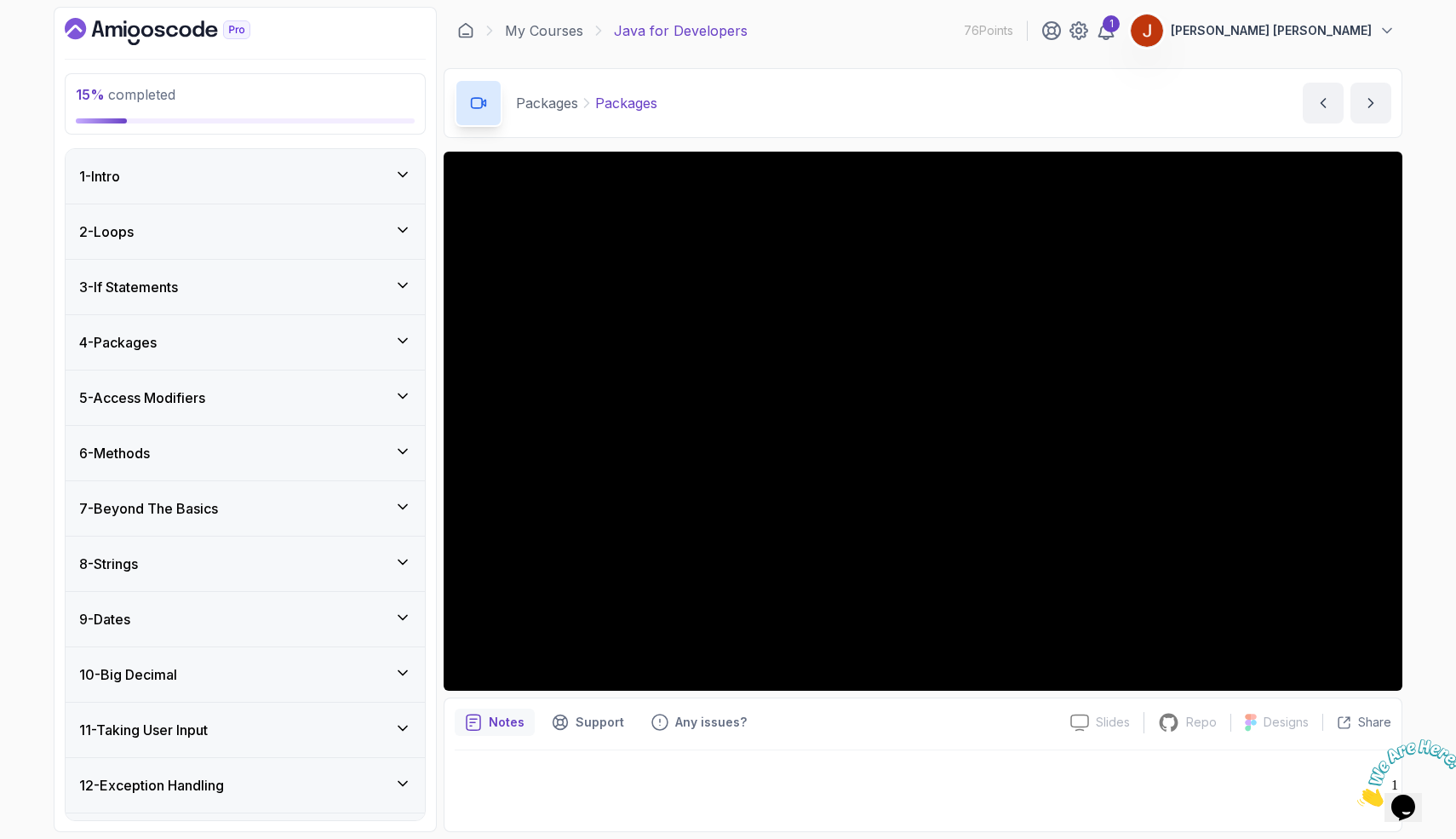
click at [356, 353] on div "4 - Packages" at bounding box center [244, 343] width 359 height 54
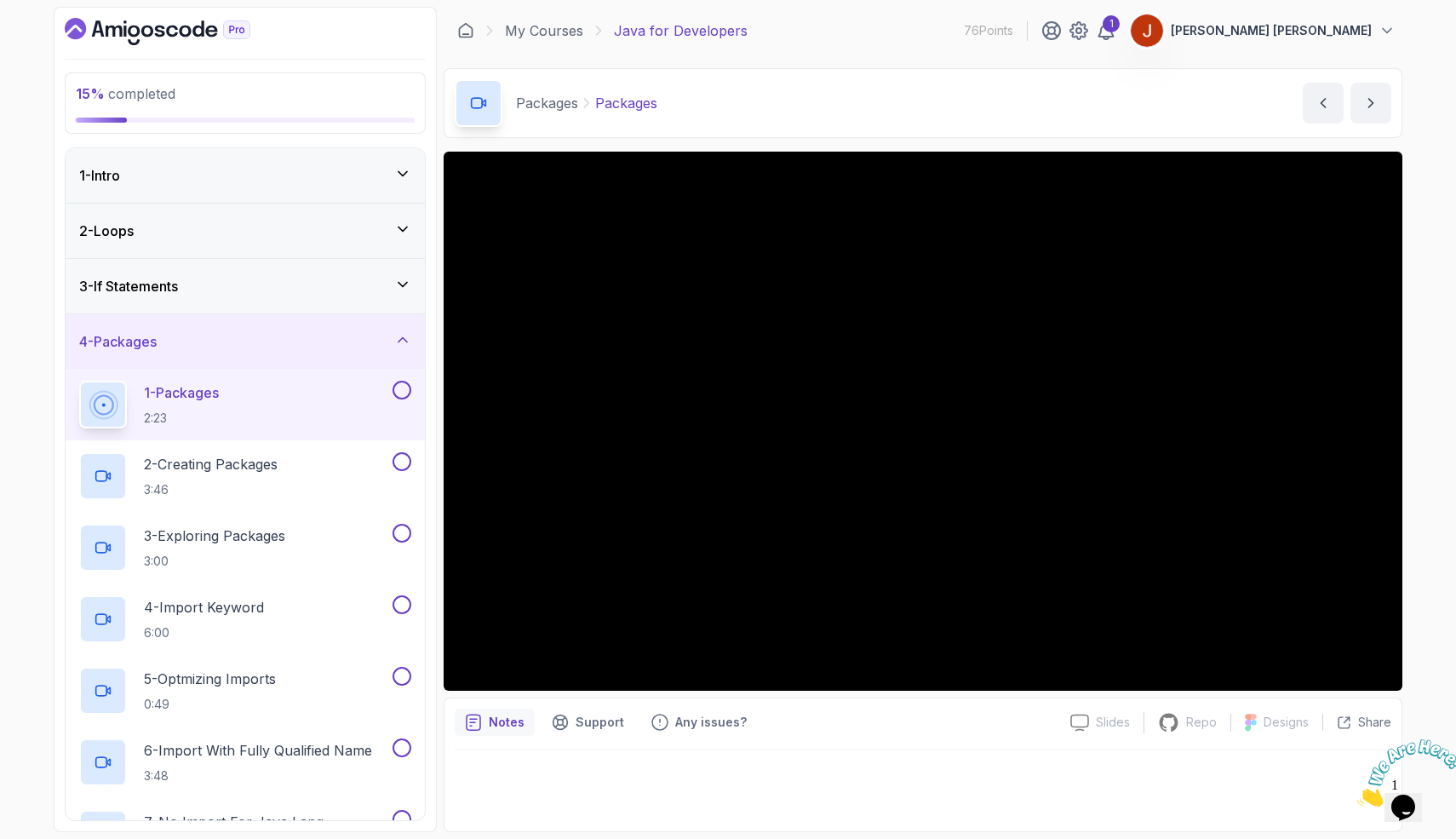
click at [357, 343] on div "4 - Packages" at bounding box center [245, 342] width 332 height 21
